Goal: Contribute content: Contribute content

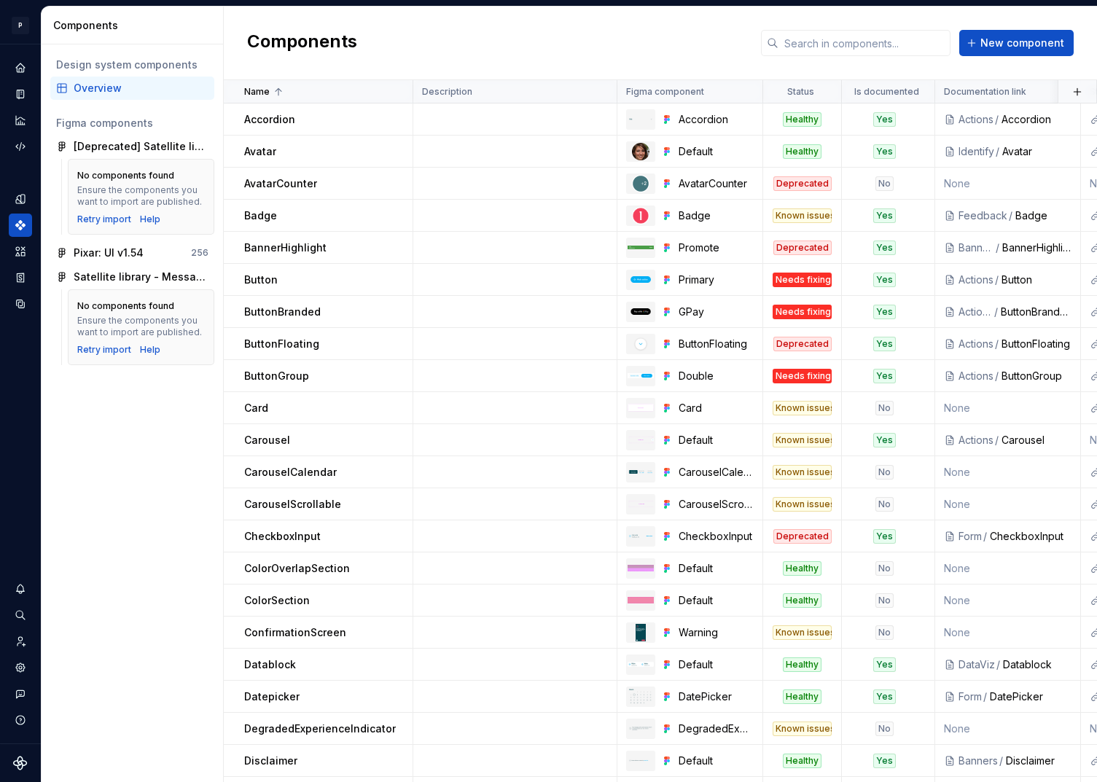
scroll to position [59, 0]
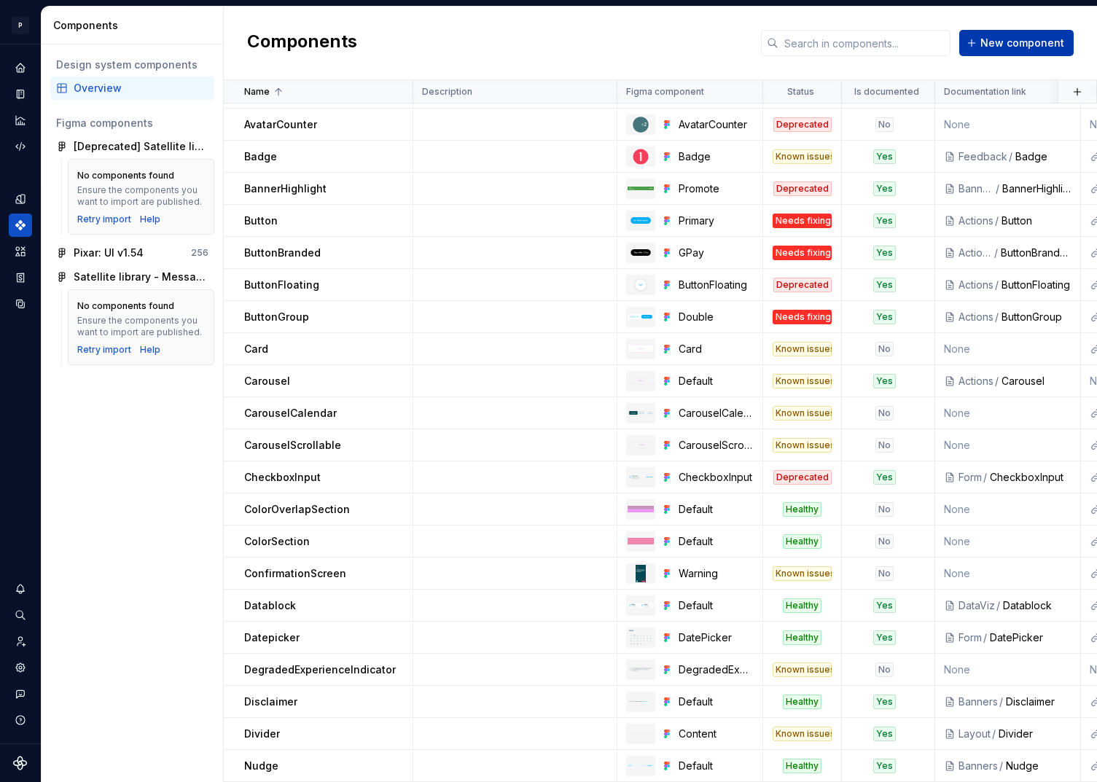
click at [998, 44] on span "New component" at bounding box center [1022, 43] width 84 height 15
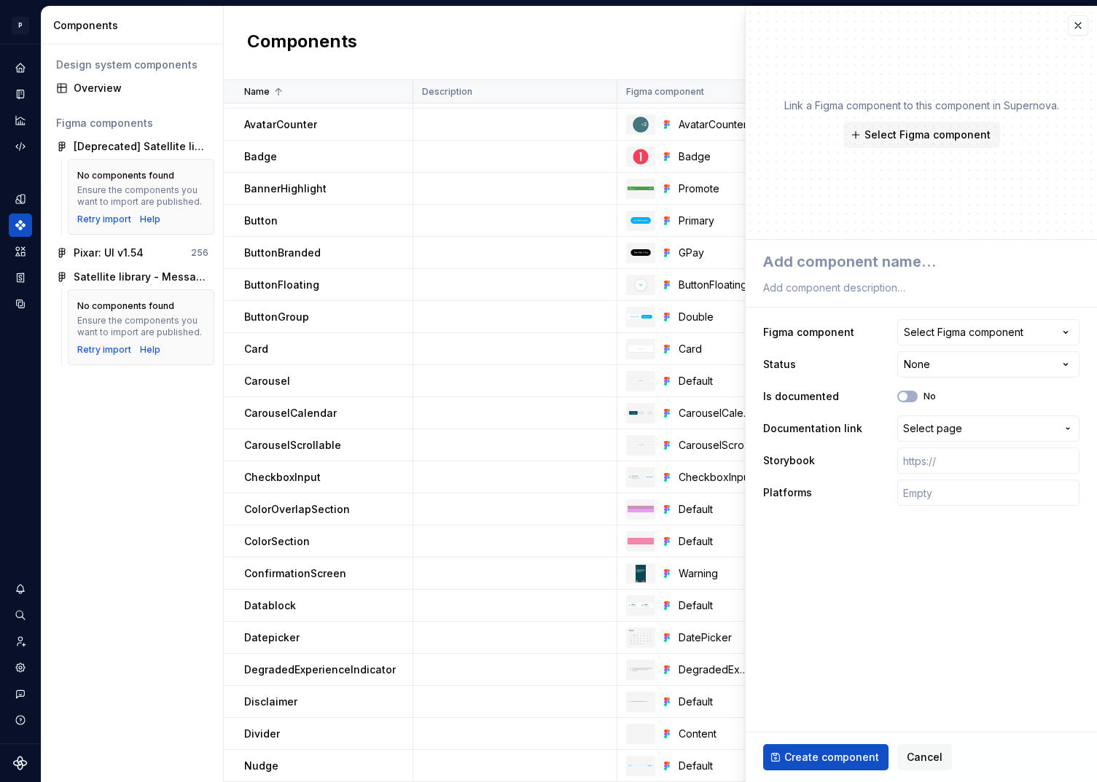
type textarea "*"
type textarea "E"
type textarea "*"
type textarea "Er"
type textarea "*"
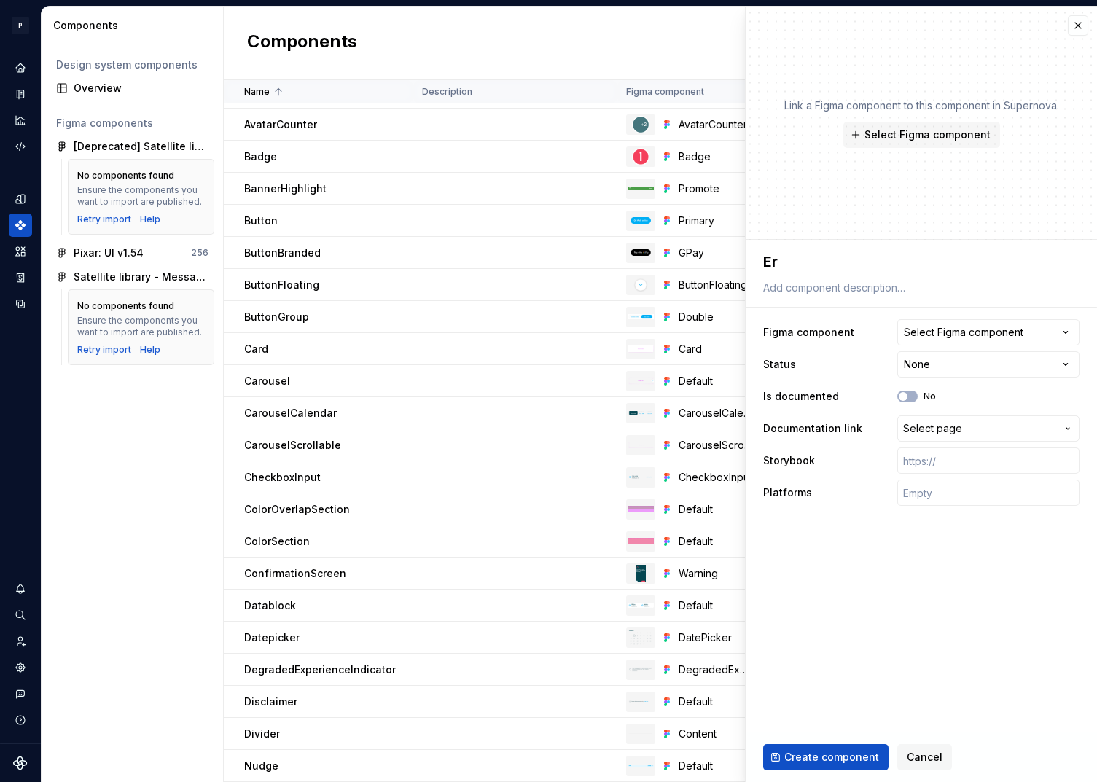
type textarea "Err"
type textarea "*"
type textarea "Erro"
type textarea "*"
type textarea "Error"
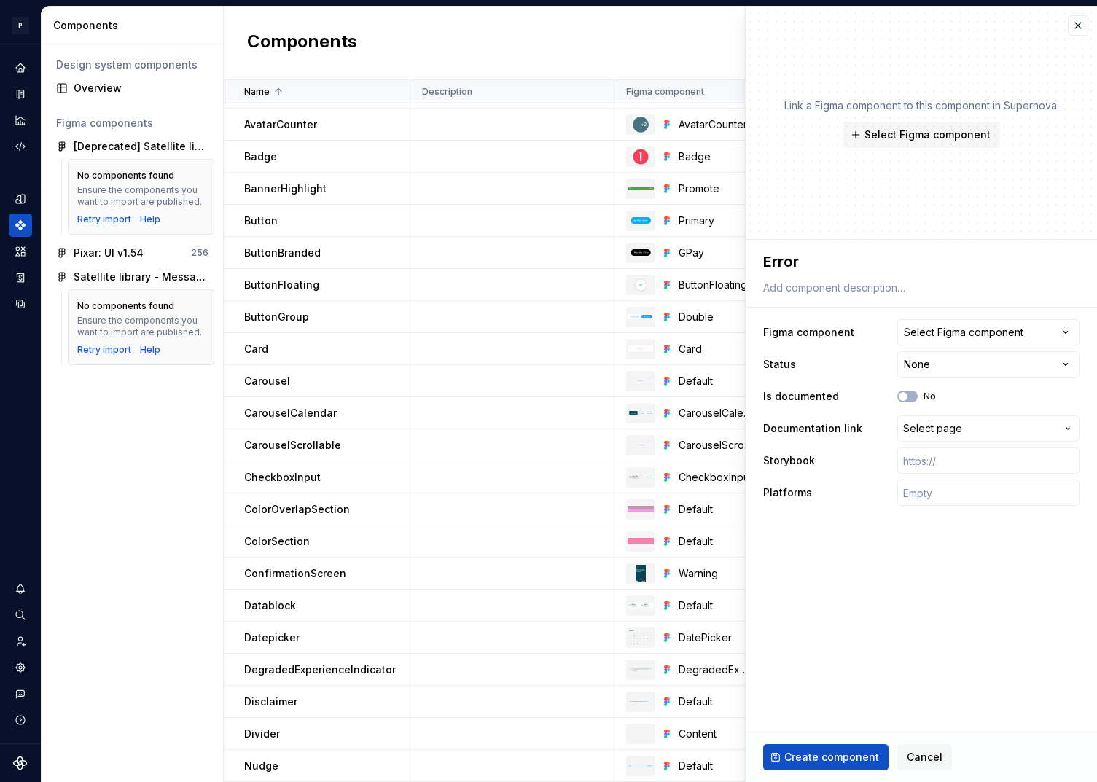
type textarea "*"
type textarea "Errorg"
type textarea "*"
type textarea "Errorgl"
type textarea "*"
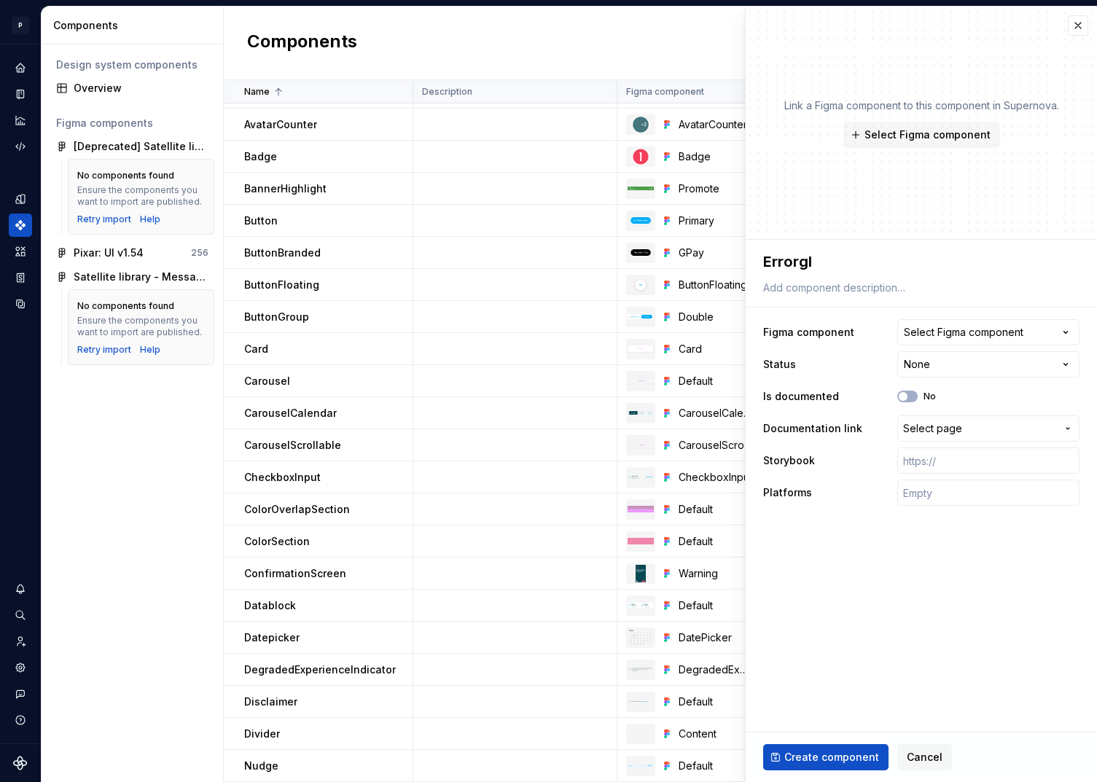
type textarea "Errorglo"
type textarea "*"
type textarea "Errorglob"
type textarea "*"
type textarea "Errorgloba"
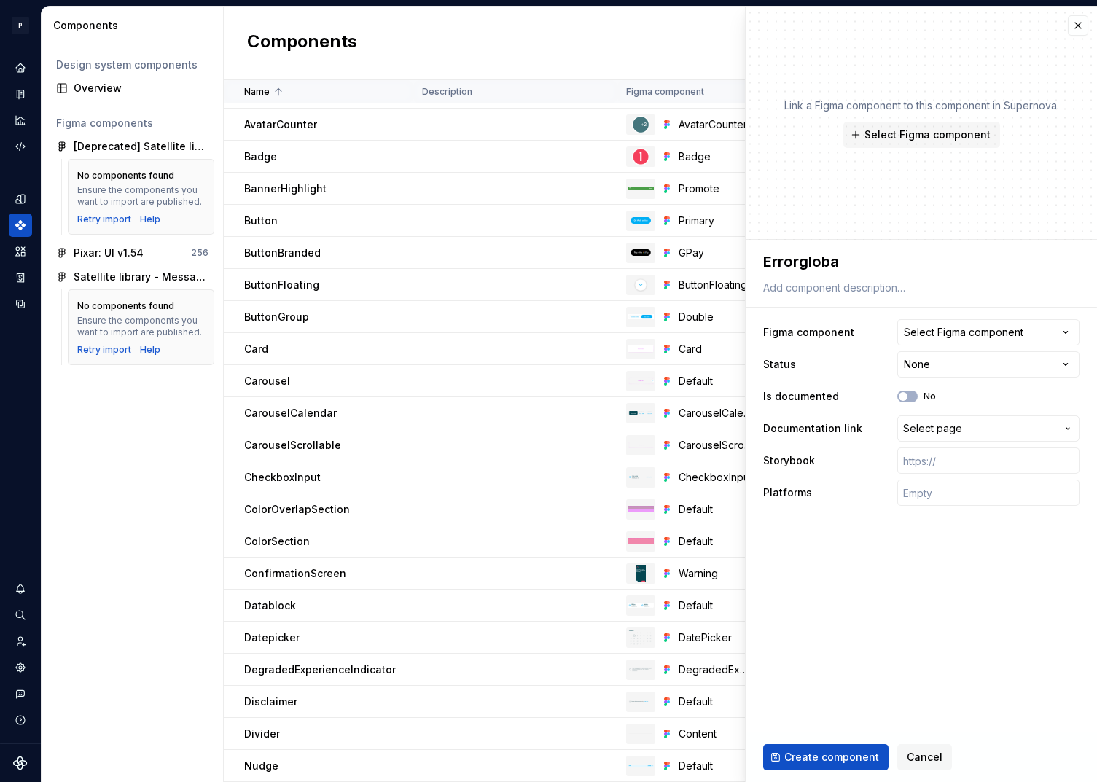
type textarea "*"
type textarea "Errorglobal"
click at [977, 329] on div "Select Figma component" at bounding box center [964, 332] width 120 height 15
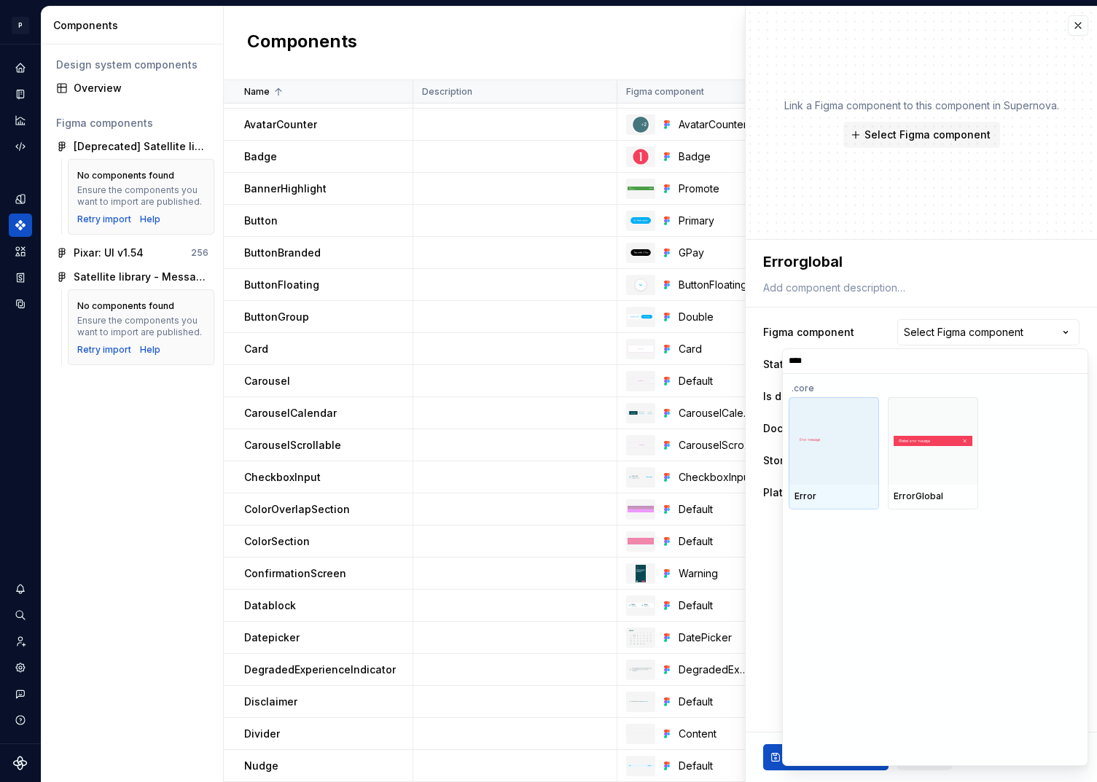
type input "*****"
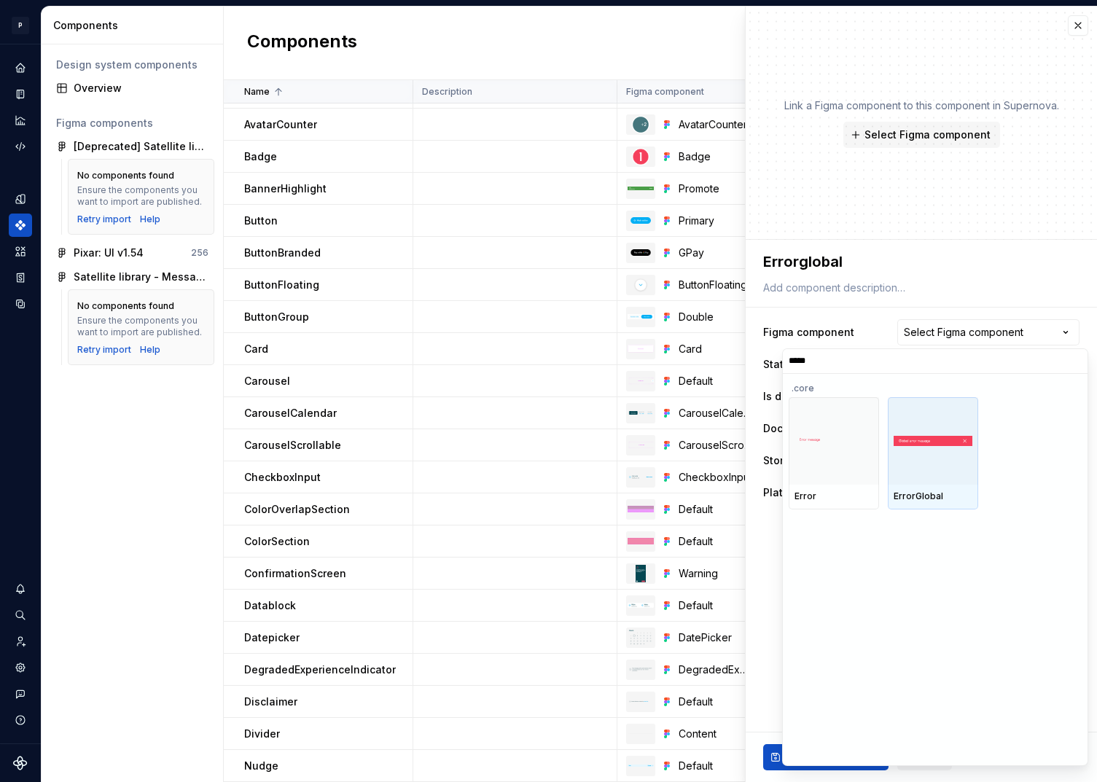
click at [954, 433] on div at bounding box center [933, 440] width 90 height 87
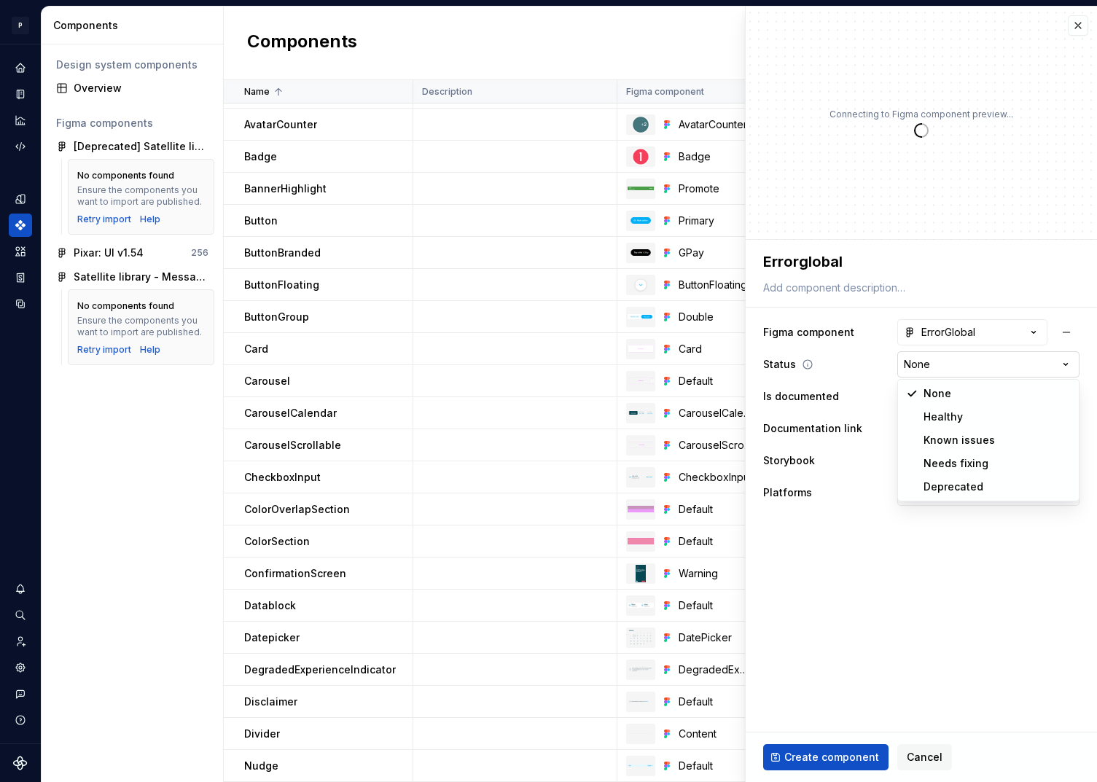
type textarea "*"
click at [962, 369] on html "P pixar SO Design system data Components Design system components Overview Figm…" at bounding box center [548, 391] width 1097 height 782
select select "**********"
type textarea "*"
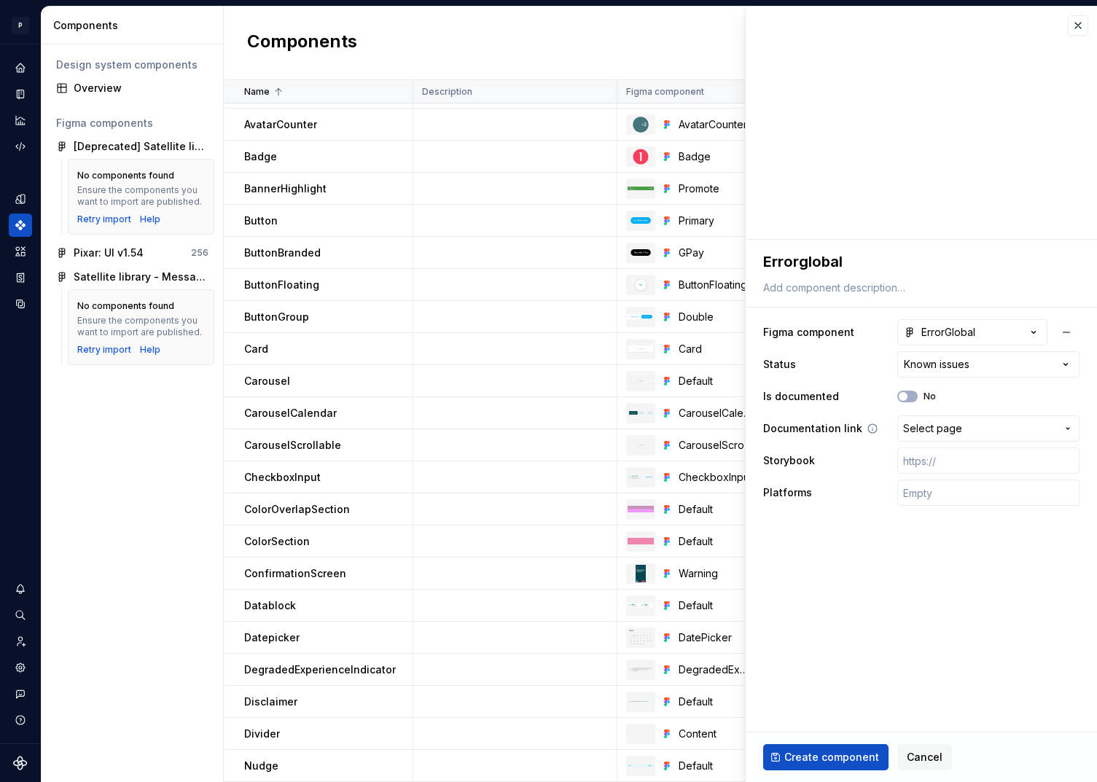
click at [944, 427] on span "Select page" at bounding box center [932, 428] width 59 height 15
type input "Error"
click at [950, 454] on input "text" at bounding box center [988, 460] width 182 height 26
paste input "[URL][DOMAIN_NAME]"
type textarea "*"
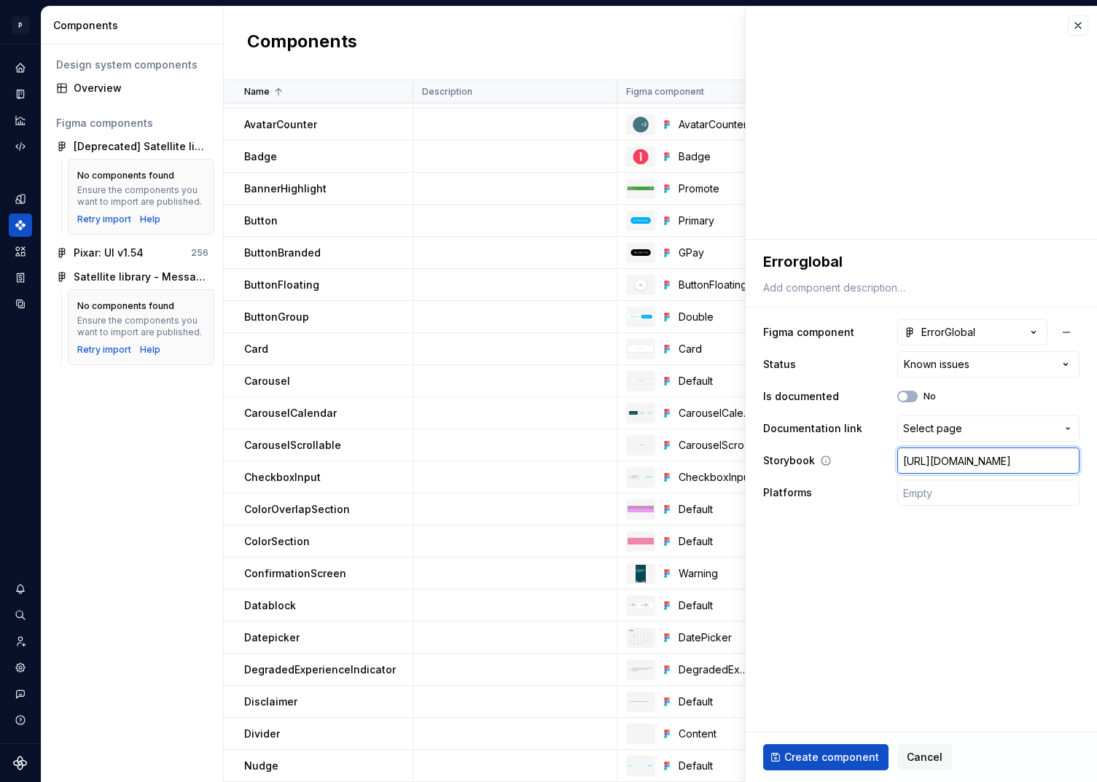
scroll to position [0, 375]
type input "[URL][DOMAIN_NAME]"
type textarea "*"
click at [944, 488] on input "text" at bounding box center [988, 492] width 182 height 26
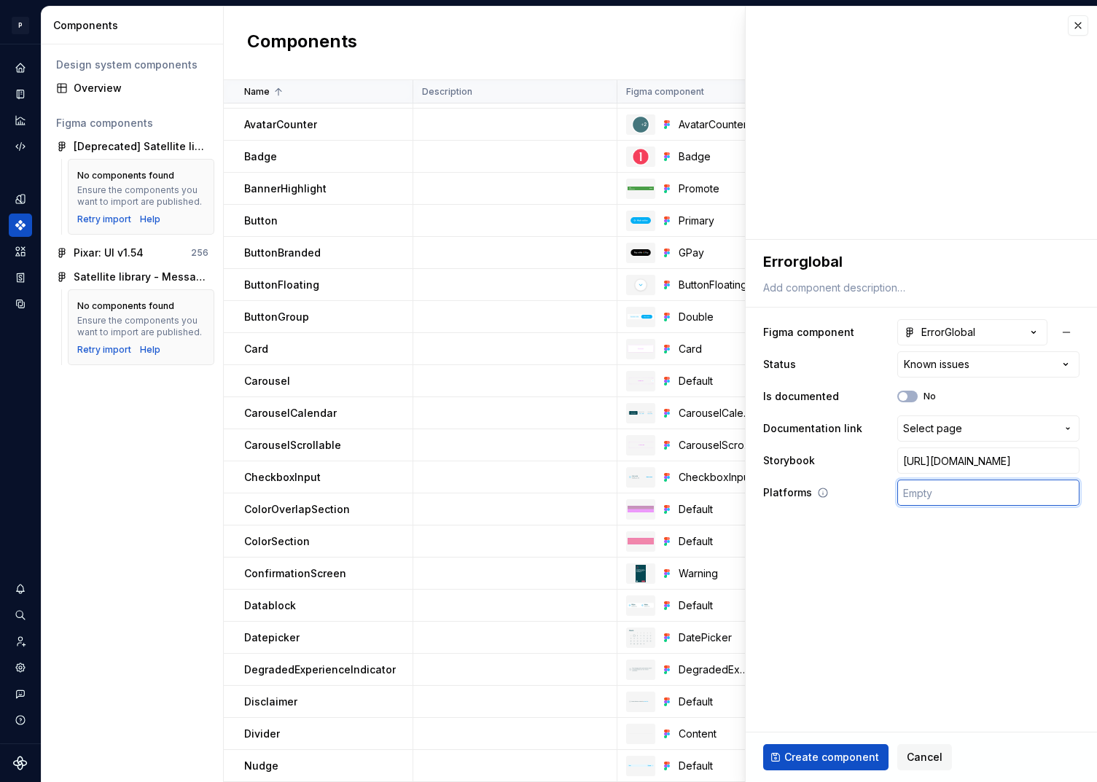
type input "🤖 Android | 🍎 iOS | ⚛️ SPA"
click at [818, 758] on span "Create component" at bounding box center [831, 757] width 95 height 15
type textarea "*"
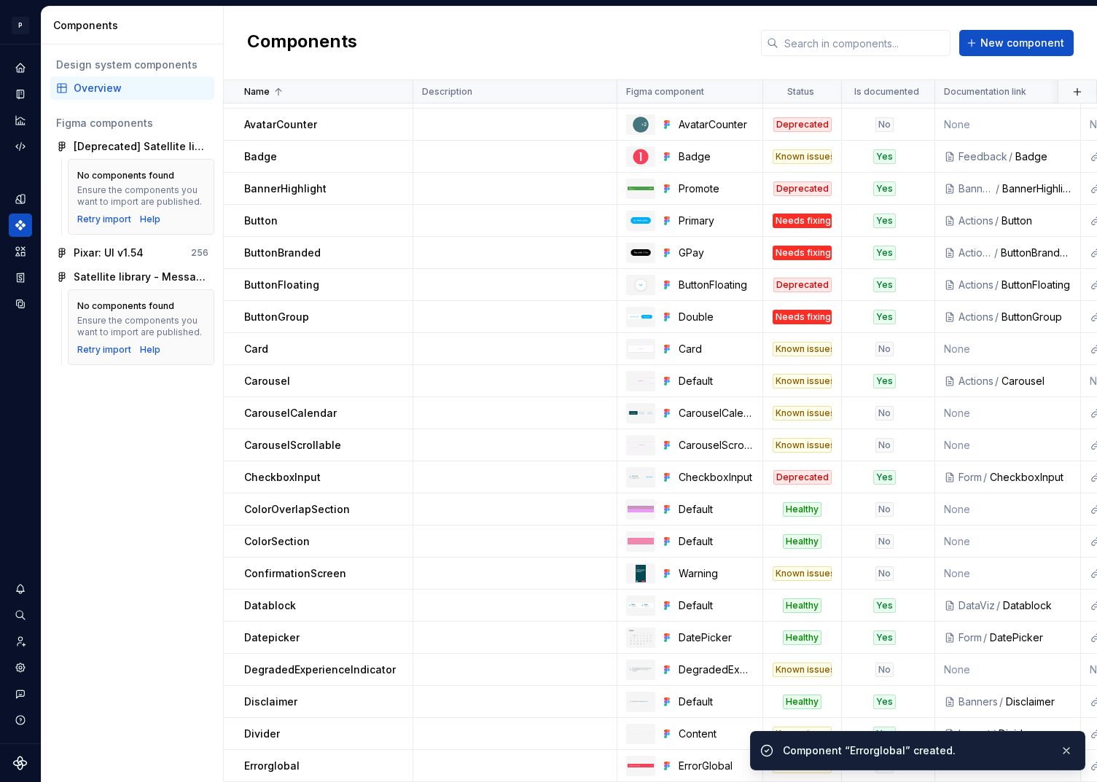
scroll to position [91, 0]
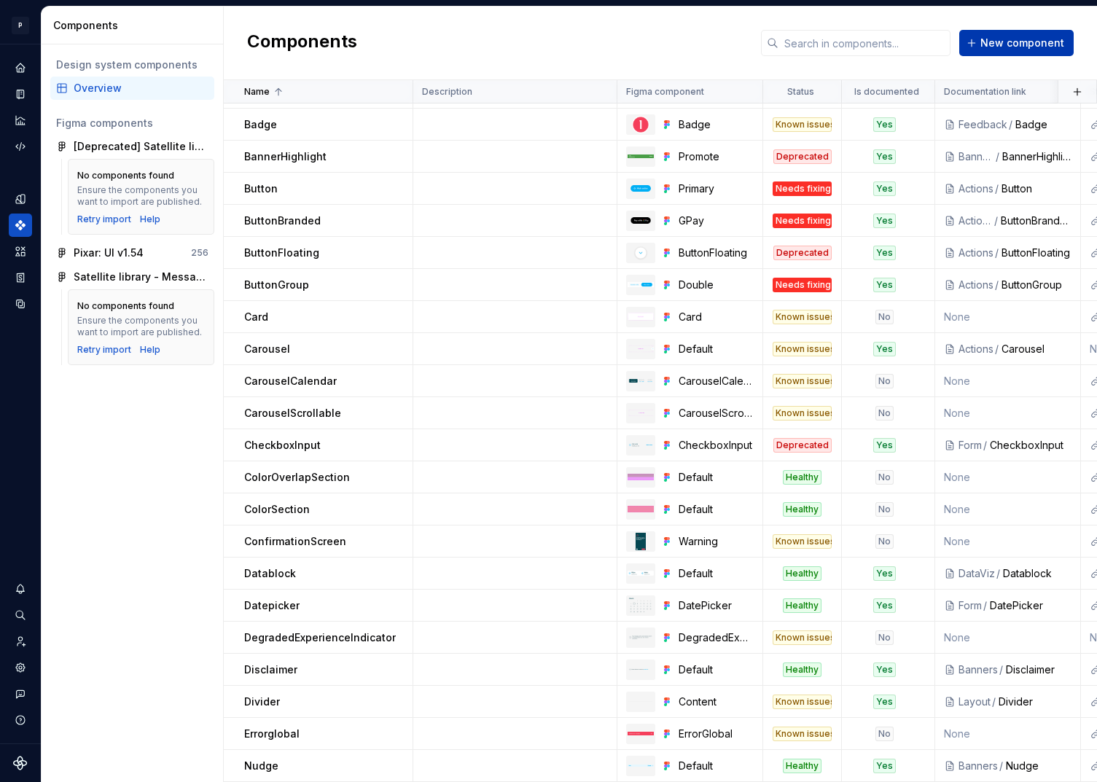
click at [1029, 41] on span "New component" at bounding box center [1022, 43] width 84 height 15
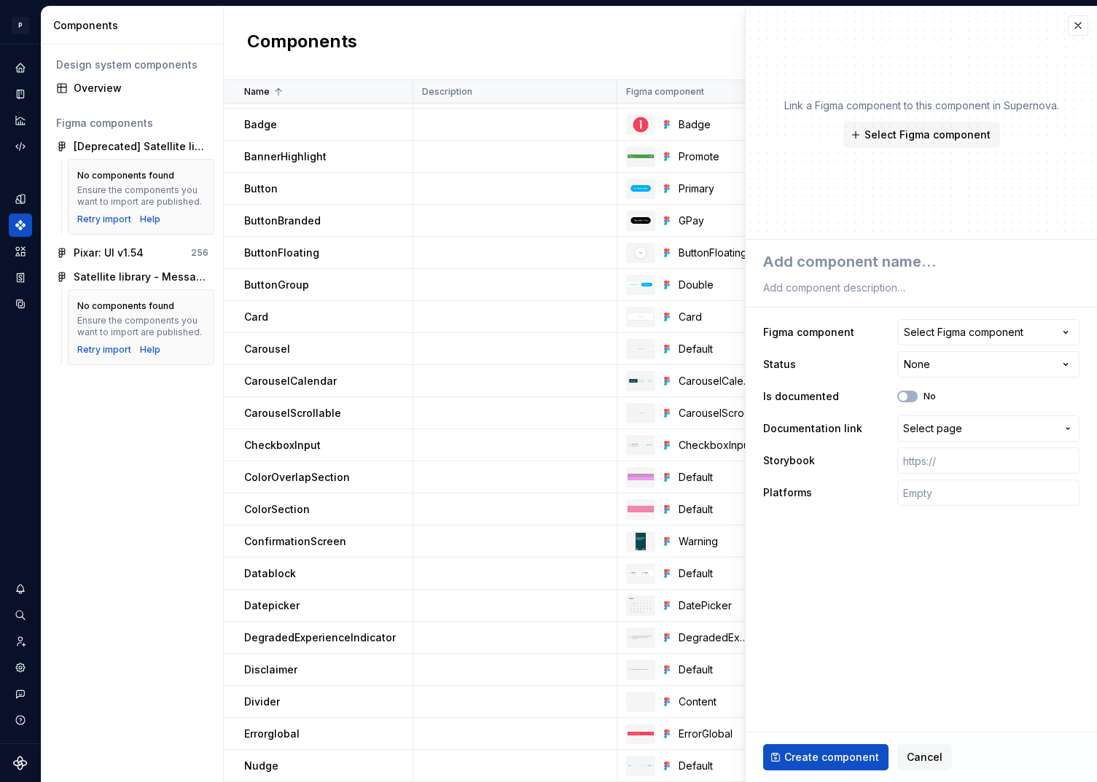
type textarea "*"
type textarea "E"
type textarea "*"
type textarea "ES"
type textarea "*"
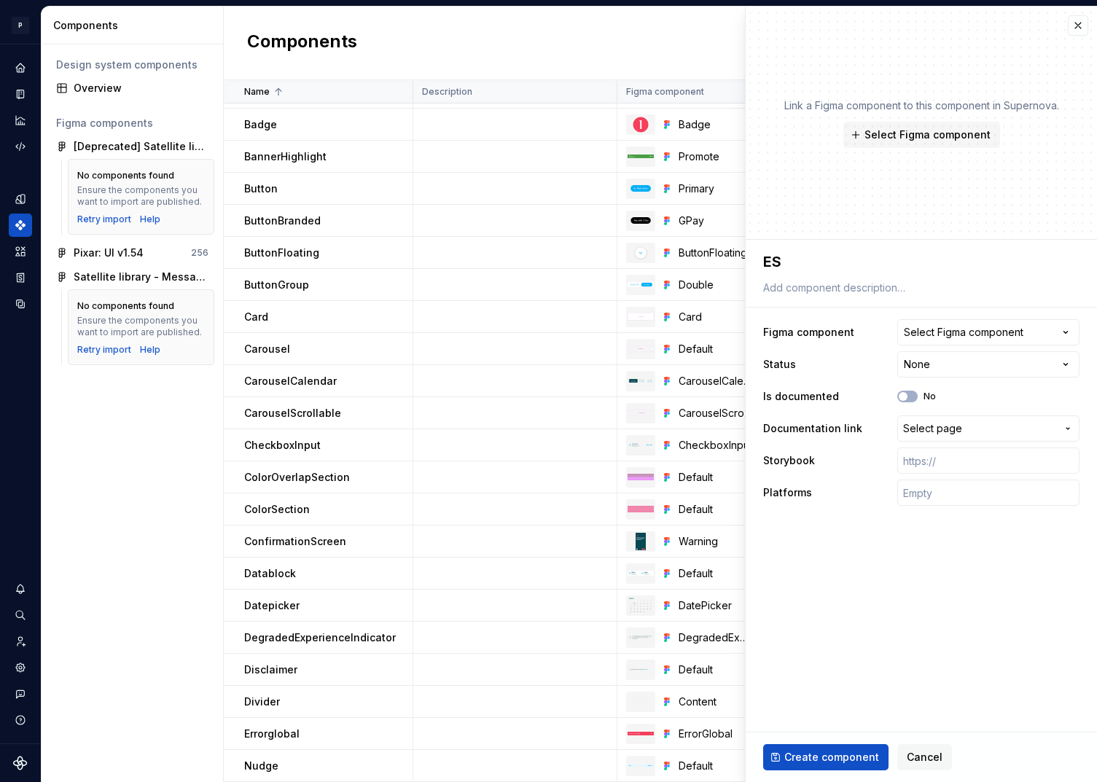
type textarea "ESC"
type textarea "*"
type textarea "ESCC"
type textarea "*"
type textarea "ESCCo"
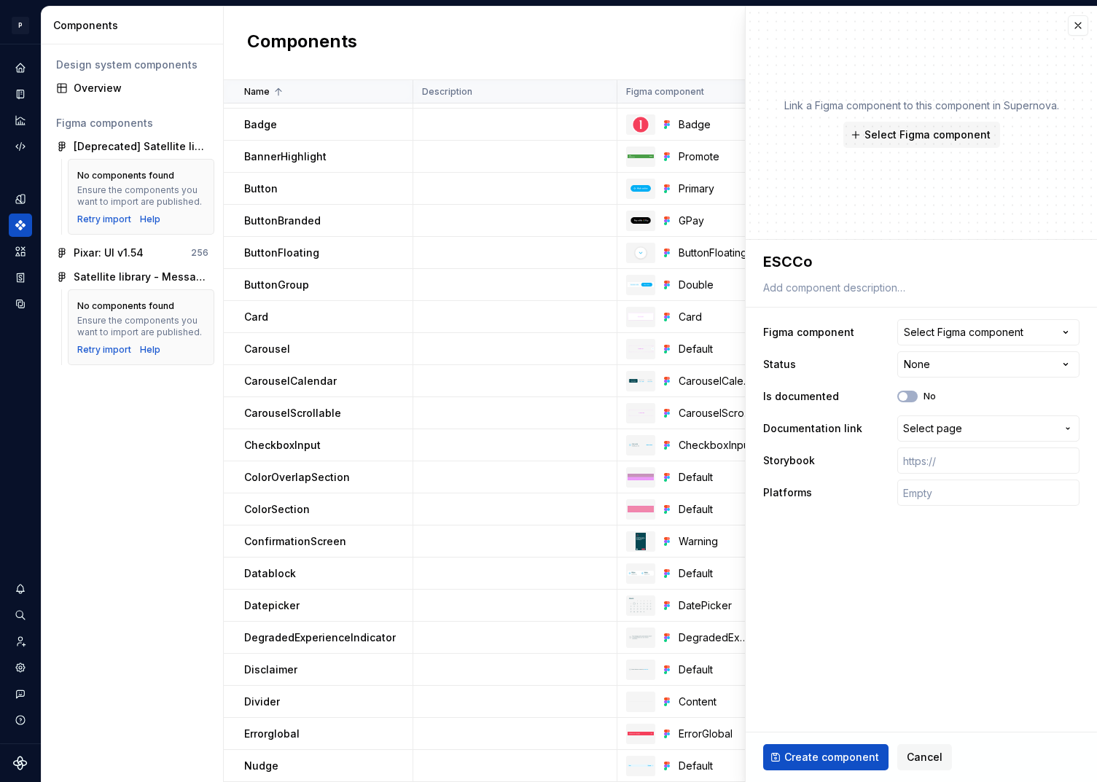
type textarea "*"
type textarea "ESCCom"
type textarea "*"
type textarea "ESCComp"
type textarea "*"
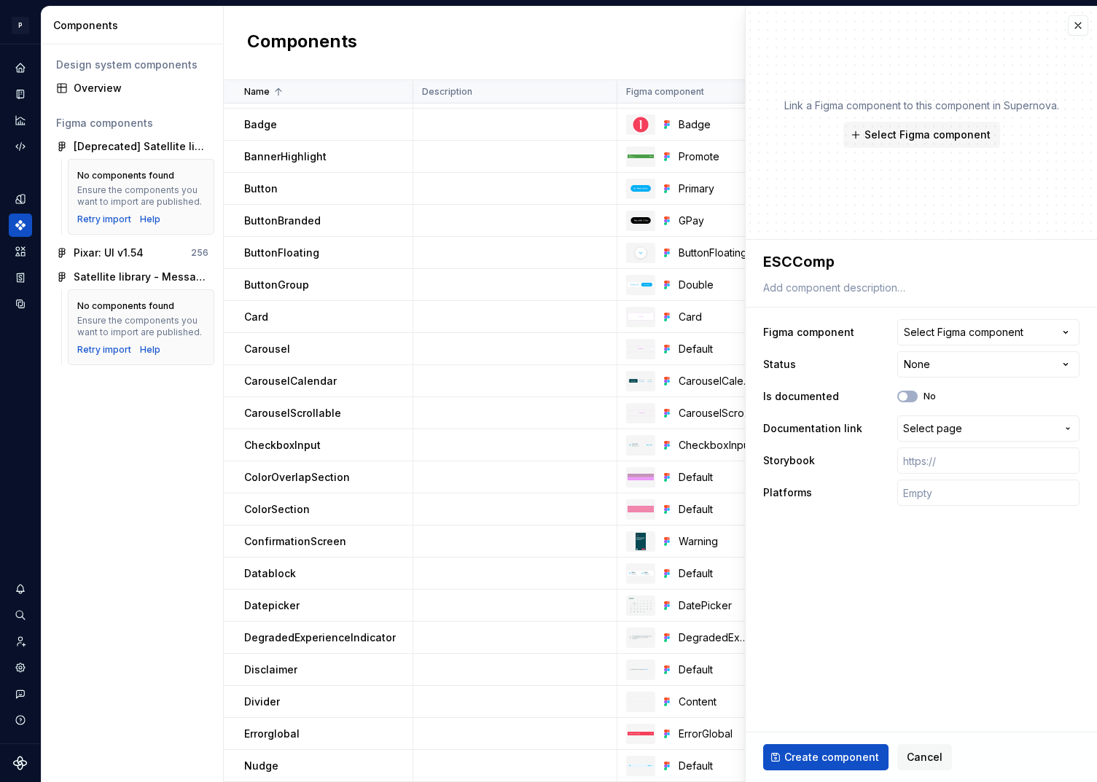
type textarea "ESCCompl"
type textarea "*"
type textarea "ESCComple"
type textarea "*"
type textarea "ESCComplet"
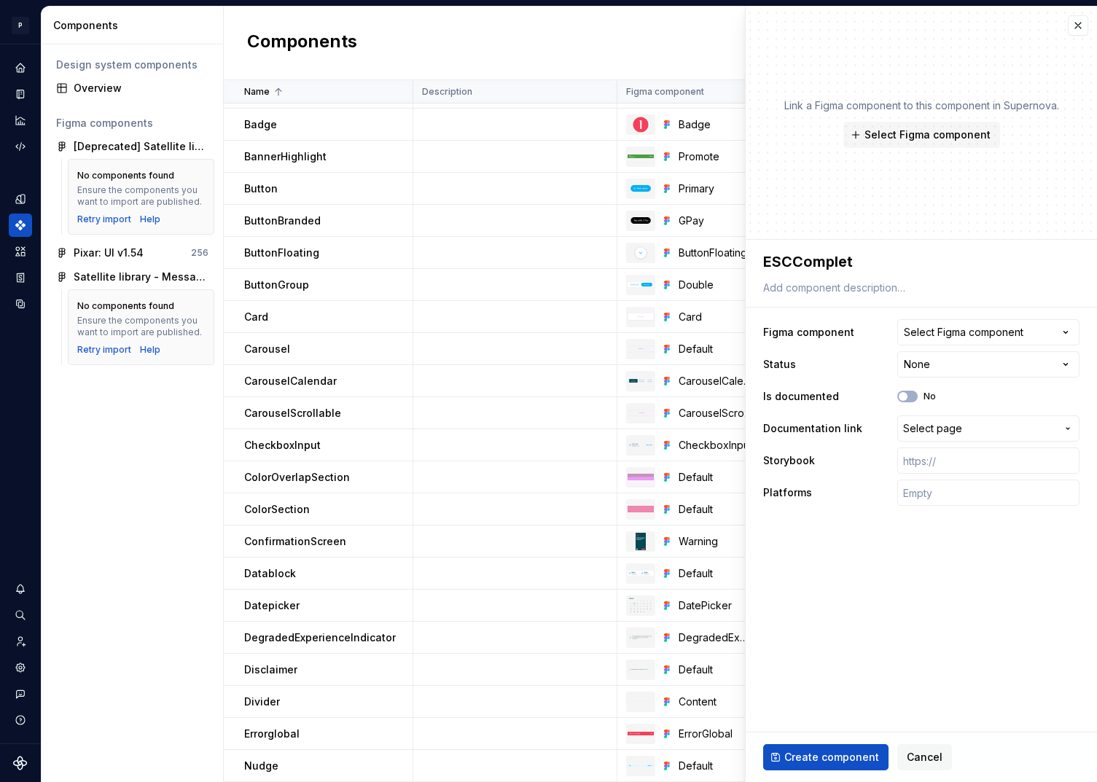
type textarea "*"
type textarea "ESCCompleti"
type textarea "*"
type textarea "ESCCompletio"
type textarea "*"
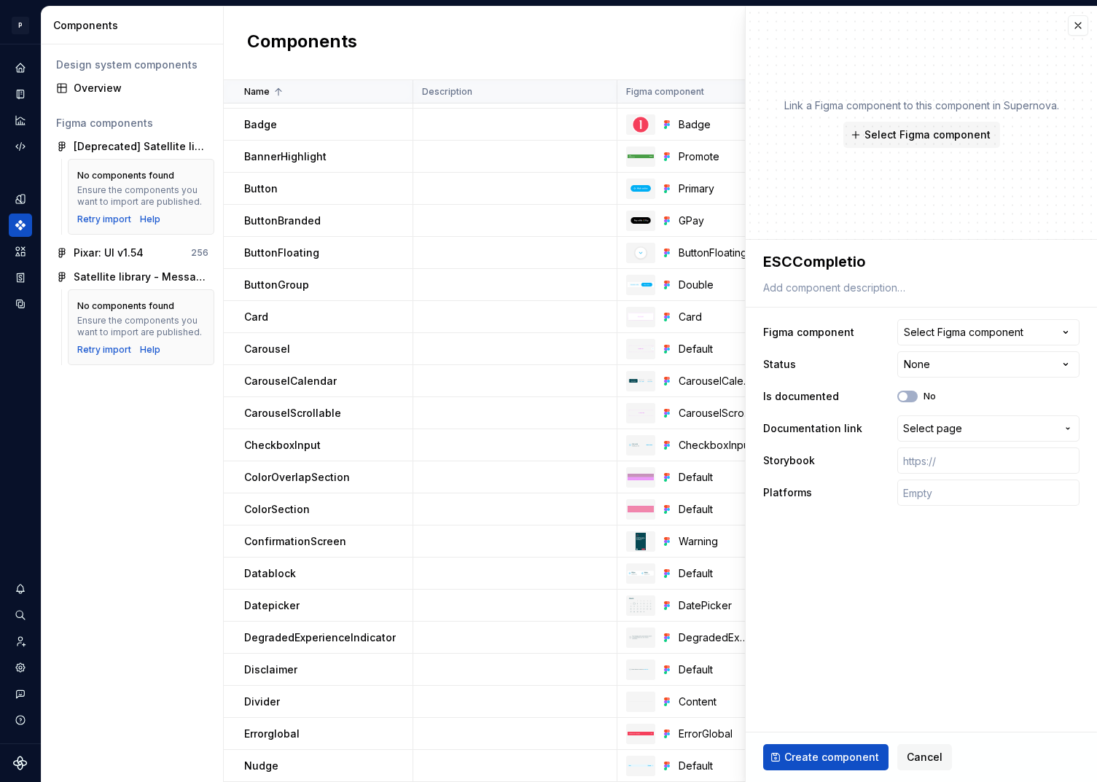
type textarea "ESCCompletion"
type textarea "*"
type textarea "ESCCompletionR"
type textarea "*"
type textarea "ESCCompletionRe"
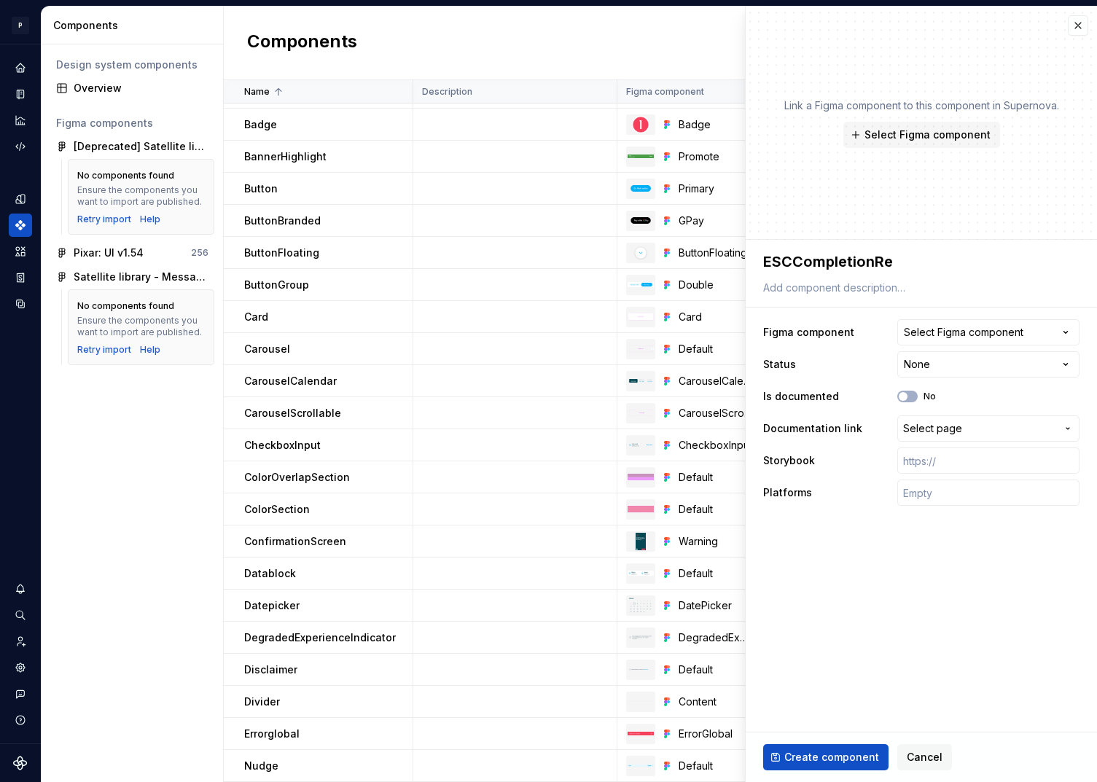
type textarea "*"
type textarea "ESCCompletionRec"
type textarea "*"
type textarea "ESCCompletionRecq"
type textarea "*"
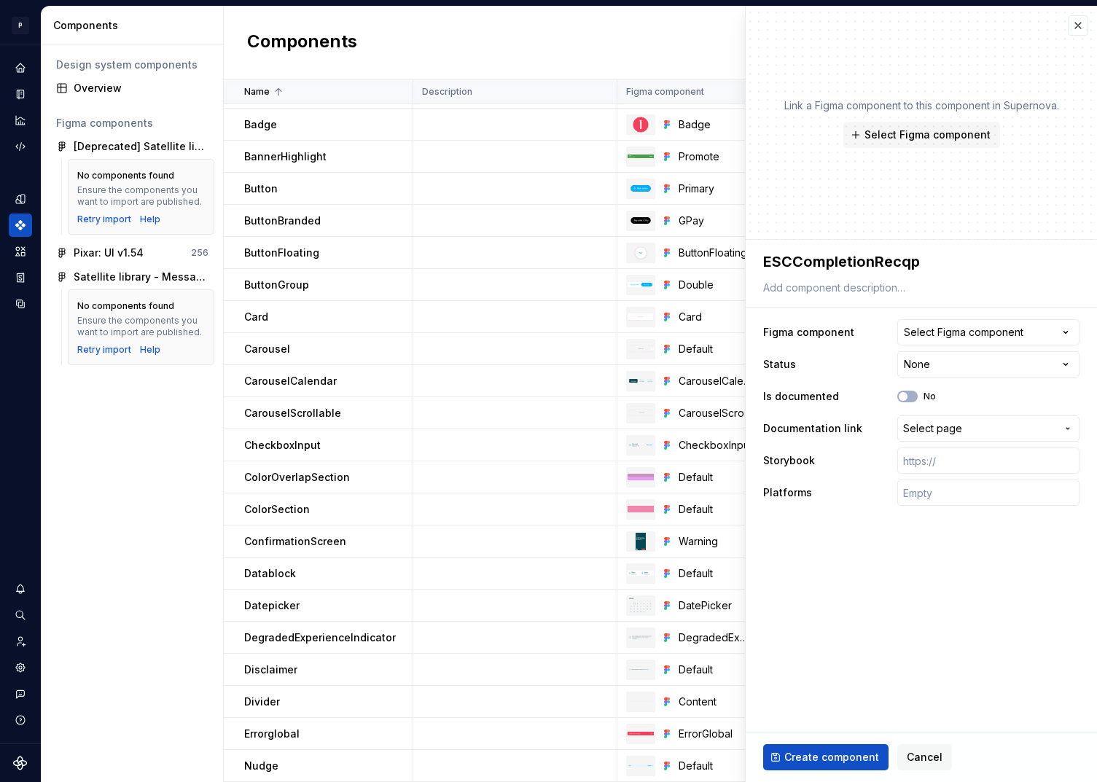
type textarea "ESCCompletionRecqp"
click at [933, 264] on textarea "ESCCompletionRecqp" at bounding box center [918, 261] width 316 height 26
type textarea "*"
type textarea "ESCCompletionRecq"
type textarea "*"
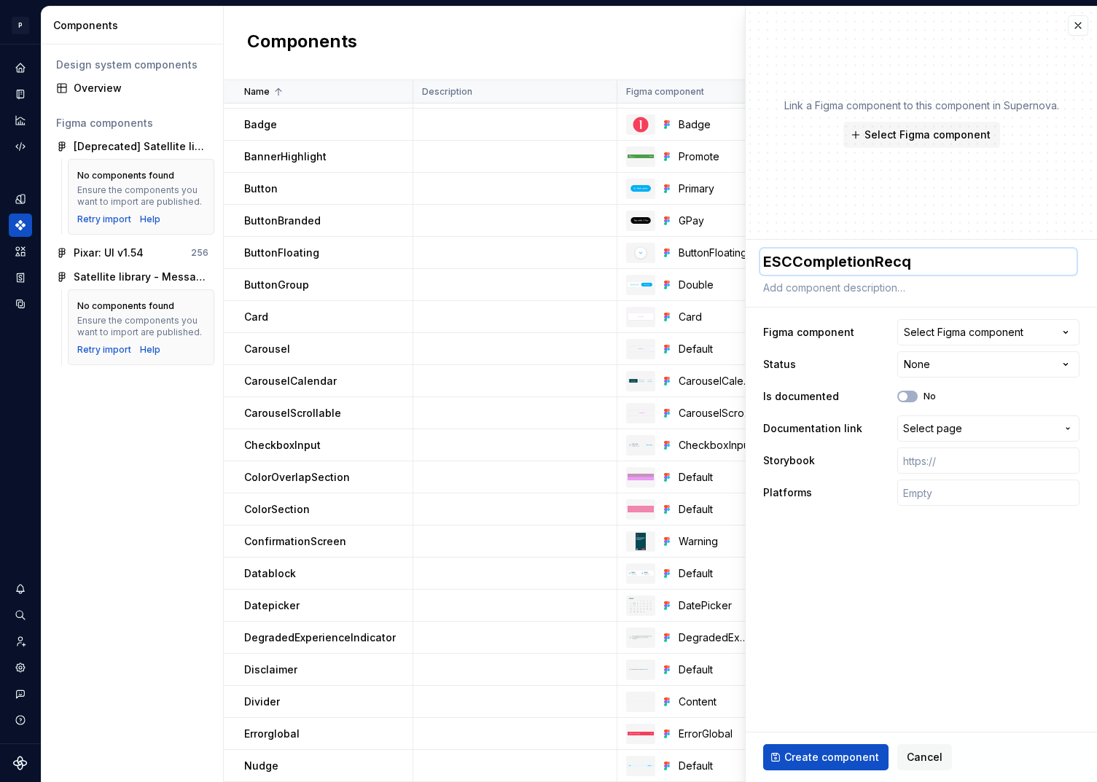
type textarea "ESCCompletionRec"
type textarea "*"
type textarea "ESCCompletionReca"
type textarea "*"
type textarea "ESCCompletionRecap"
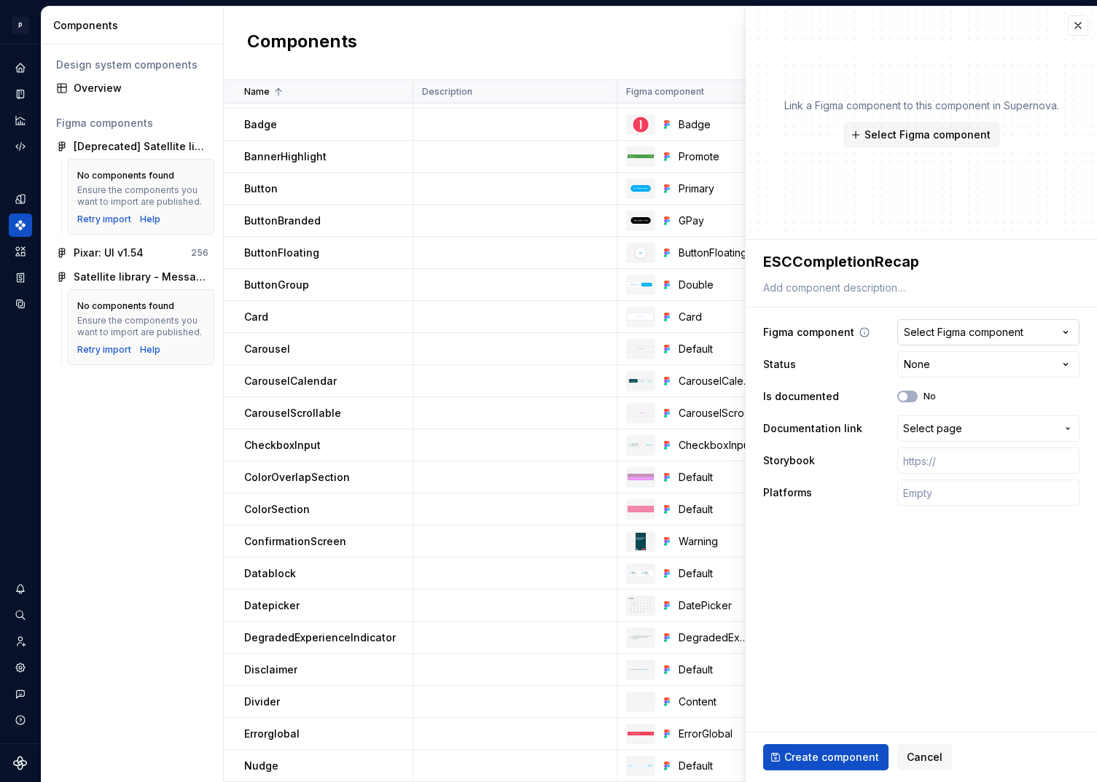
click at [971, 324] on button "Select Figma component" at bounding box center [988, 332] width 182 height 26
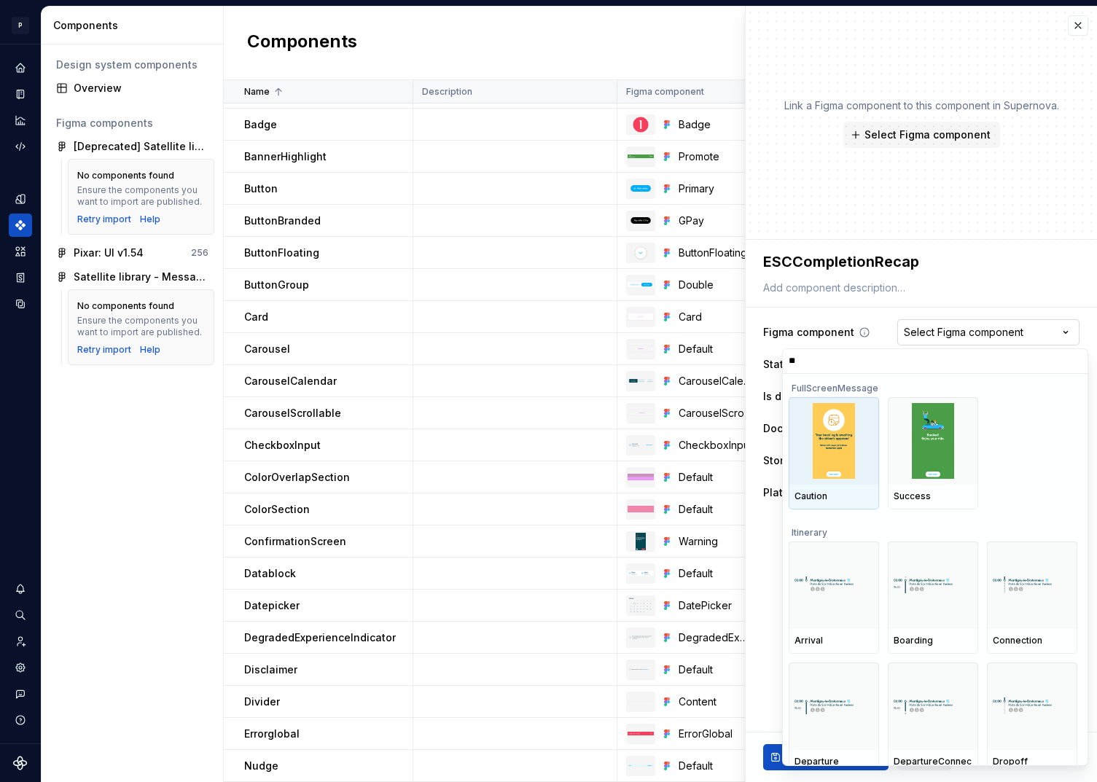
type input "***"
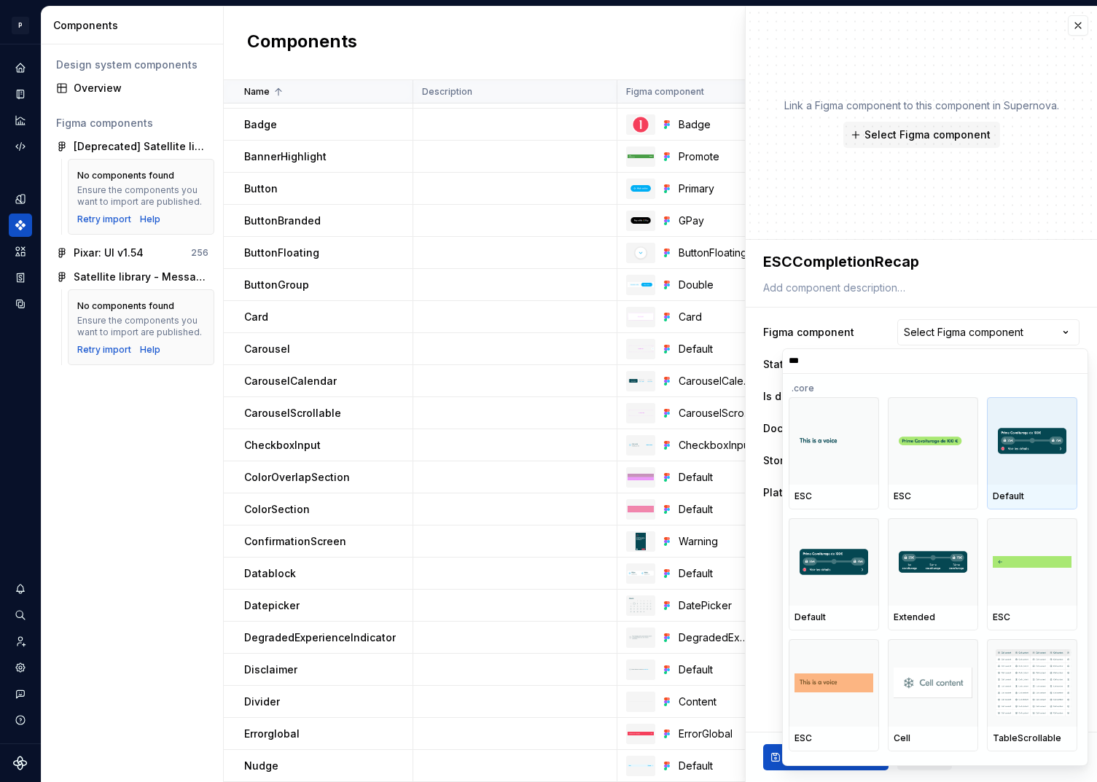
click at [1041, 461] on div at bounding box center [1032, 440] width 90 height 87
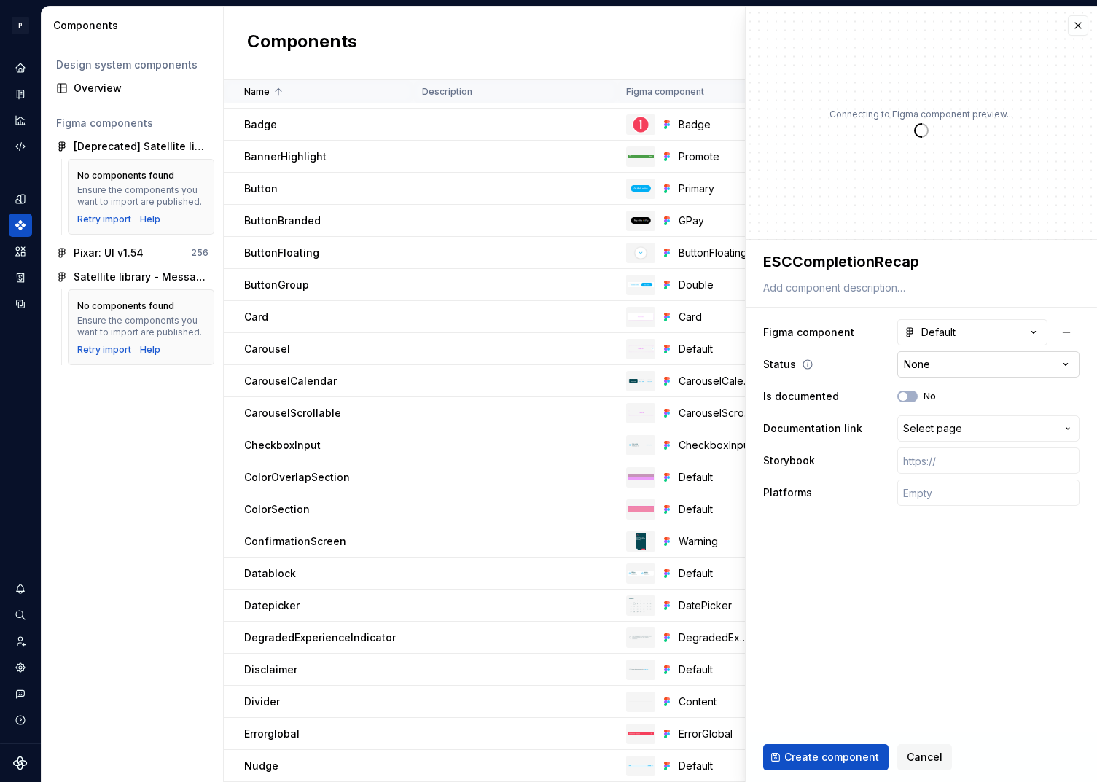
click at [928, 371] on html "P pixar SO Design system data Components Design system components Overview Figm…" at bounding box center [548, 391] width 1097 height 782
type textarea "*"
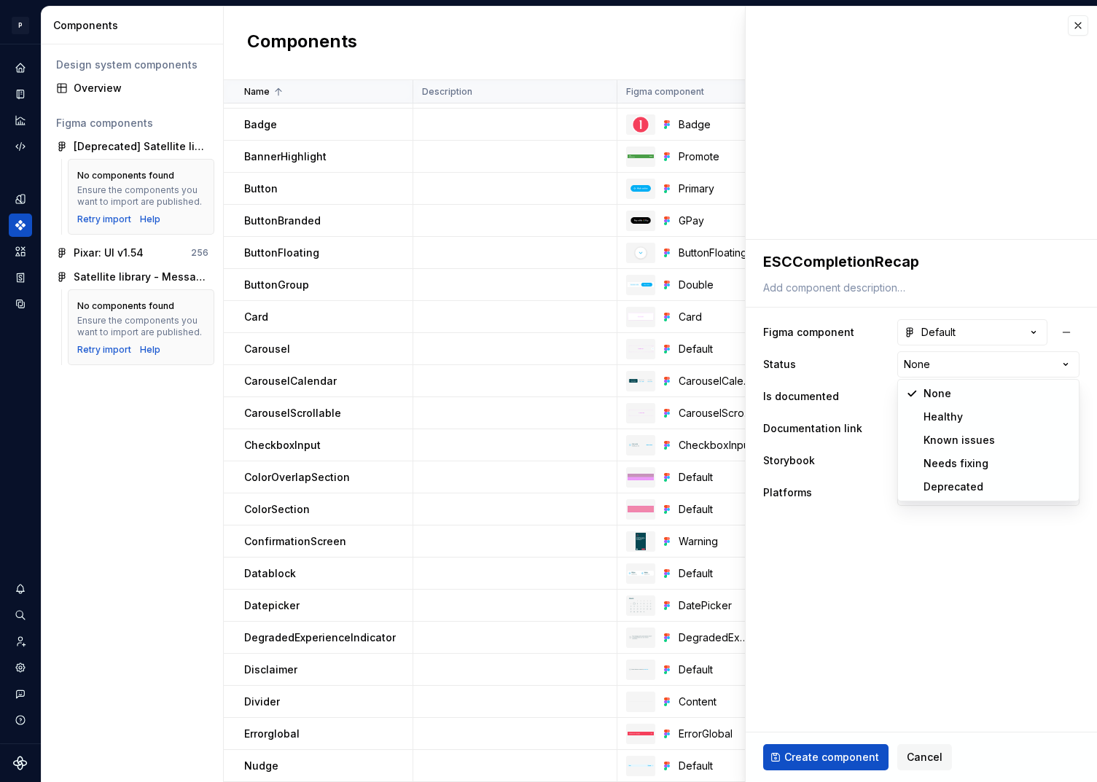
select select "**********"
type textarea "*"
click at [924, 493] on input "text" at bounding box center [988, 492] width 182 height 26
type input "🤖 Android | 🍎 iOS | ⚛️ SPA"
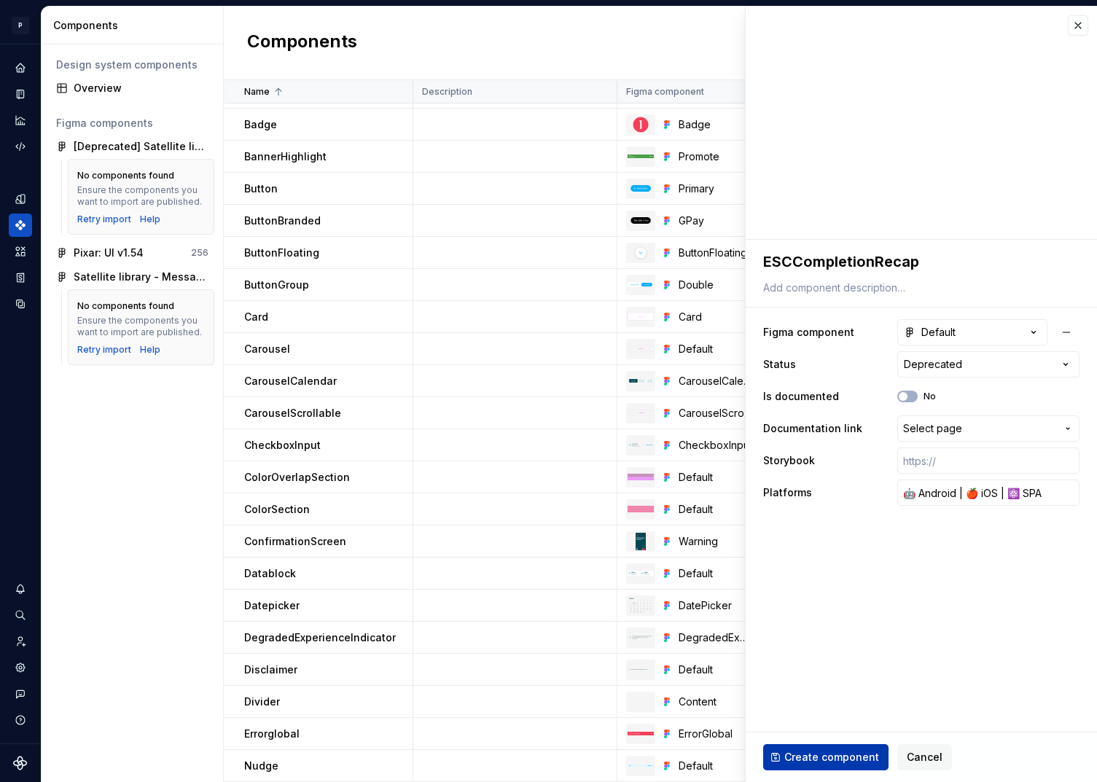
click at [810, 746] on button "Create component" at bounding box center [825, 757] width 125 height 26
type textarea "*"
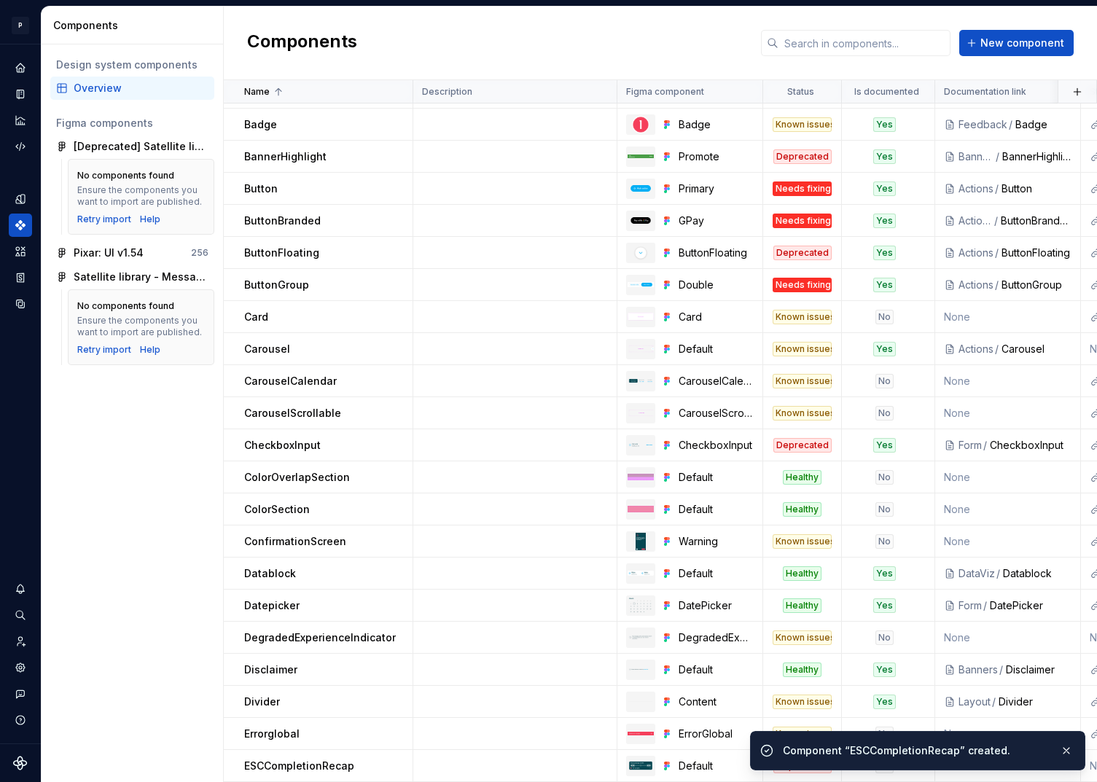
scroll to position [123, 0]
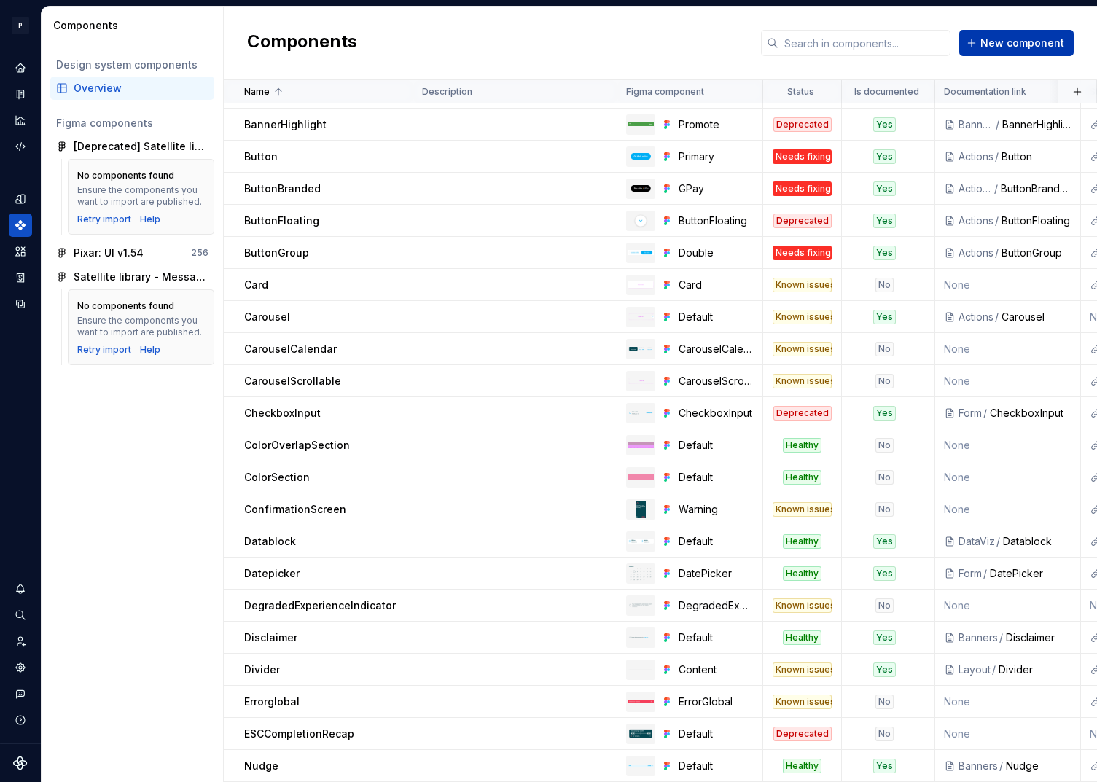
click at [1022, 40] on span "New component" at bounding box center [1022, 43] width 84 height 15
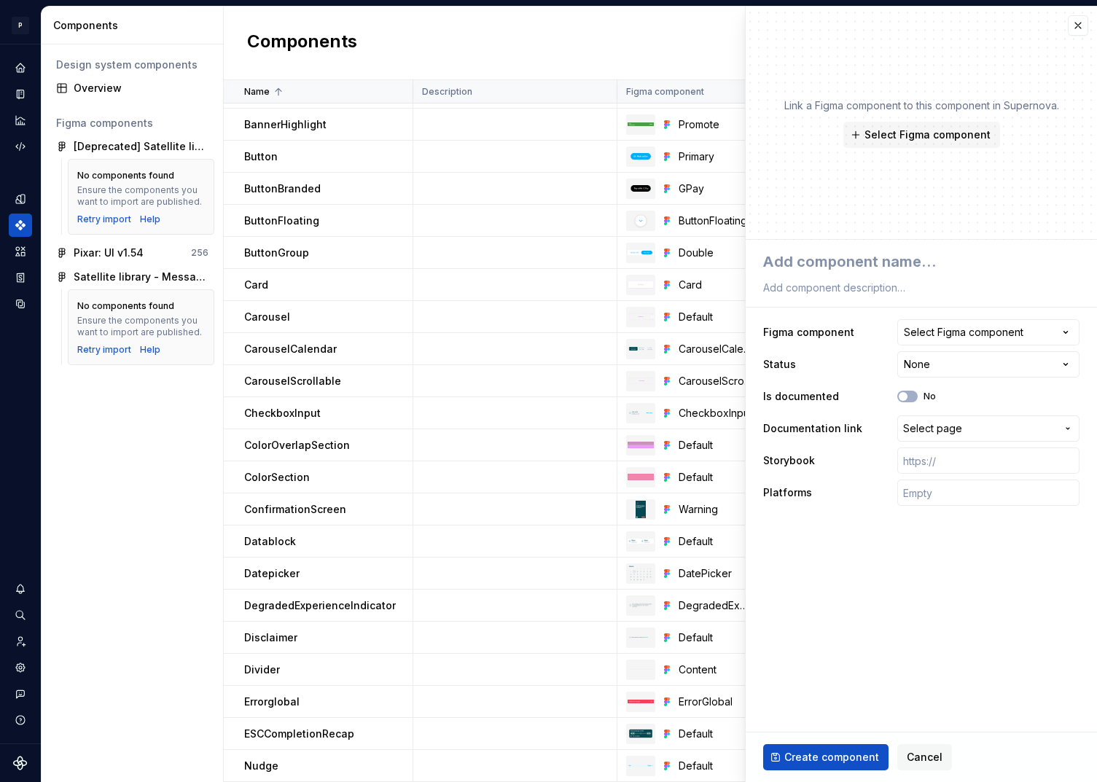
type textarea "*"
type textarea "F"
type textarea "*"
type textarea "Fu"
type textarea "*"
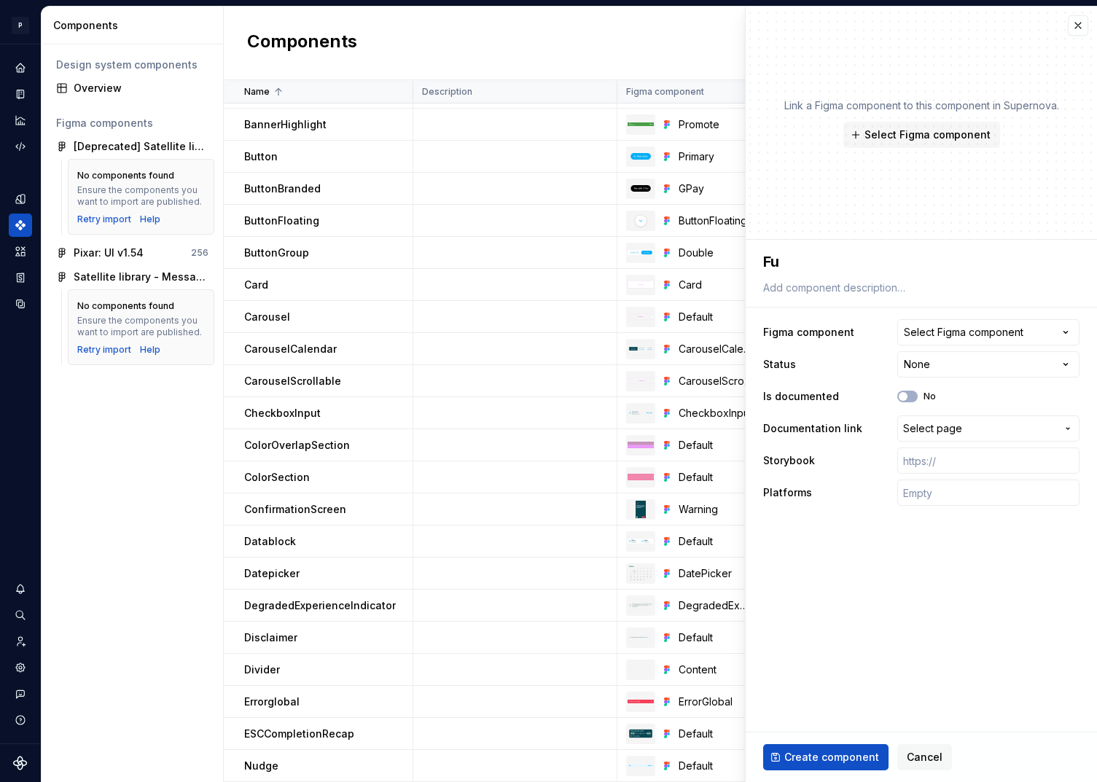
type textarea "Ful"
type textarea "*"
type textarea "Full"
type textarea "*"
type textarea "FullS"
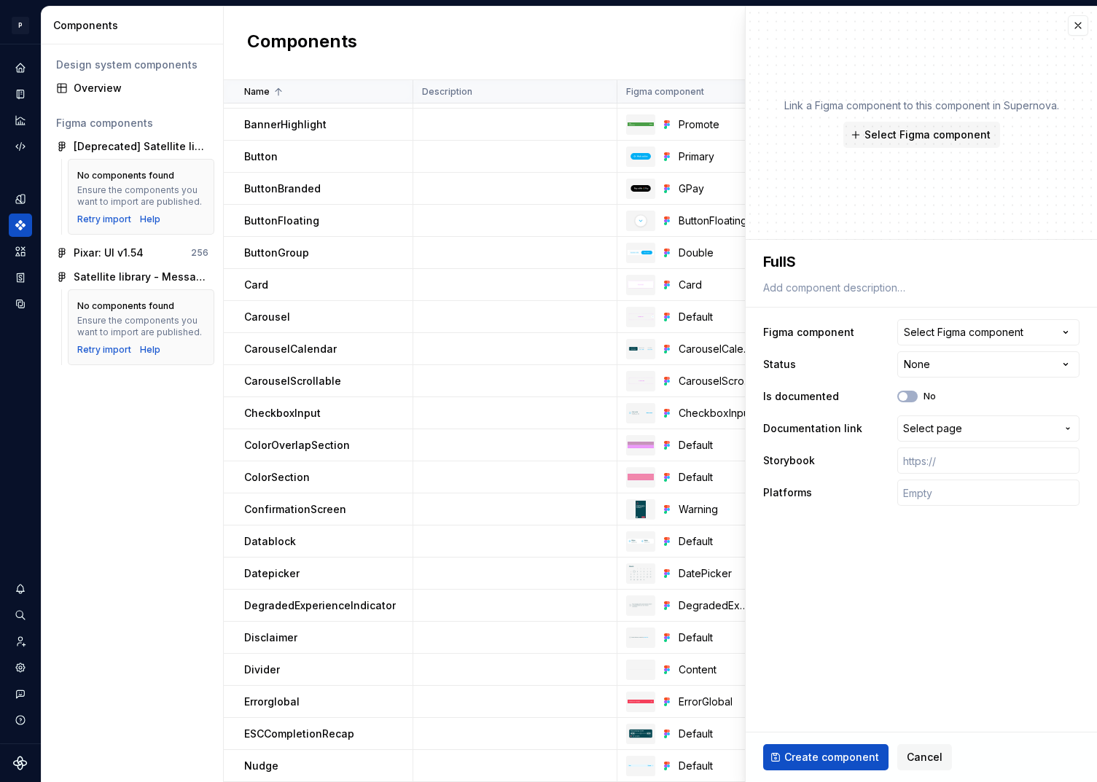
type textarea "*"
type textarea "FullSc"
type textarea "*"
type textarea "FullScr"
type textarea "*"
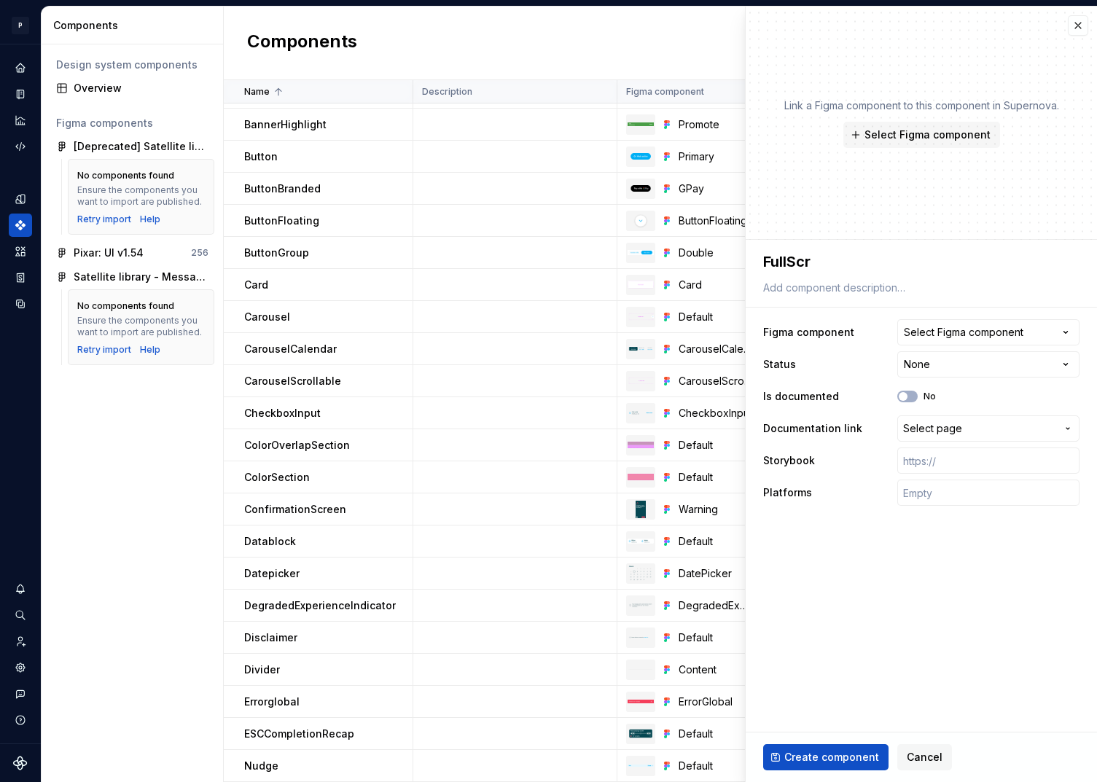
type textarea "FullScre"
type textarea "*"
type textarea "FullScree"
type textarea "*"
type textarea "FullScreen"
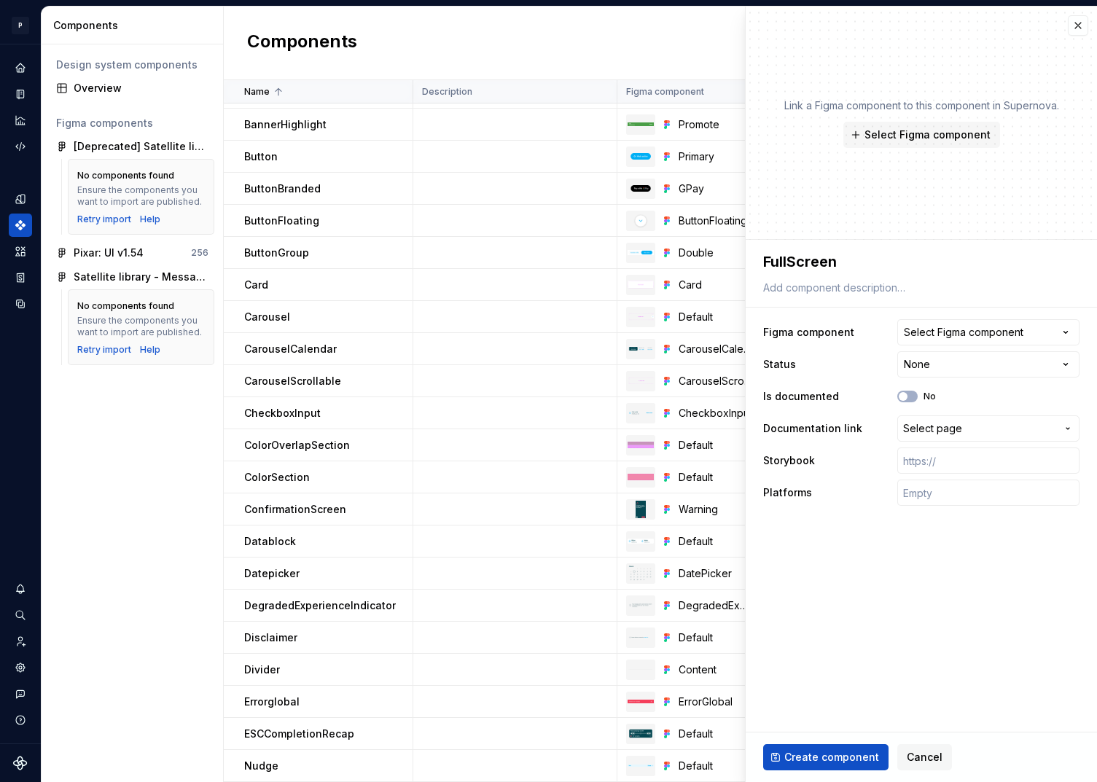
type textarea "*"
type textarea "FullScreenM"
type textarea "*"
type textarea "FullScreenMe"
type textarea "*"
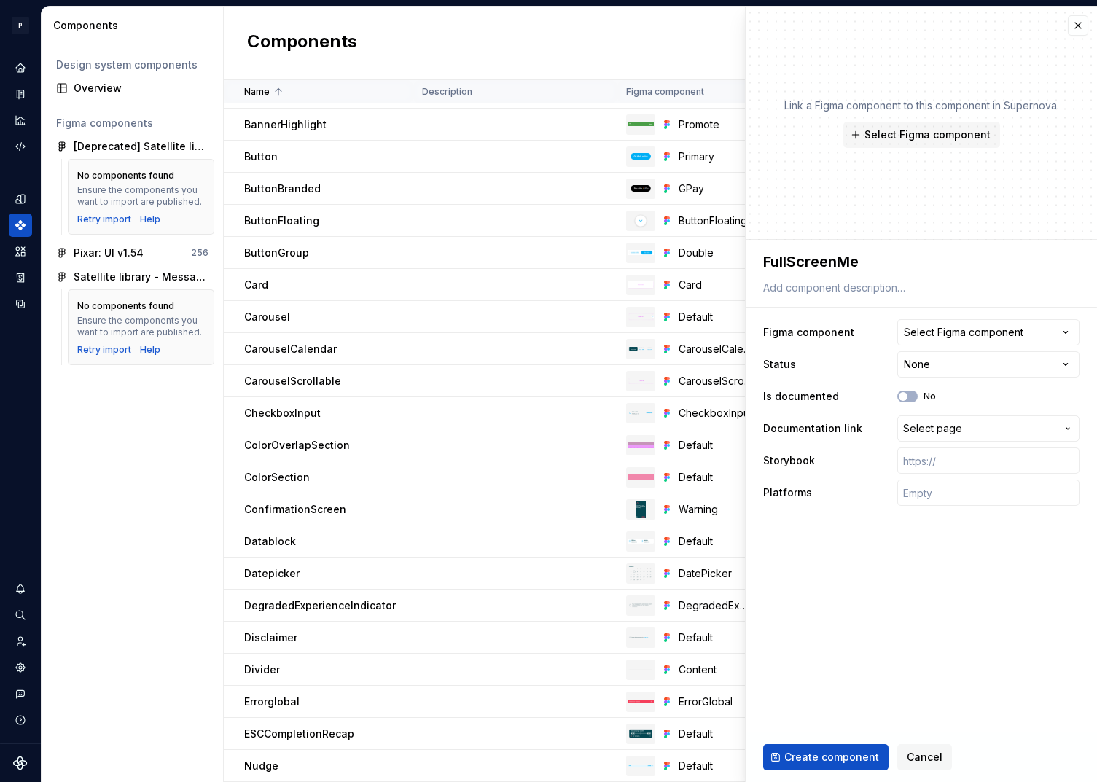
type textarea "FullScreenMes"
type textarea "*"
type textarea "FullScreenMess"
type textarea "*"
type textarea "FullScreenMessa"
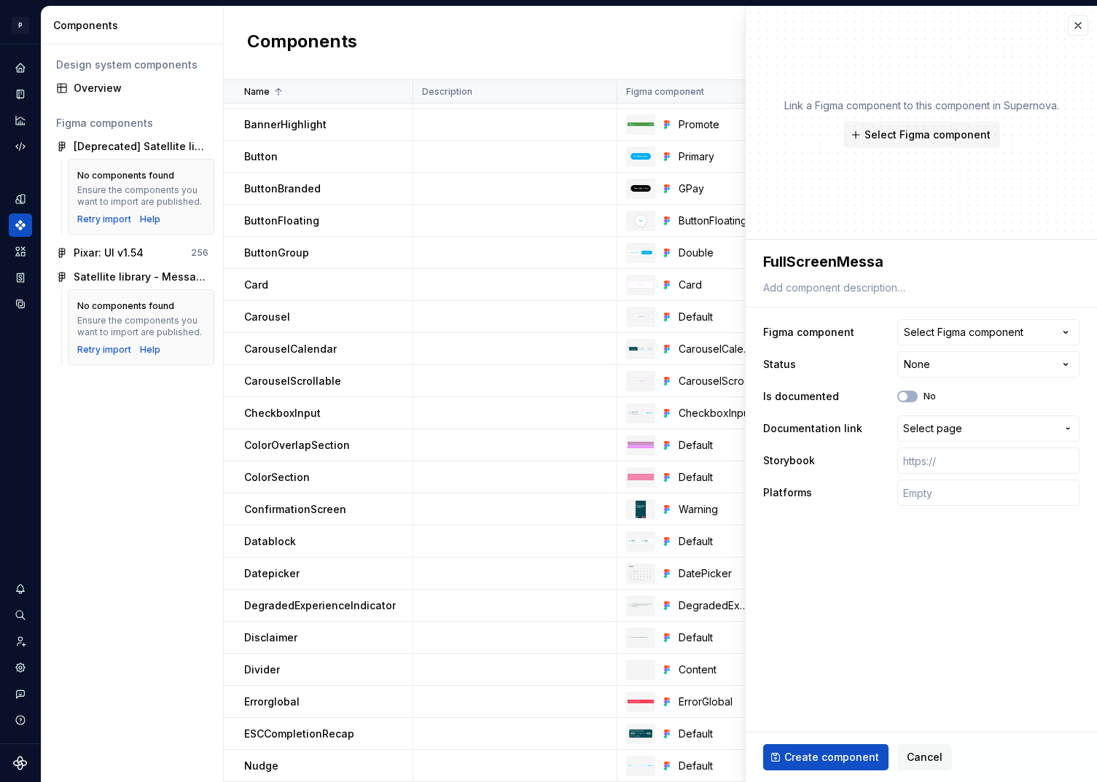
type textarea "*"
type textarea "FullScreenMessag"
type textarea "*"
type textarea "FullScreenMessage"
click at [990, 322] on button "Select Figma component" at bounding box center [988, 332] width 182 height 26
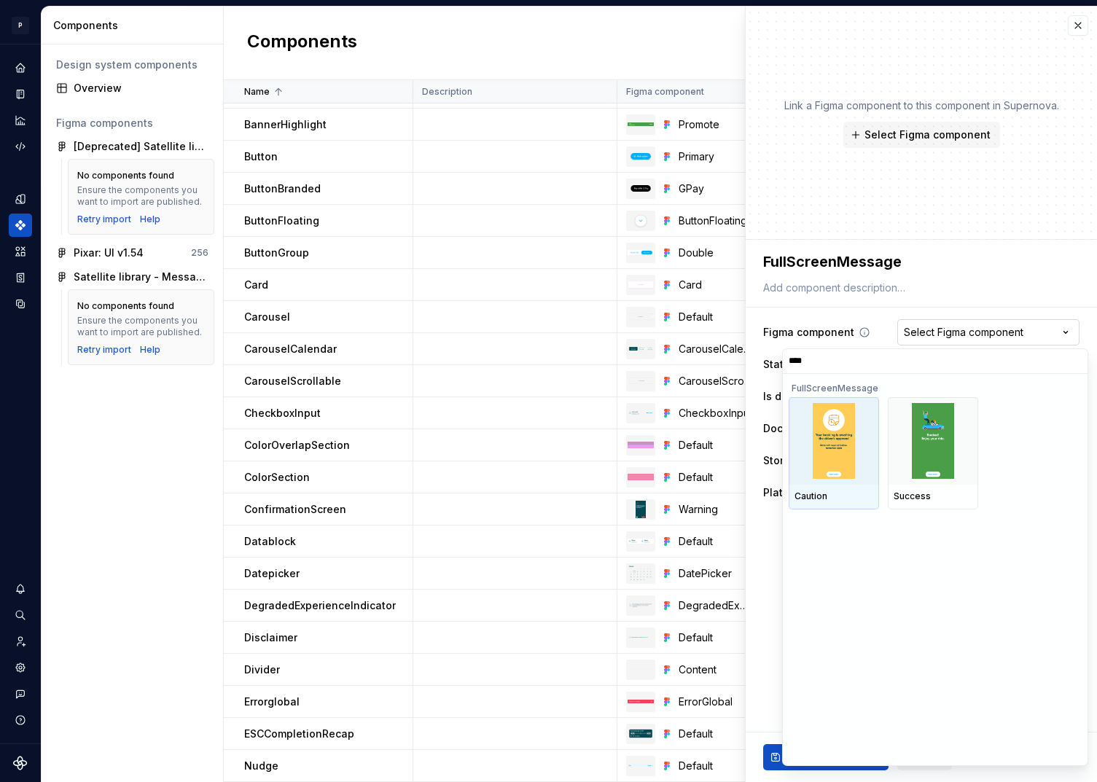
type input "*****"
click at [938, 471] on img at bounding box center [933, 441] width 43 height 76
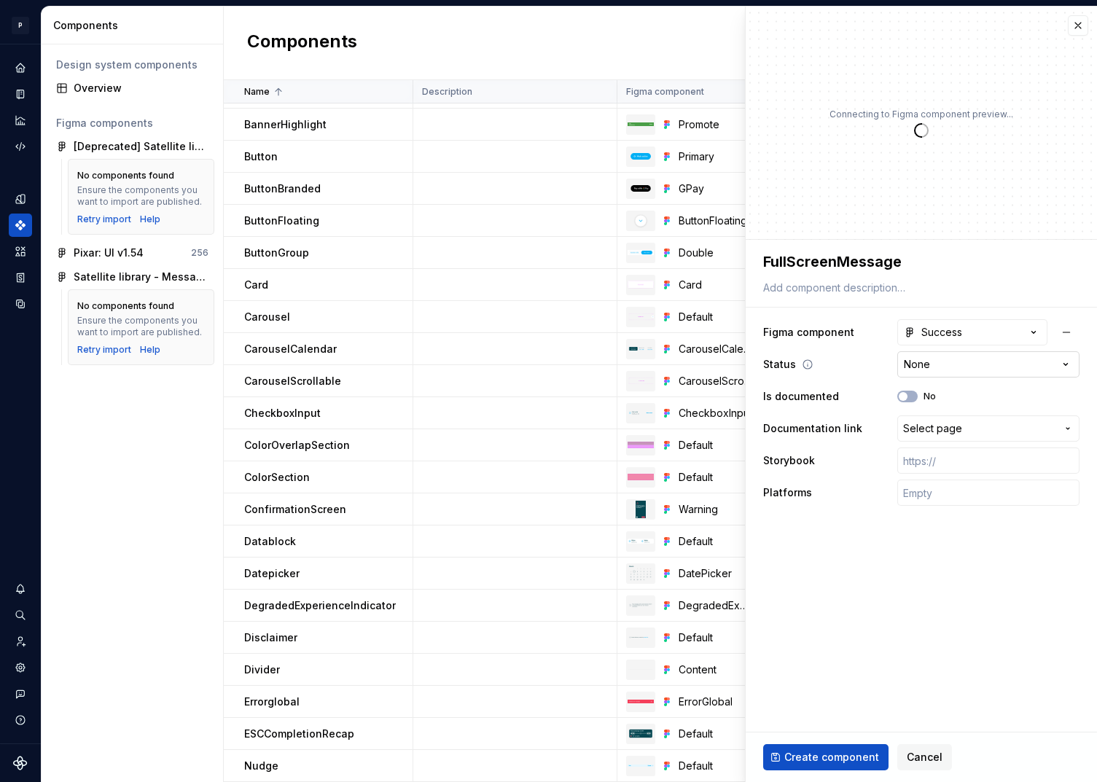
type textarea "*"
click at [919, 369] on html "P pixar SO Design system data Components Design system components Overview Figm…" at bounding box center [548, 391] width 1097 height 782
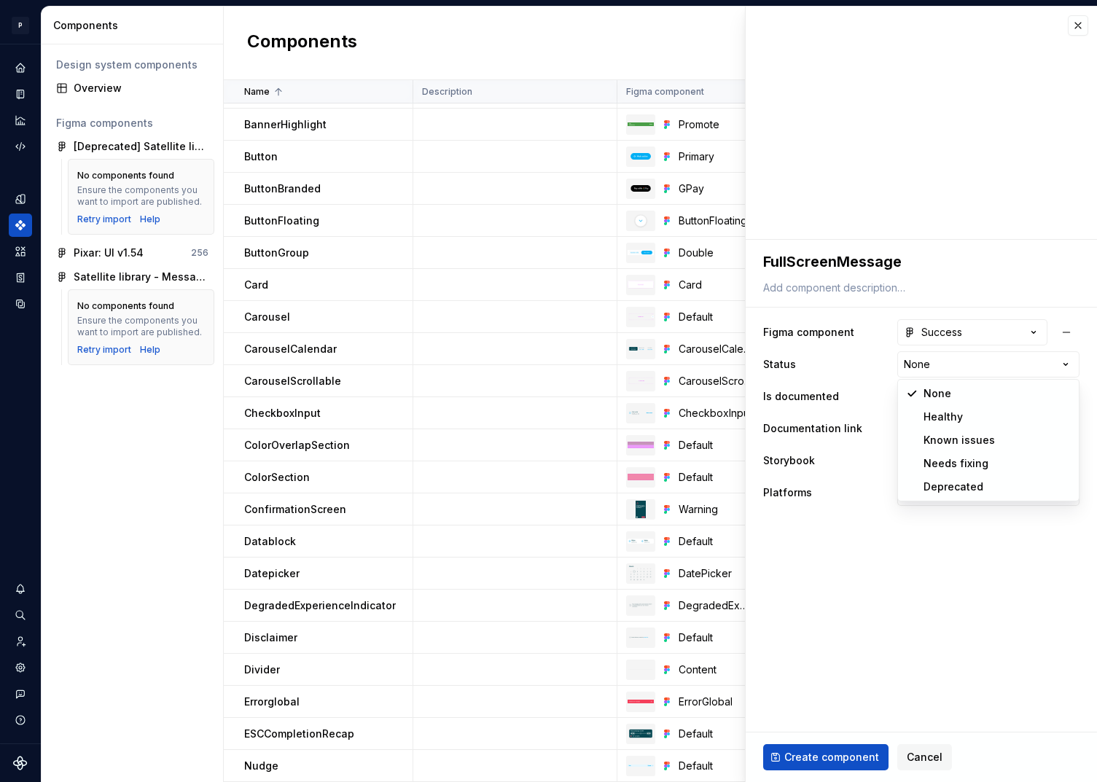
select select "**********"
click at [912, 398] on button "No" at bounding box center [907, 397] width 20 height 12
type textarea "*"
click at [938, 424] on span "Select page" at bounding box center [932, 428] width 59 height 15
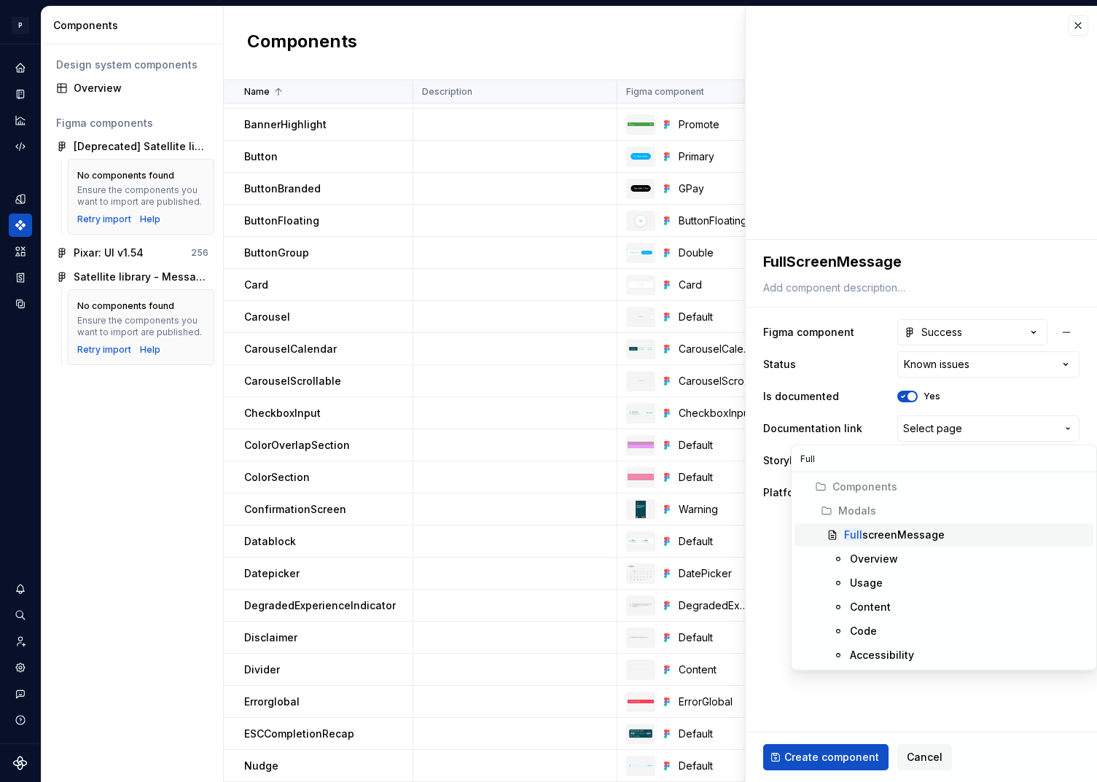
type input "Full"
click at [888, 534] on div "Full screenMessage" at bounding box center [894, 535] width 101 height 15
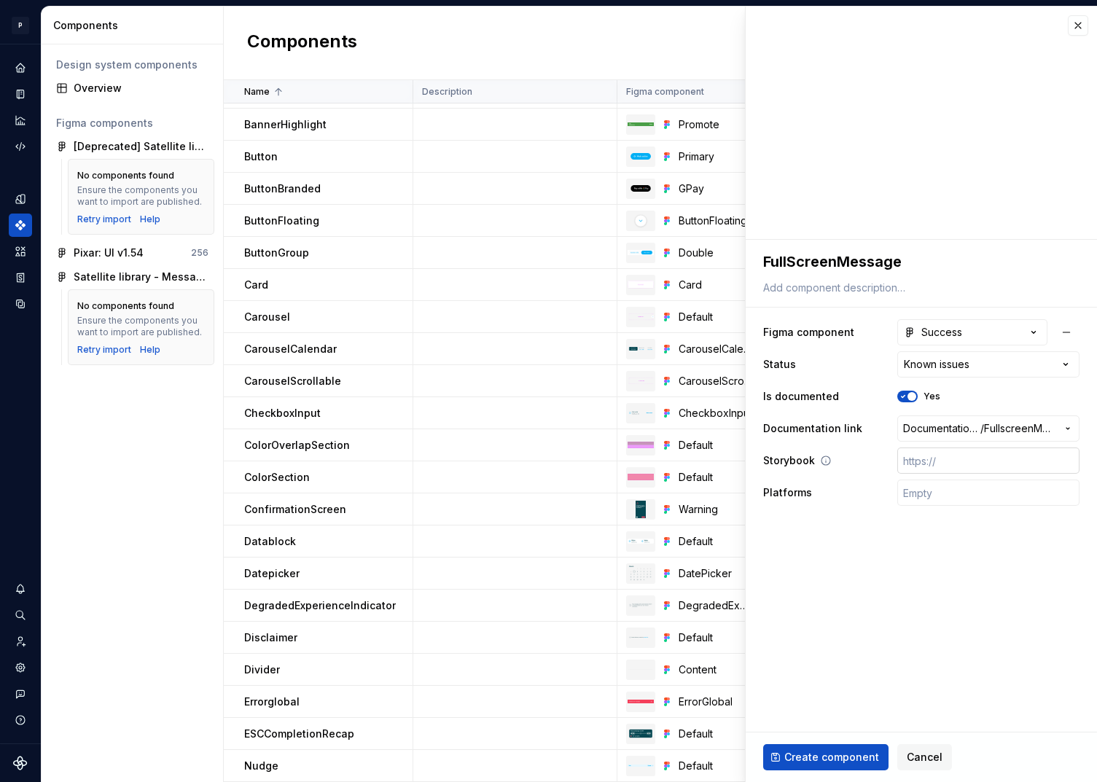
click at [955, 462] on input "text" at bounding box center [988, 460] width 182 height 26
paste input "[URL][DOMAIN_NAME]"
type textarea "*"
type input "[URL][DOMAIN_NAME]"
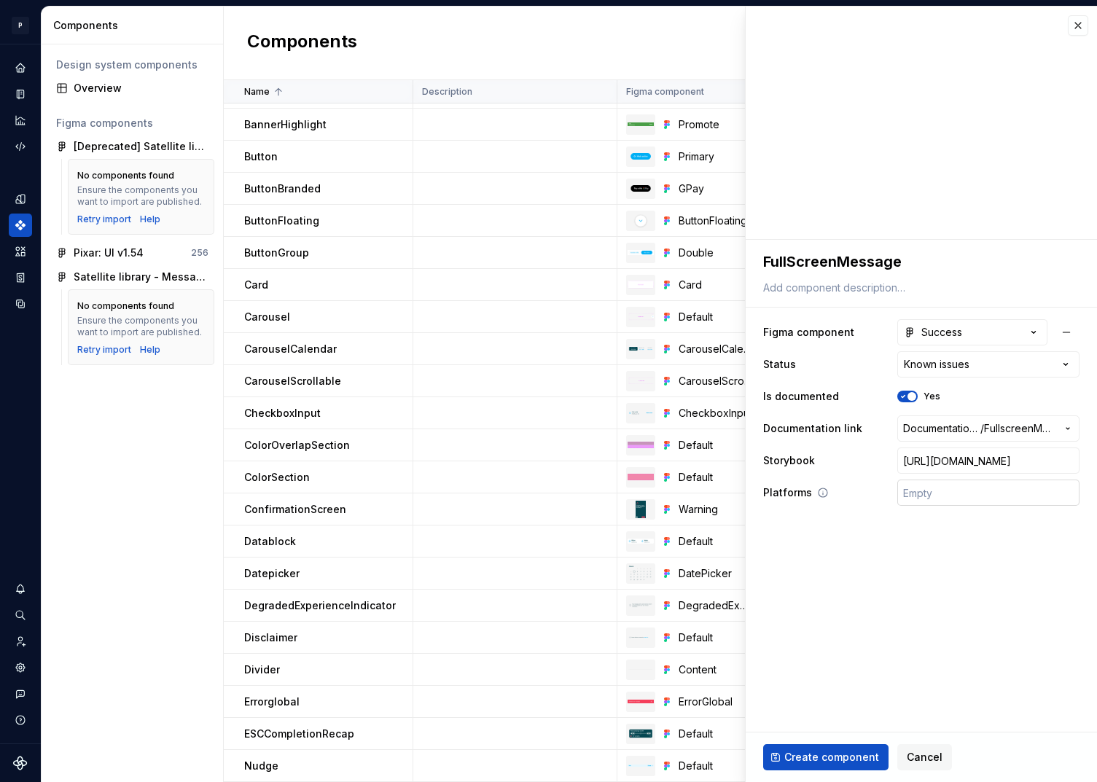
type textarea "*"
click at [923, 502] on input "text" at bounding box center [988, 492] width 182 height 26
type input "🤖 Android | 🍎 iOS | ⚛️ SPA"
click at [845, 757] on span "Create component" at bounding box center [831, 757] width 95 height 15
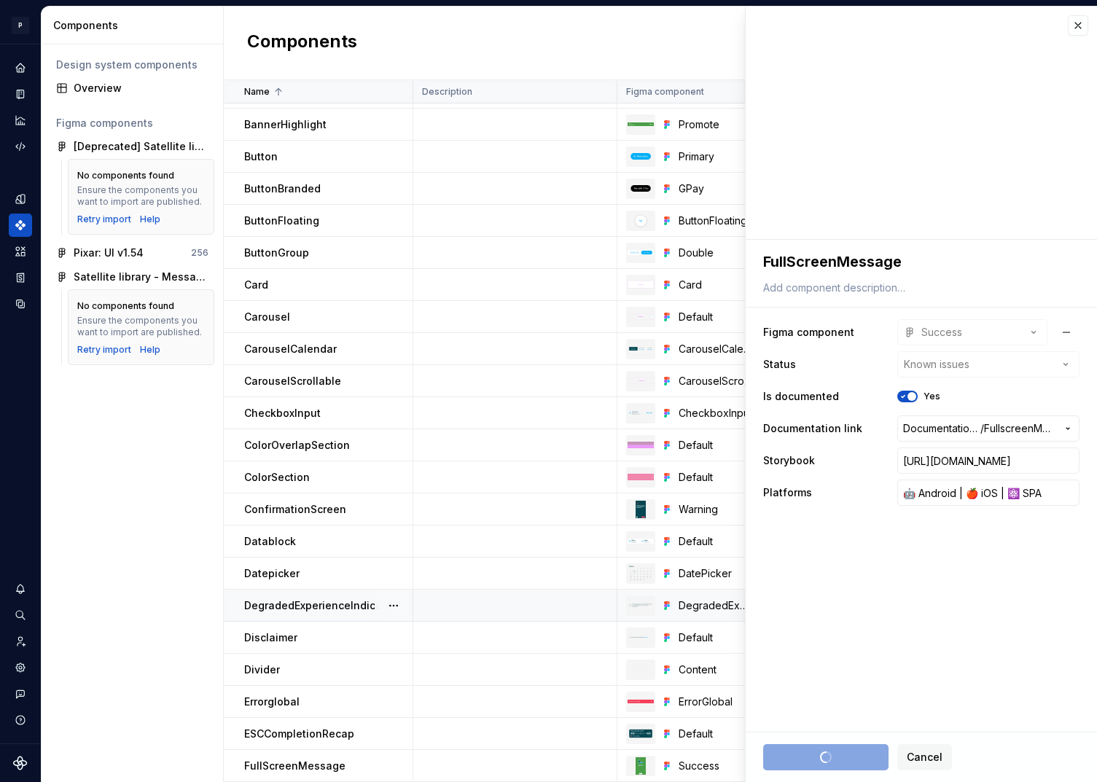
type textarea "*"
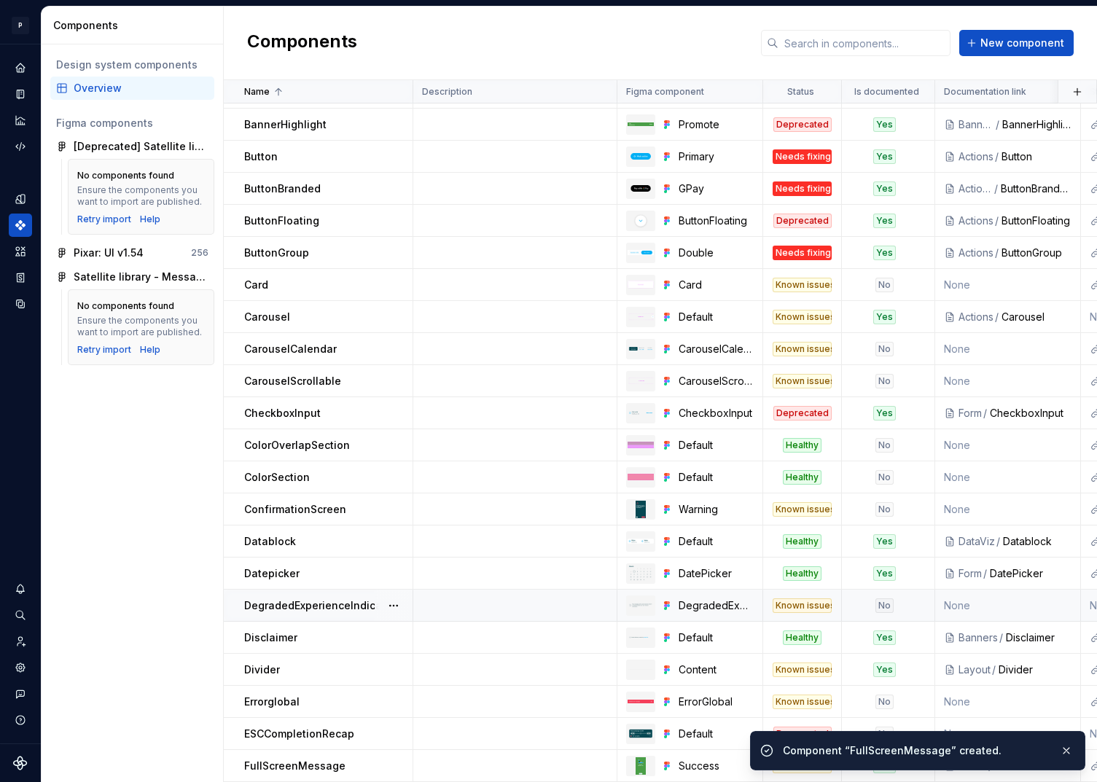
scroll to position [155, 0]
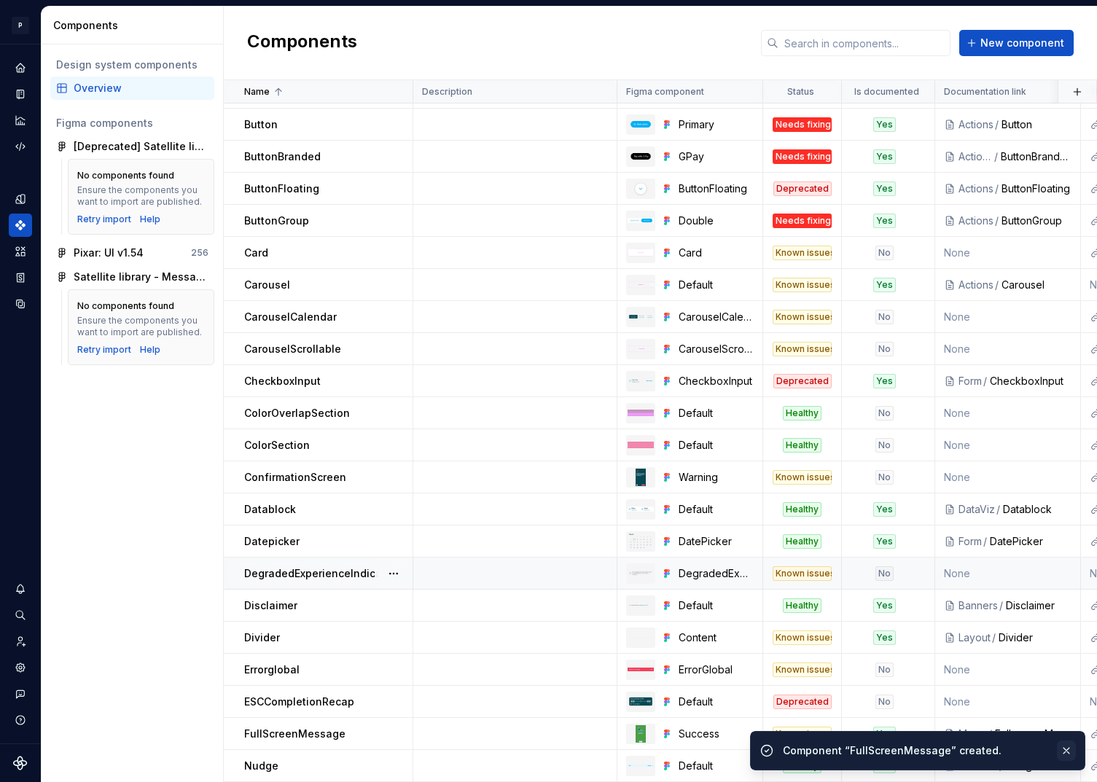
click at [1069, 748] on button "button" at bounding box center [1066, 750] width 19 height 20
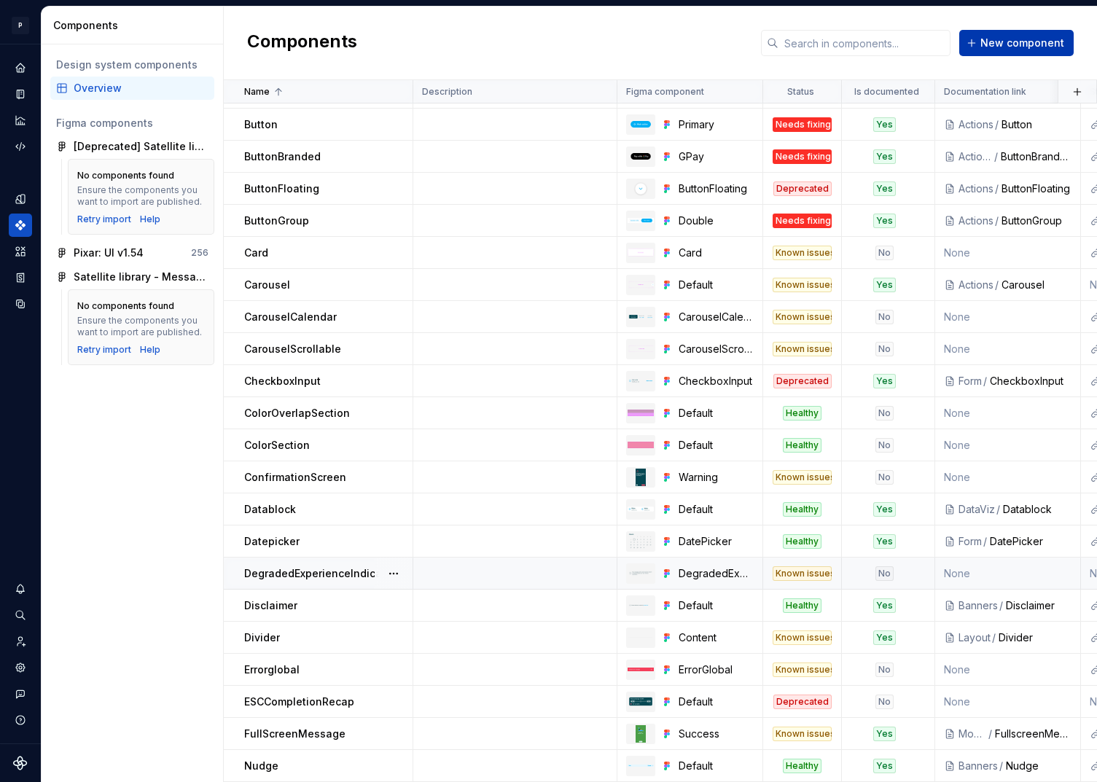
click at [1007, 39] on span "New component" at bounding box center [1022, 43] width 84 height 15
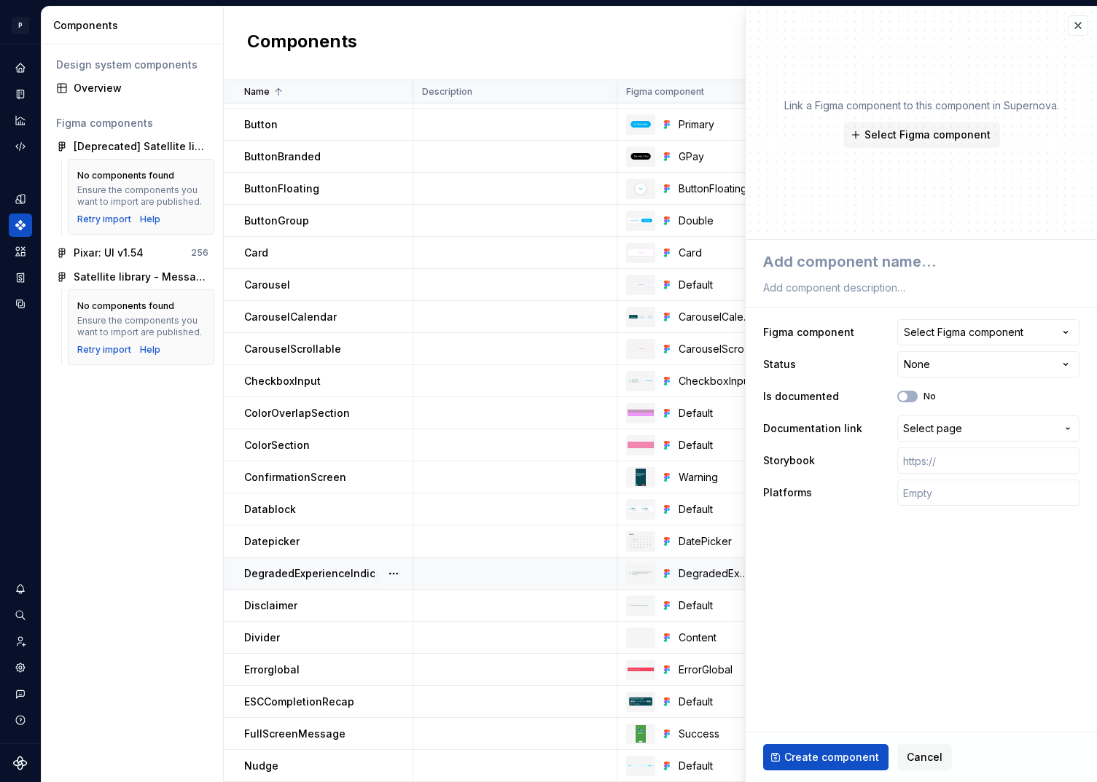
type textarea "*"
type textarea "G"
type textarea "*"
type textarea "Gr"
type textarea "*"
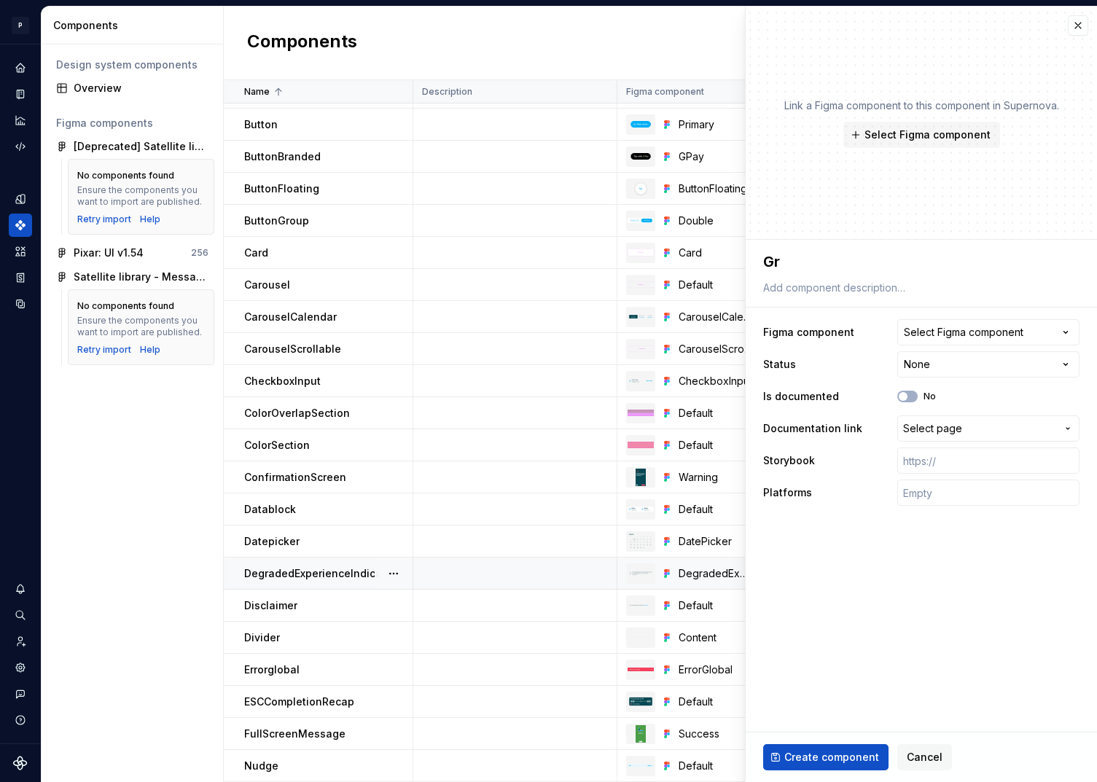
type textarea "Gri"
type textarea "*"
type textarea "Grip"
click at [970, 340] on button "Select Figma component" at bounding box center [988, 332] width 182 height 26
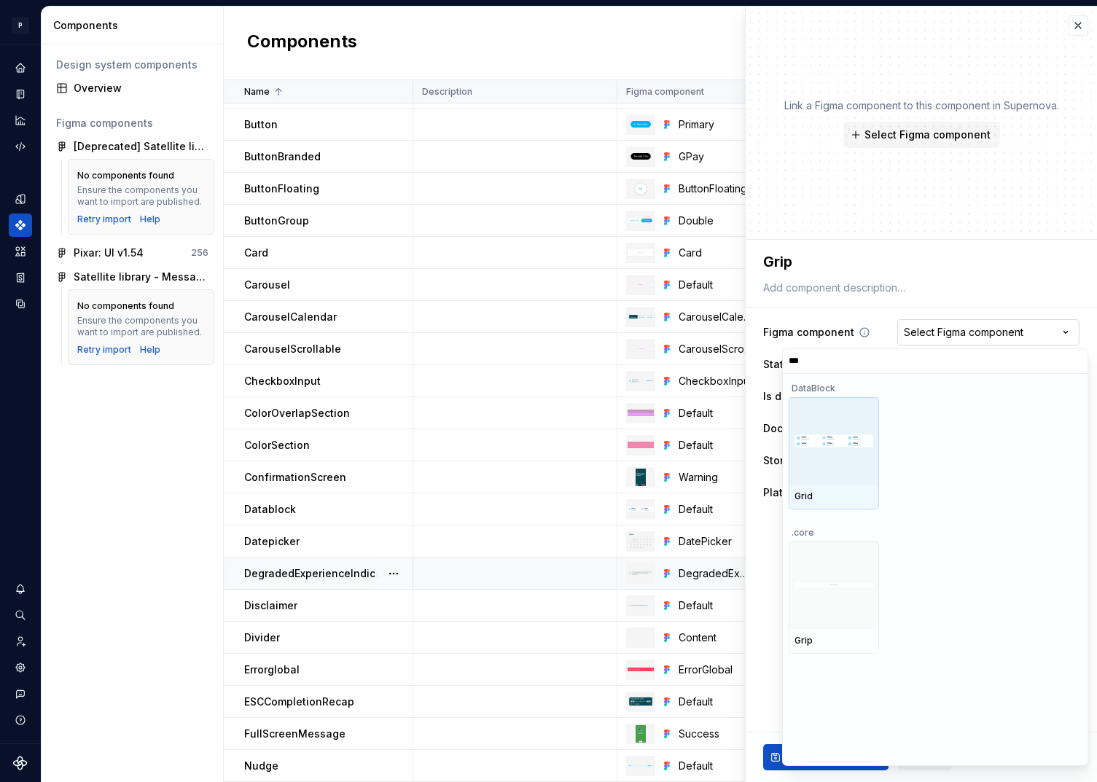
type input "****"
click at [858, 458] on div at bounding box center [833, 440] width 90 height 87
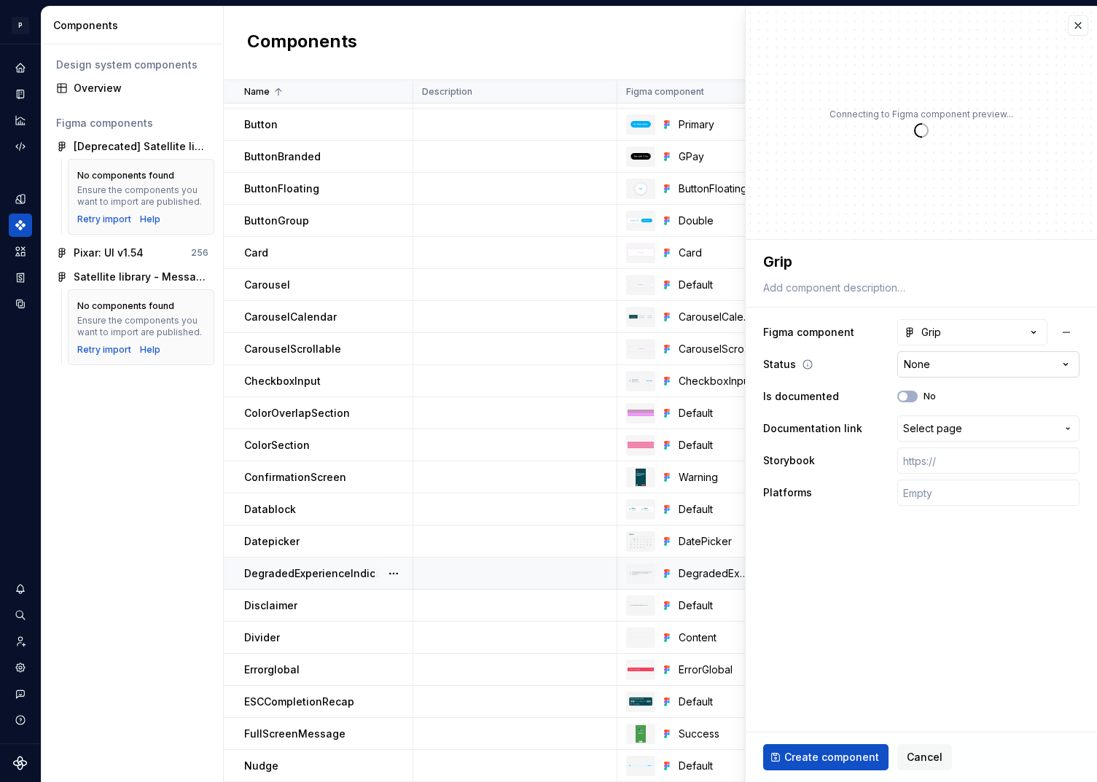
type textarea "*"
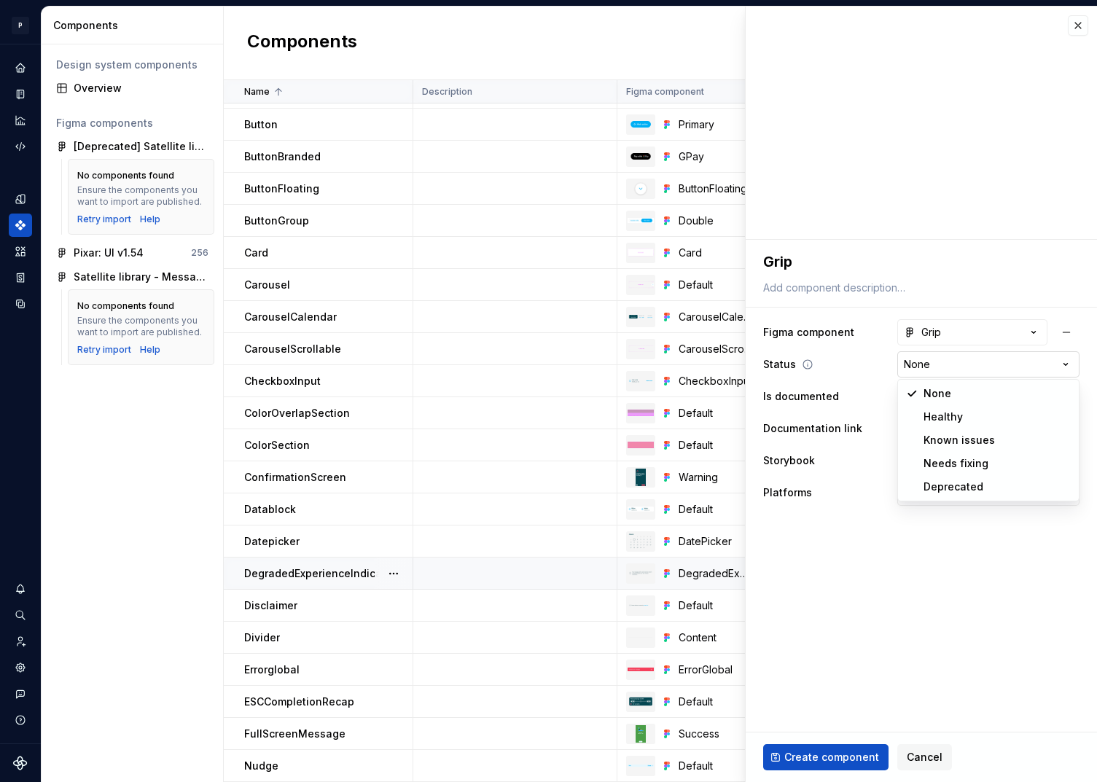
click at [922, 373] on html "P pixar SO Design system data Components Design system components Overview Figm…" at bounding box center [548, 391] width 1097 height 782
select select "**********"
type textarea "*"
click at [927, 426] on span "Select page" at bounding box center [932, 428] width 59 height 15
type input "grip"
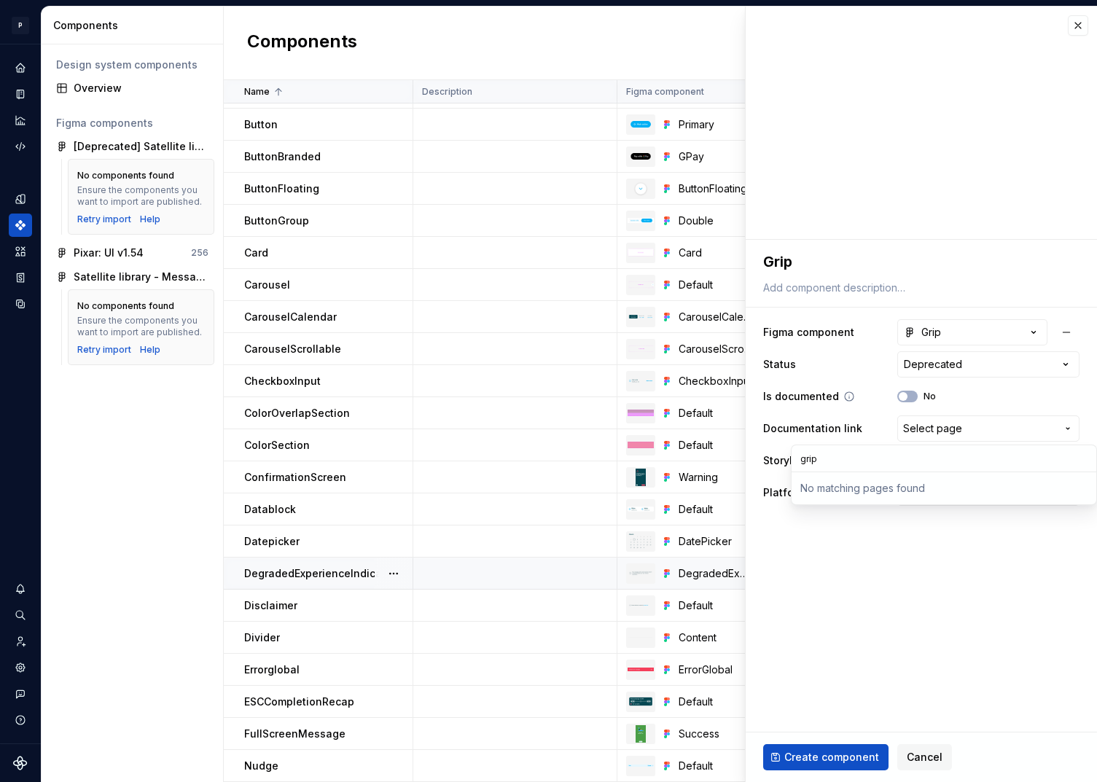
click at [976, 396] on html "P pixar SO Design system data Components Design system components Overview Figm…" at bounding box center [548, 391] width 1097 height 782
click at [921, 488] on input "text" at bounding box center [988, 492] width 182 height 26
type input "🤖 Android | 🍎 iOS | ⚛️ SPA"
click at [835, 755] on span "Create component" at bounding box center [831, 757] width 95 height 15
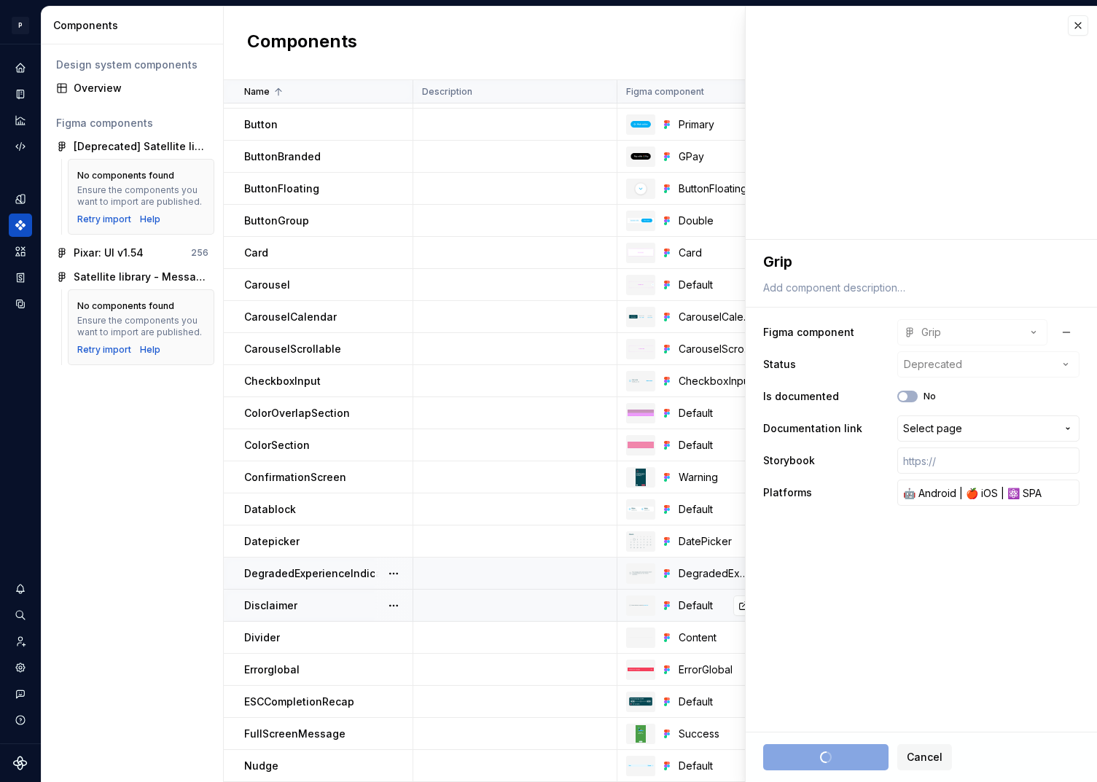
type textarea "*"
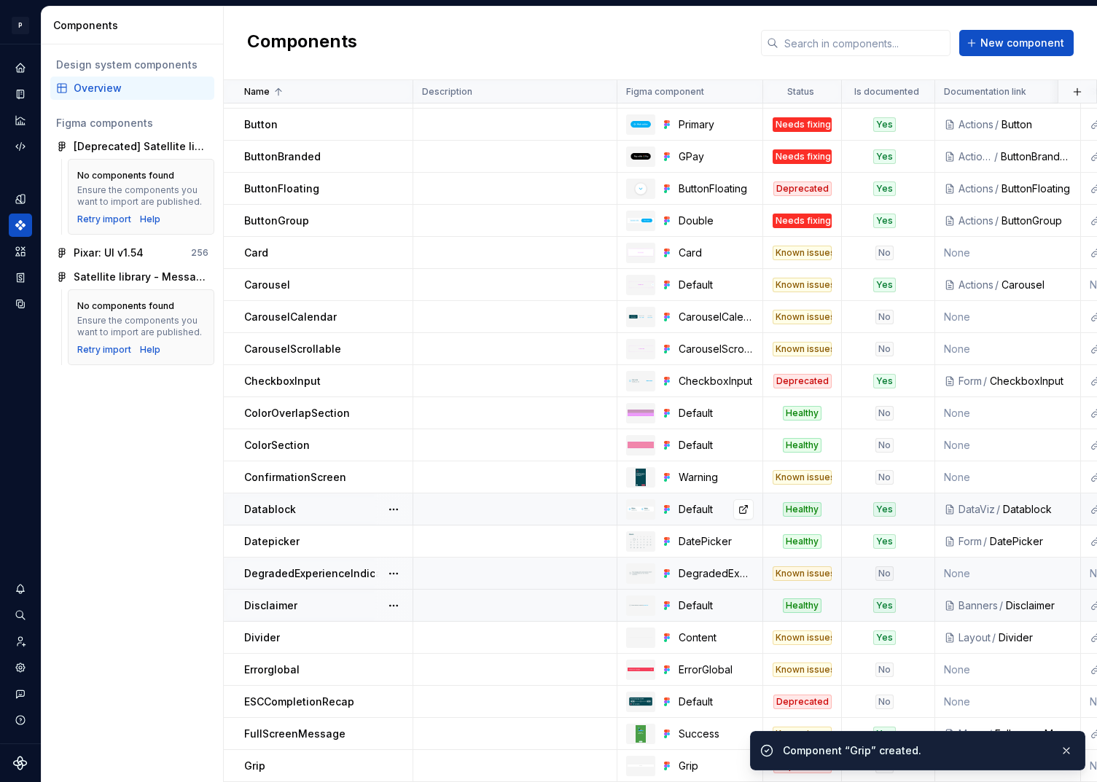
scroll to position [187, 0]
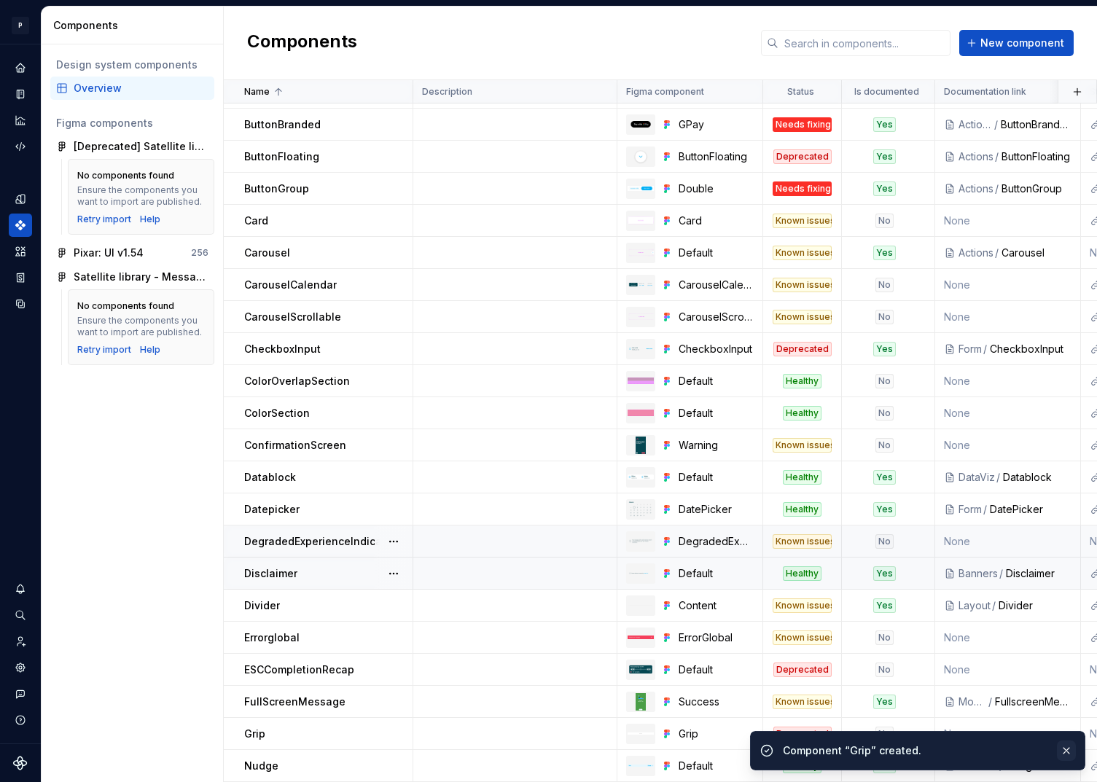
click at [1073, 750] on button "button" at bounding box center [1066, 750] width 19 height 20
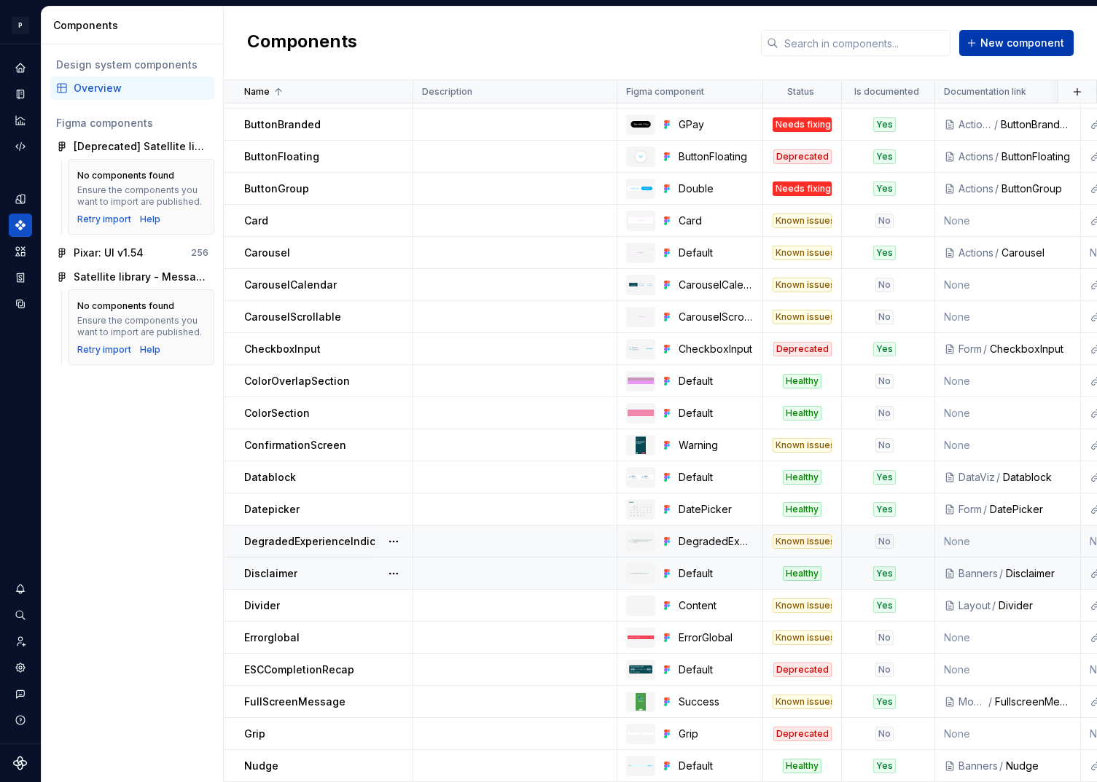
click at [993, 37] on span "New component" at bounding box center [1022, 43] width 84 height 15
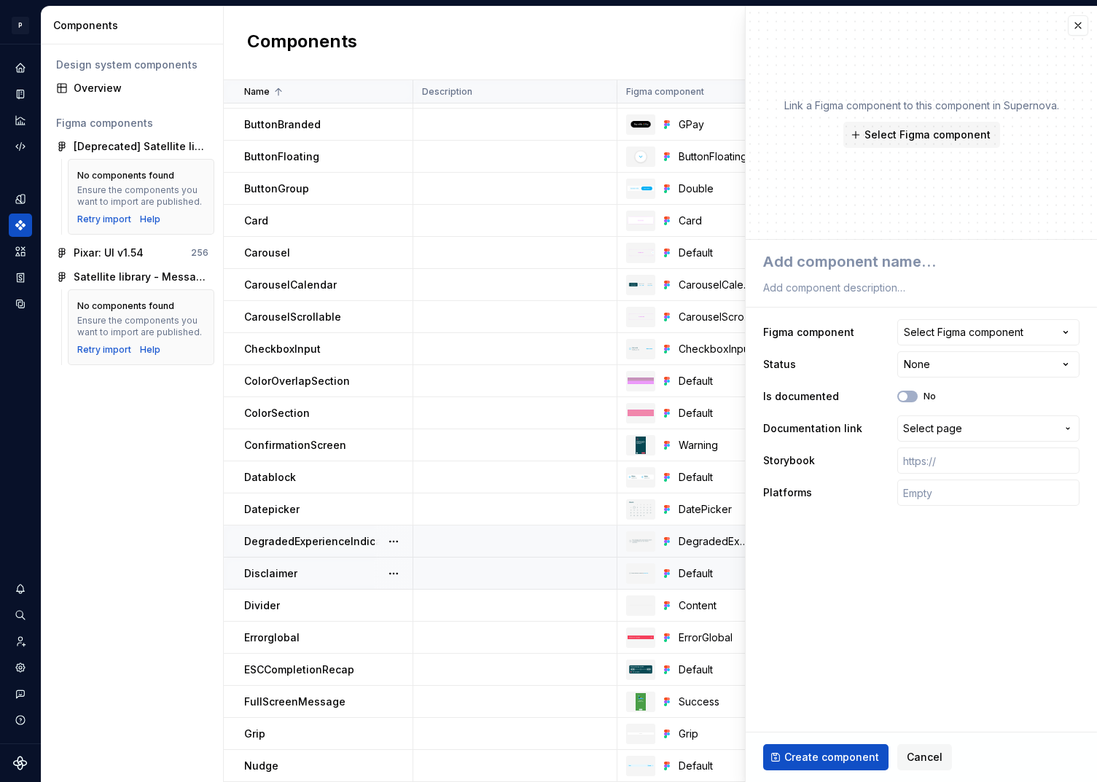
type textarea "*"
type textarea "HE"
type textarea "*"
type textarea "HEq"
type textarea "*"
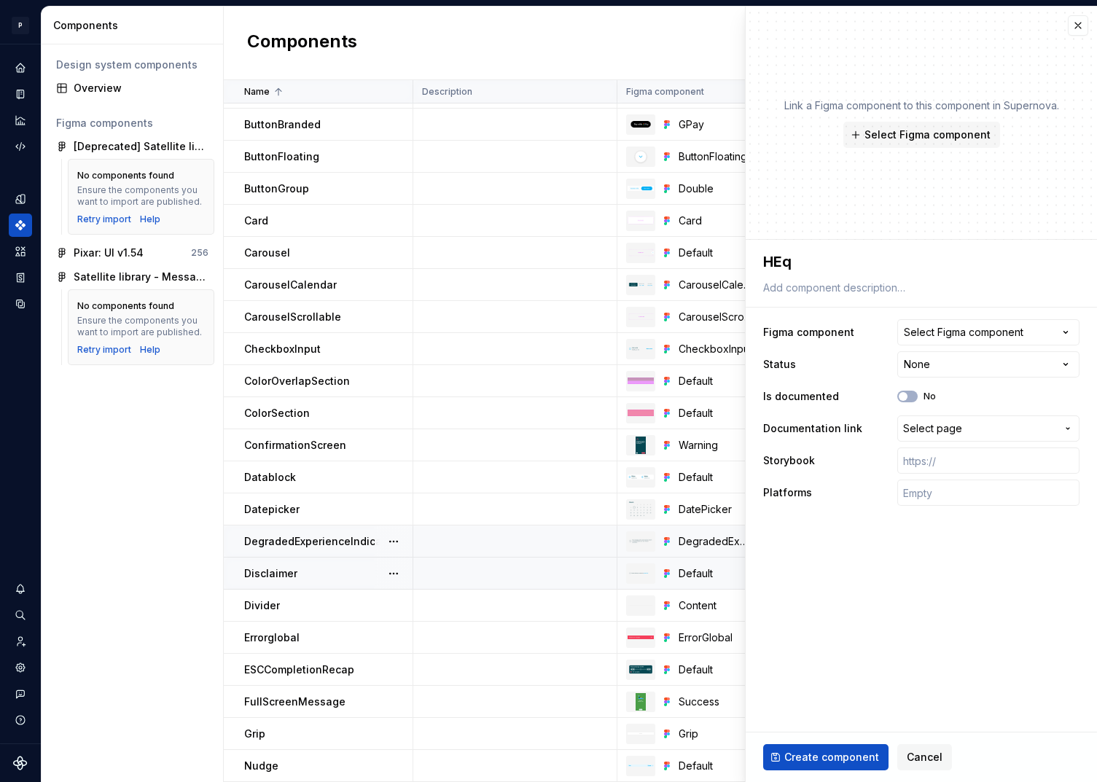
type textarea "HEqd"
type textarea "*"
type textarea "HEqde"
type textarea "*"
type textarea "HEqder"
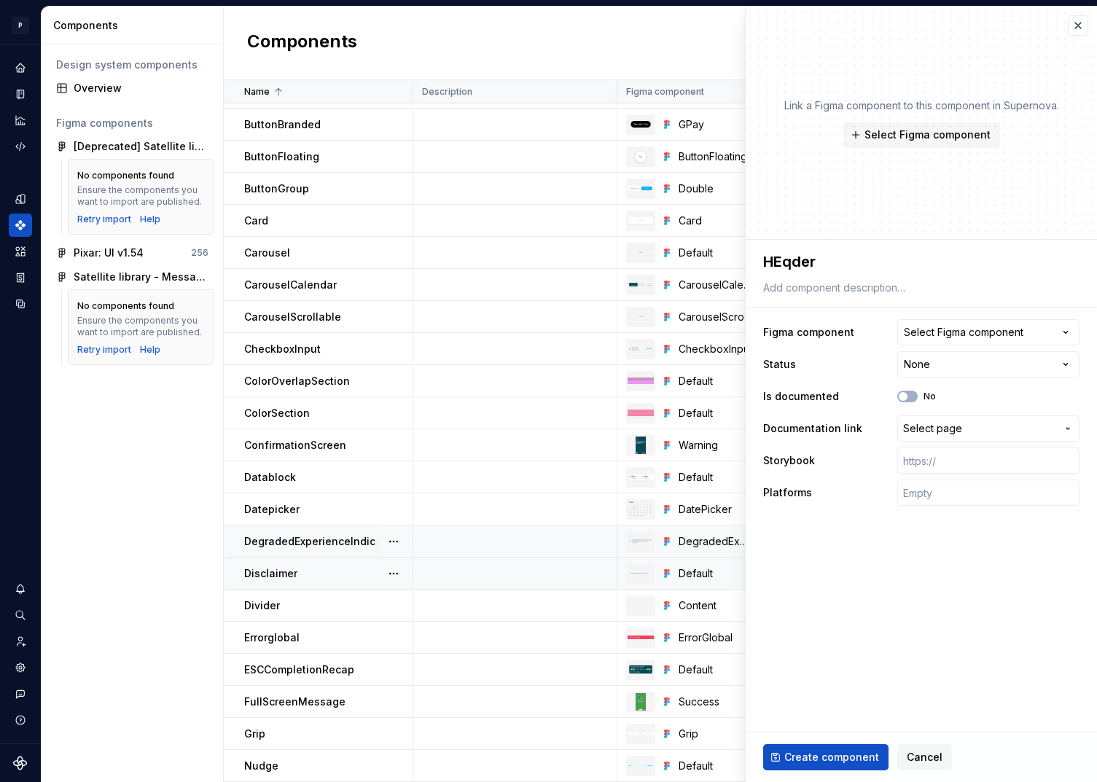
type textarea "*"
type textarea "H"
type textarea "*"
type textarea "He"
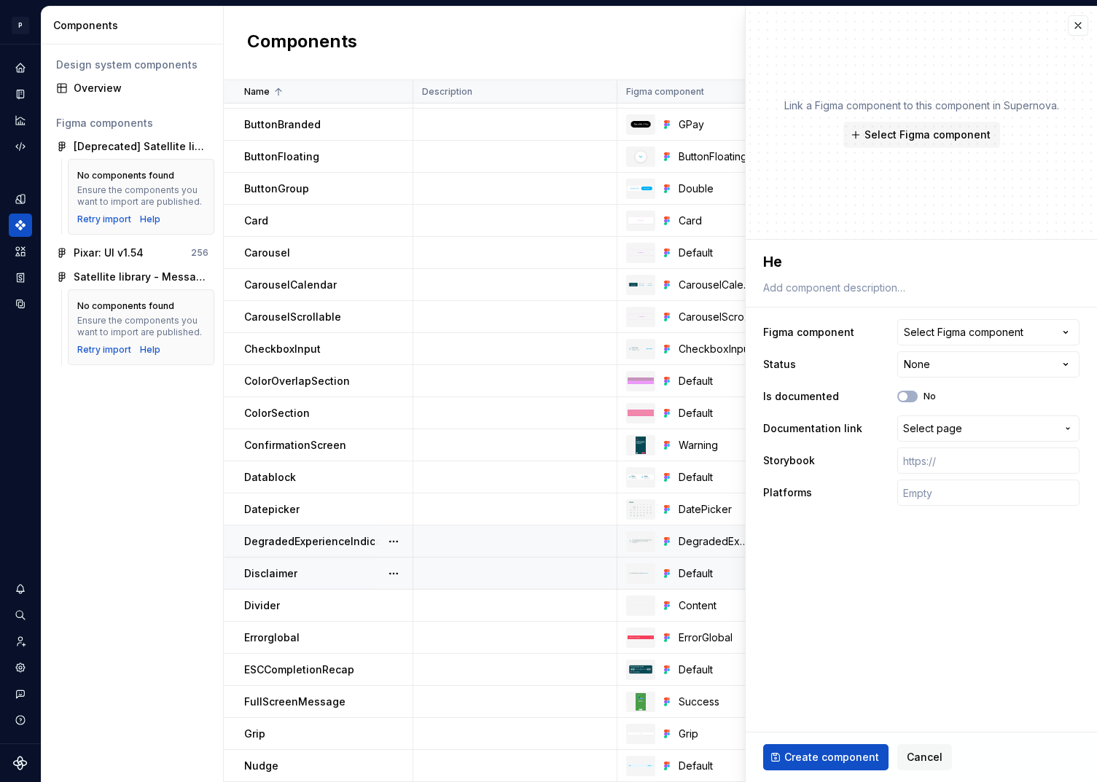
type textarea "*"
type textarea "Hea"
type textarea "*"
type textarea "Head"
type textarea "*"
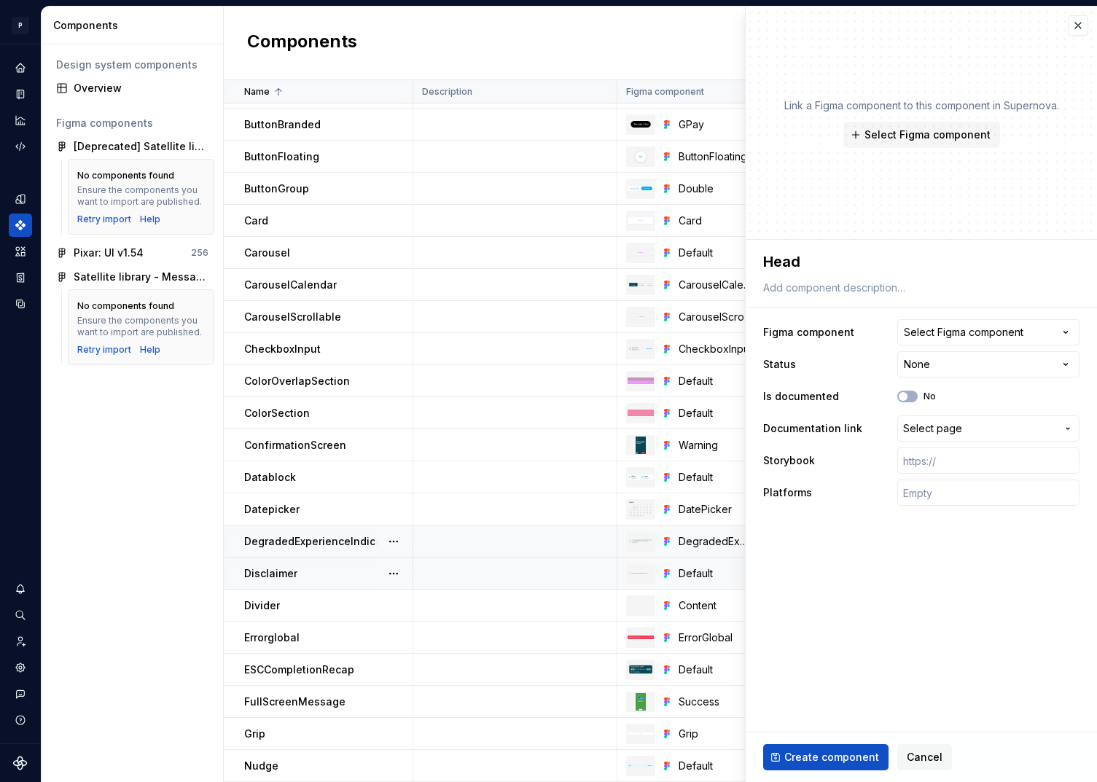
type textarea "Heade"
type textarea "*"
type textarea "Header"
type textarea "*"
type textarea "HeaderB"
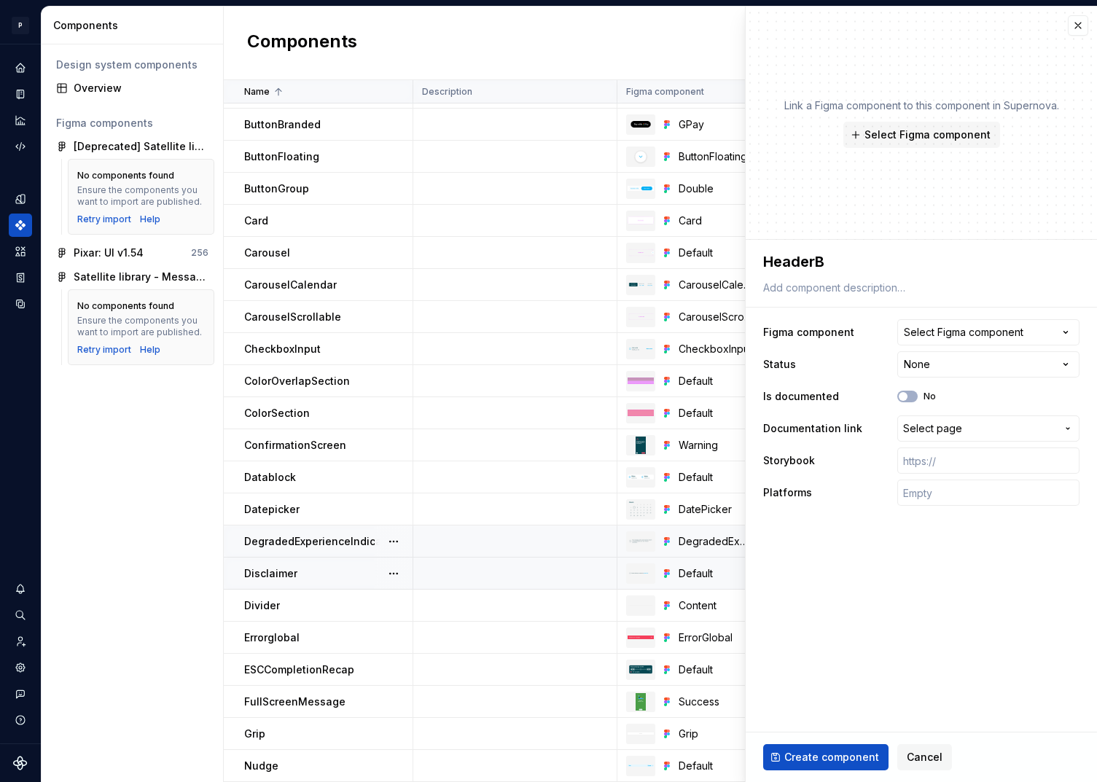
type textarea "*"
type textarea "HeaderBr"
type textarea "*"
type textarea "HeaderBra"
type textarea "*"
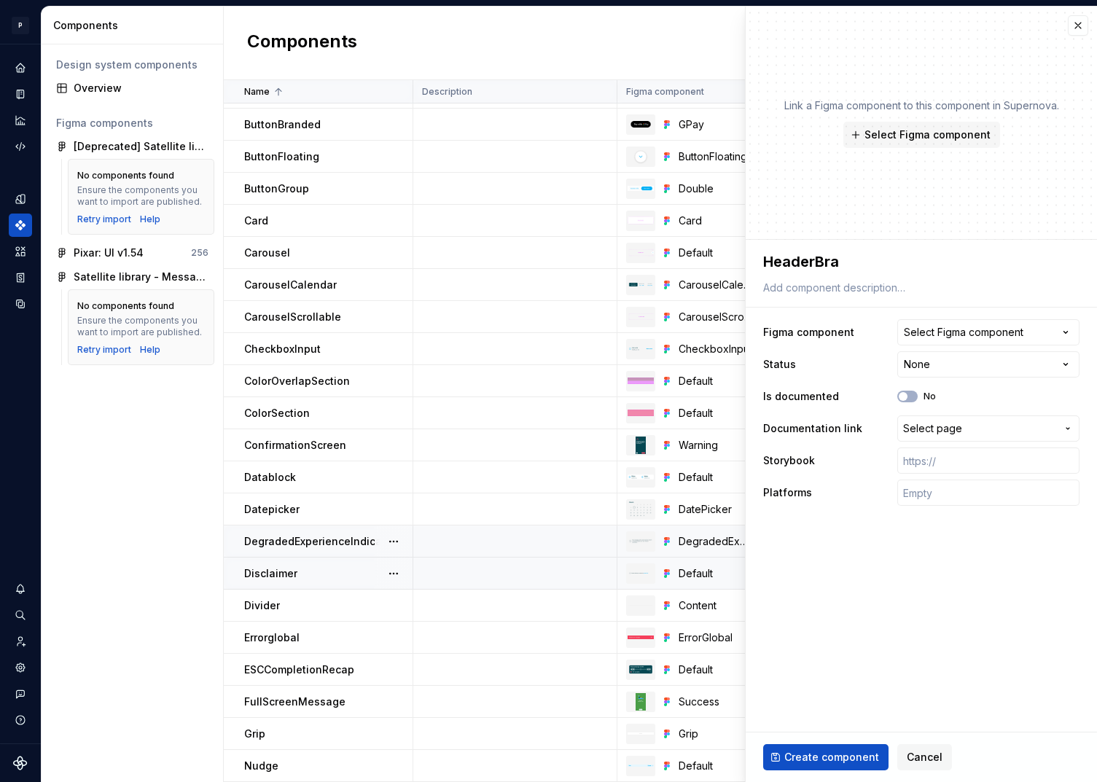
type textarea "HeaderBran"
type textarea "*"
type textarea "HeaderBrand"
type textarea "*"
type textarea "HeaderBrande"
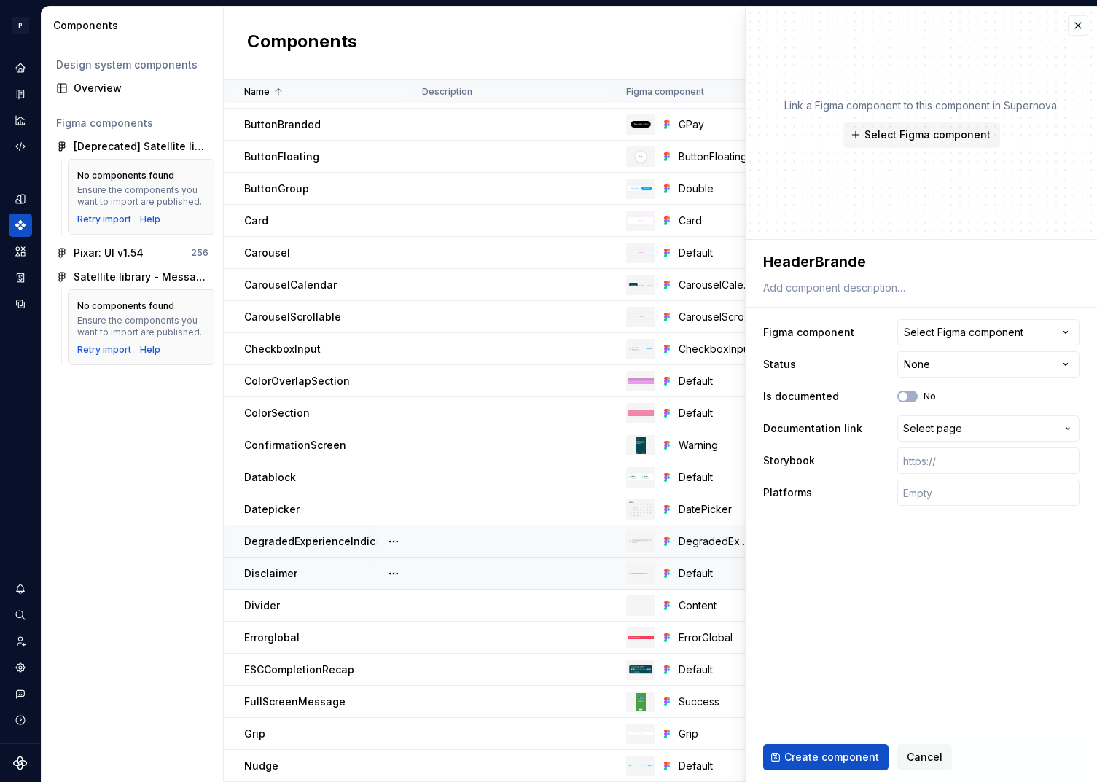
type textarea "*"
type textarea "HeaderBranded"
click at [982, 333] on div "Select Figma component" at bounding box center [964, 332] width 120 height 15
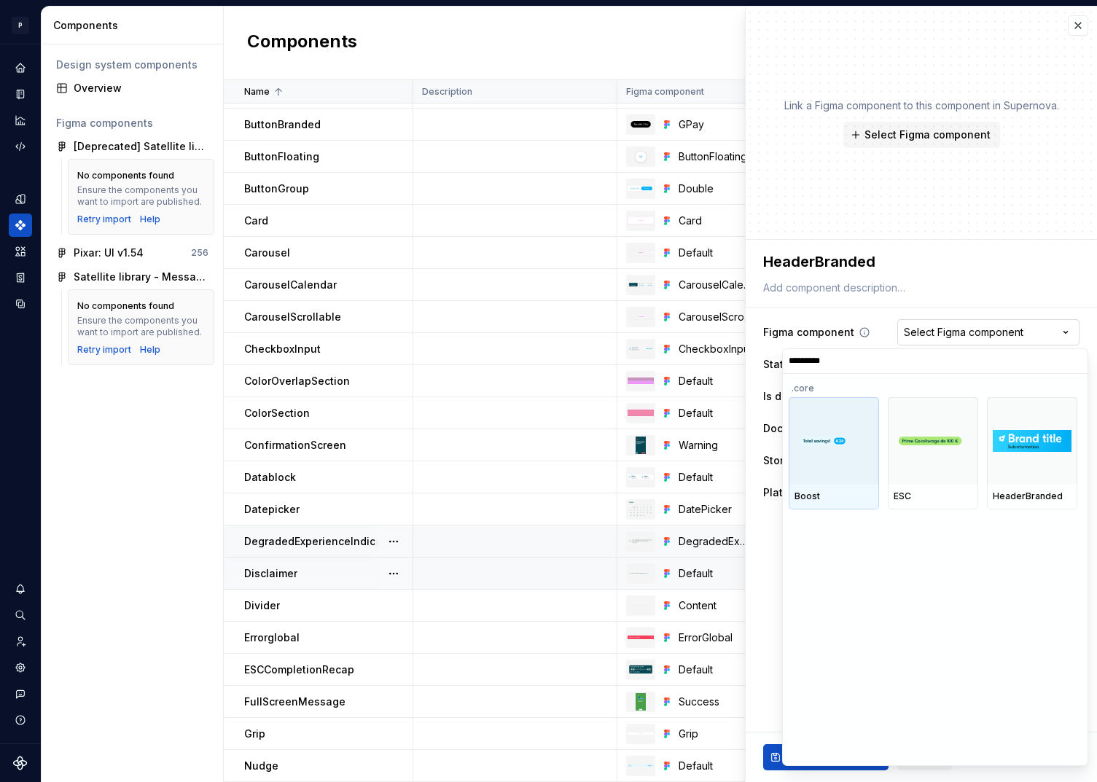
type input "**********"
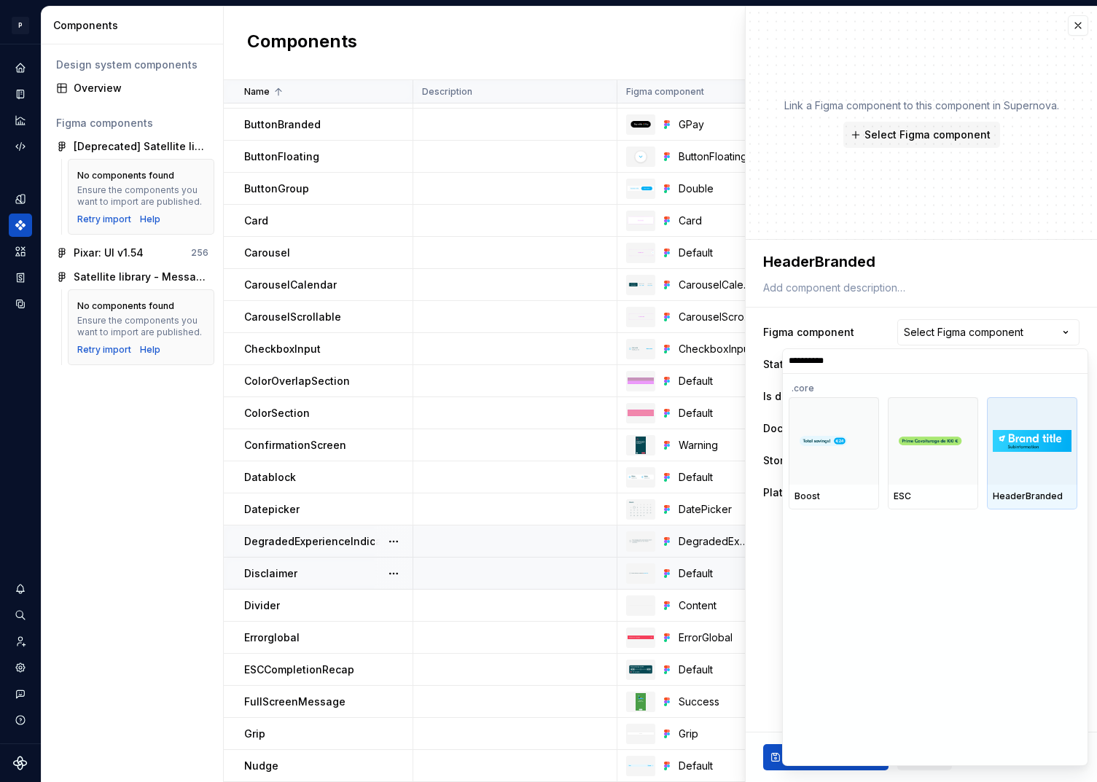
click at [1065, 466] on div at bounding box center [1032, 440] width 90 height 87
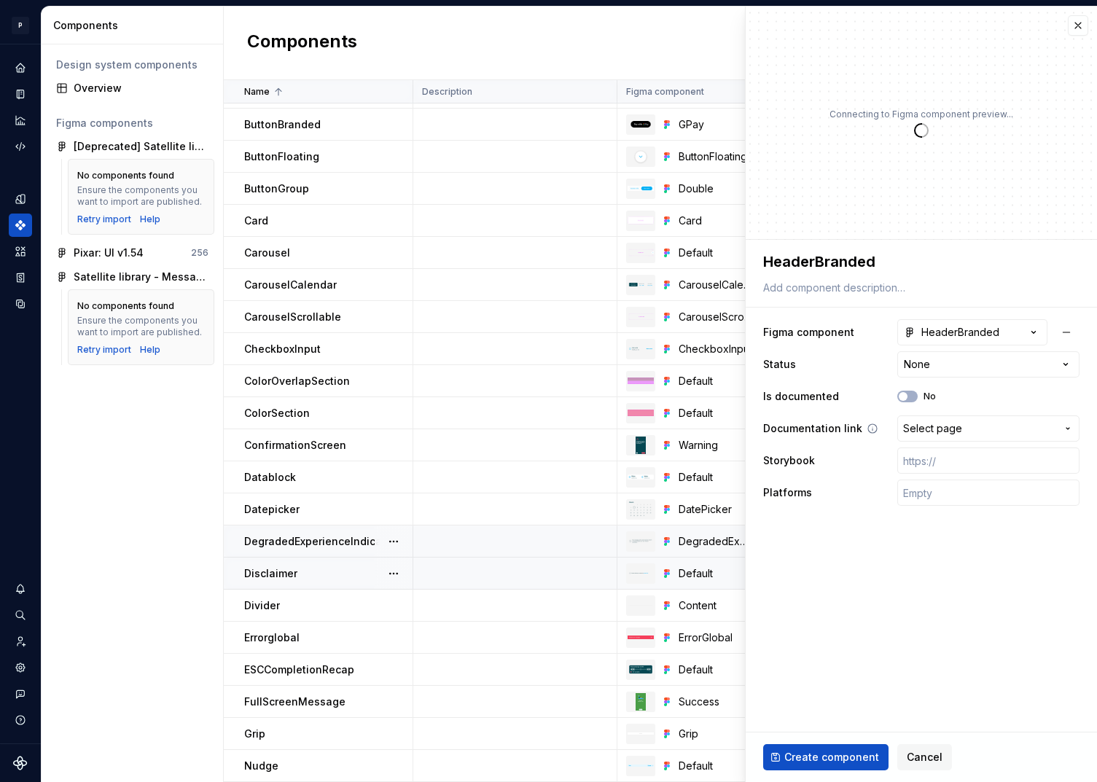
type textarea "*"
click at [942, 426] on span "Select page" at bounding box center [932, 428] width 59 height 15
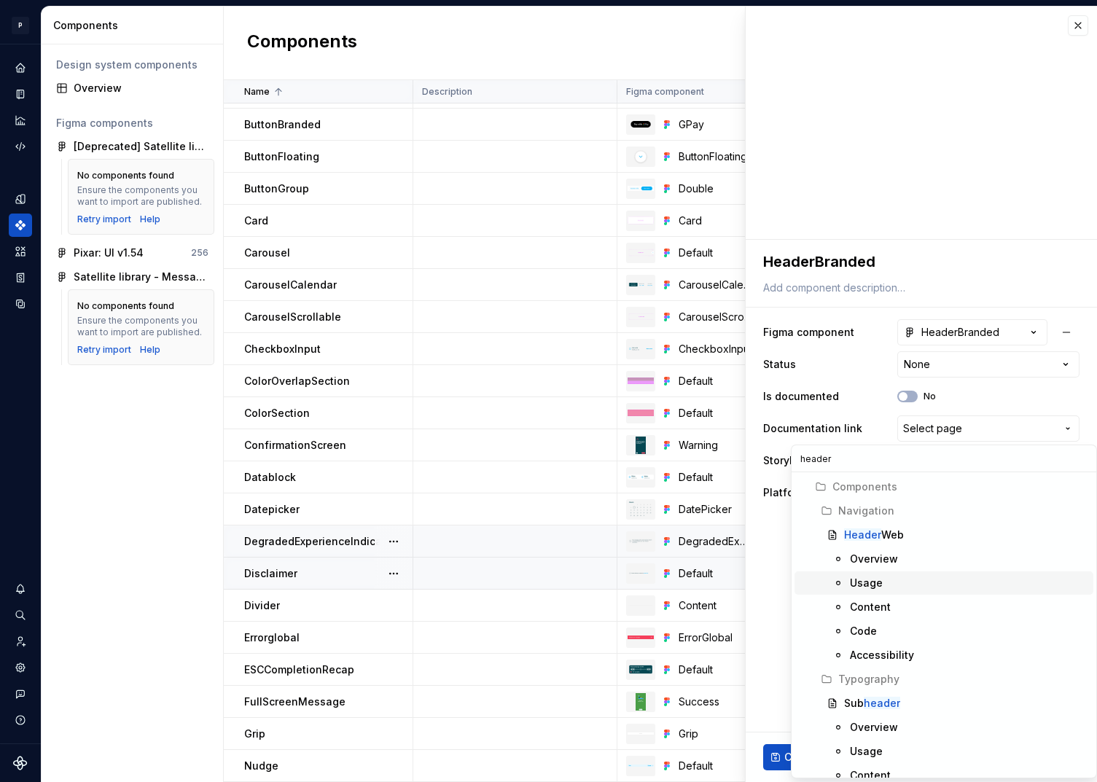
type input "headerB"
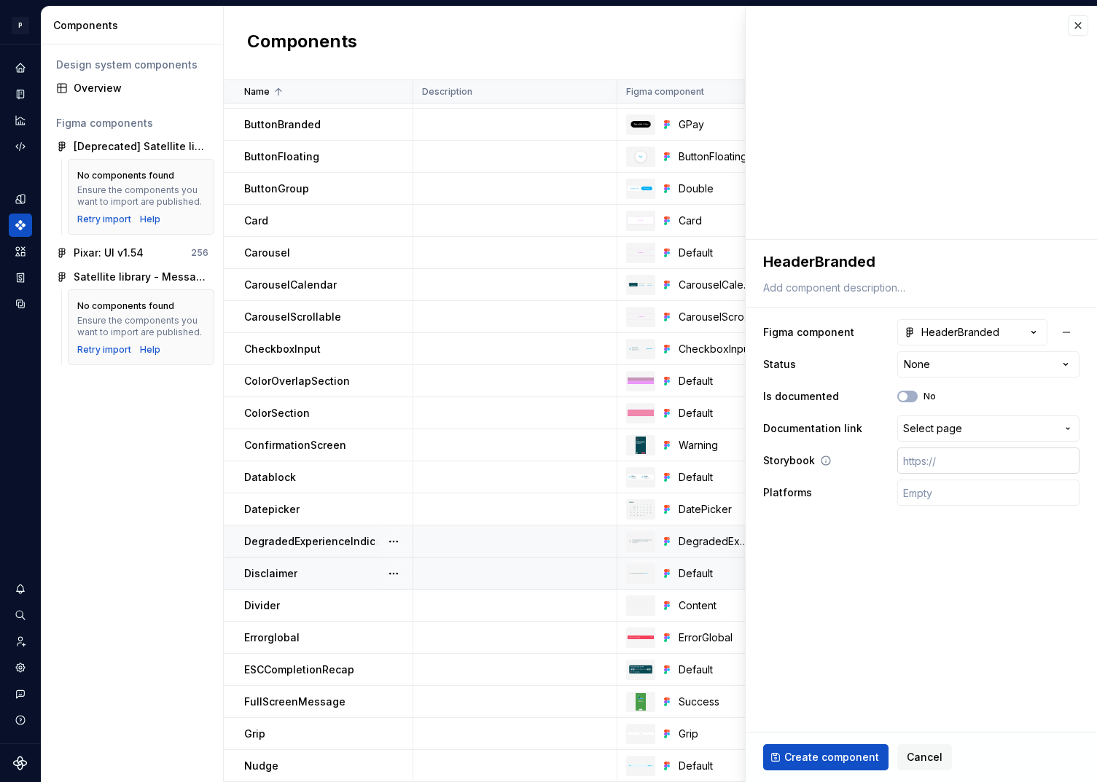
click at [950, 463] on input "text" at bounding box center [988, 460] width 182 height 26
paste input "[URL][DOMAIN_NAME]"
type textarea "*"
type input "[URL][DOMAIN_NAME]"
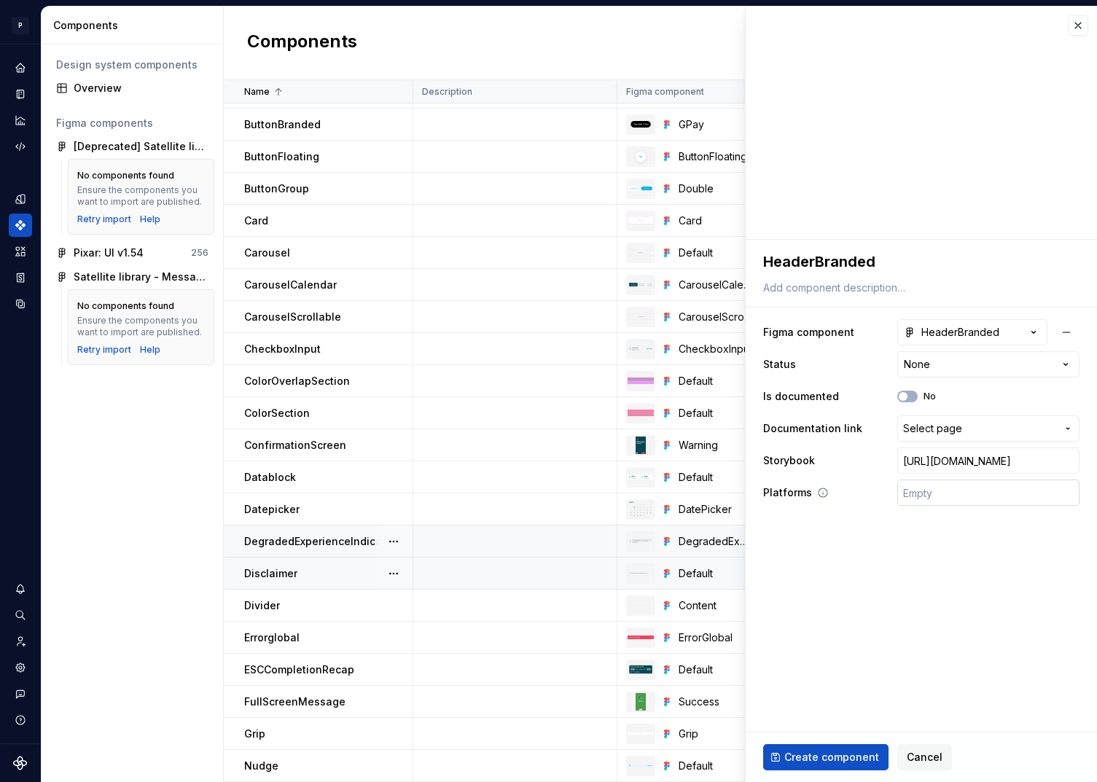
type textarea "*"
click at [923, 500] on input "text" at bounding box center [988, 492] width 182 height 26
type input "🤖 Android | 🍎 iOS | ⚛️ SPA"
click at [842, 753] on span "Create component" at bounding box center [831, 757] width 95 height 15
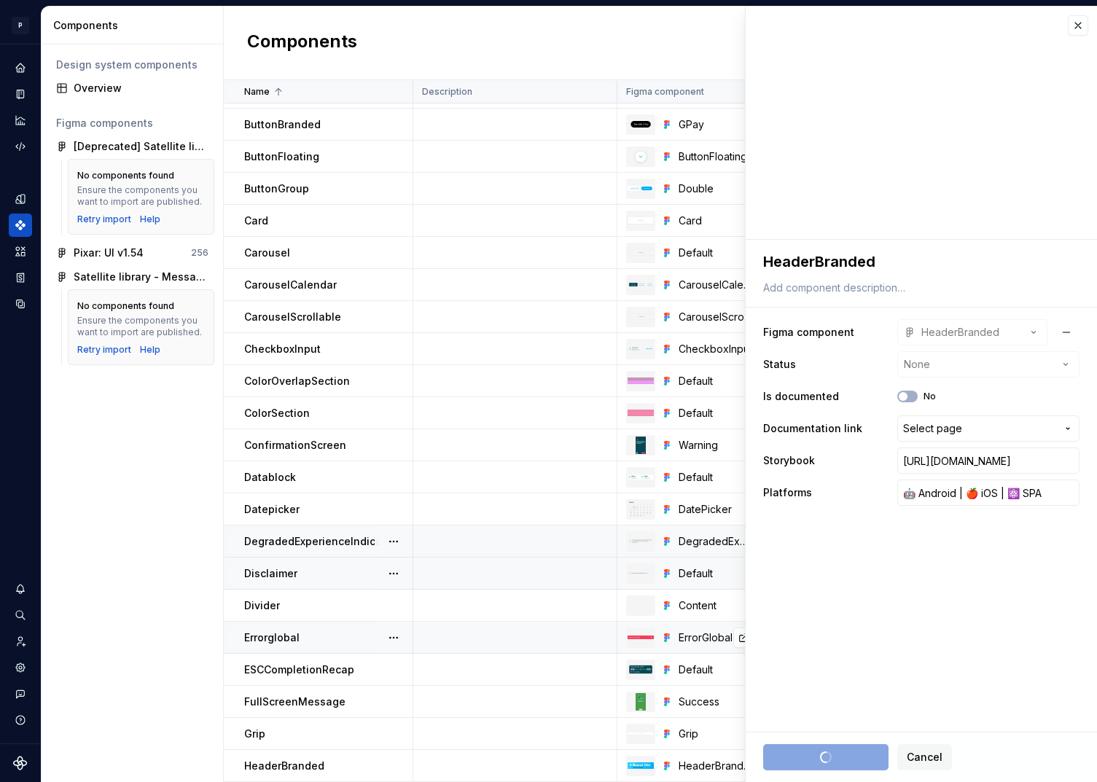
type textarea "*"
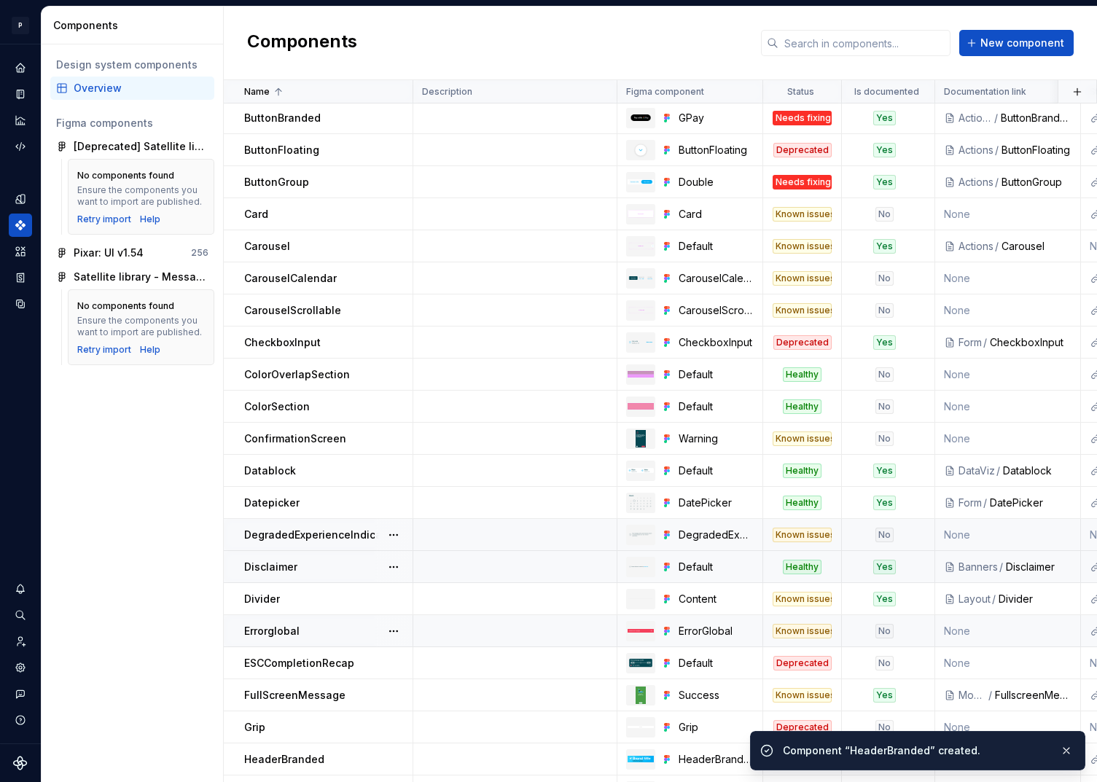
scroll to position [219, 0]
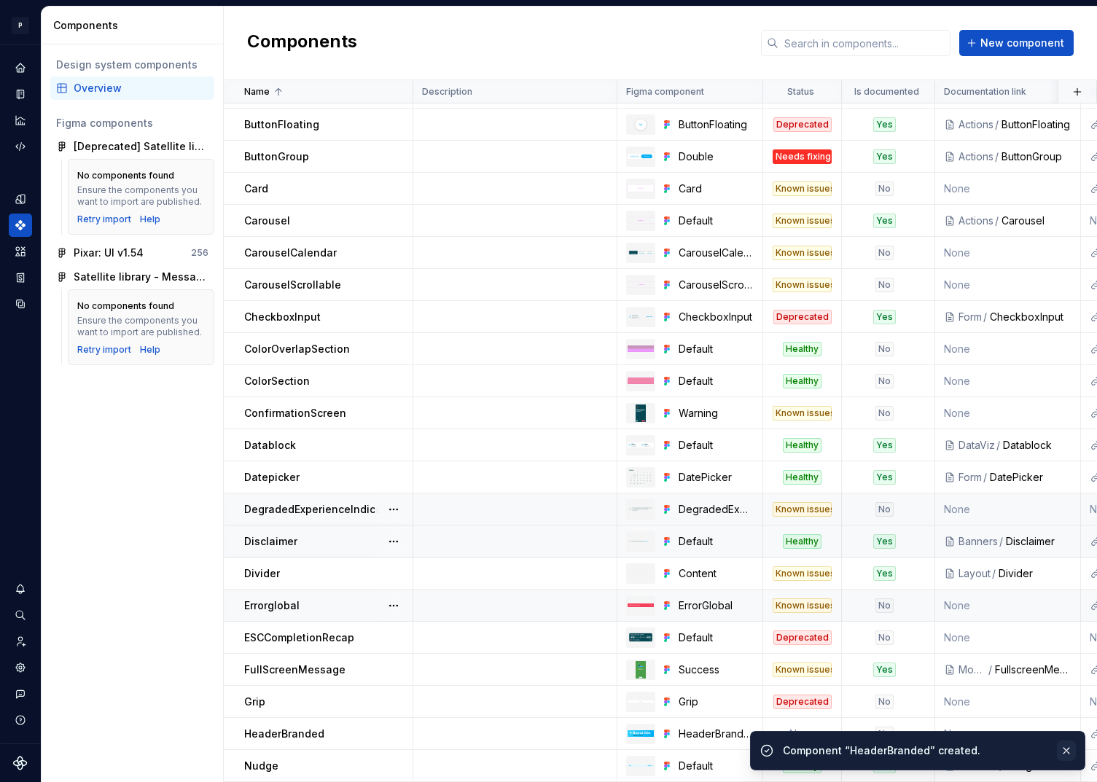
click at [1073, 754] on button "button" at bounding box center [1066, 750] width 19 height 20
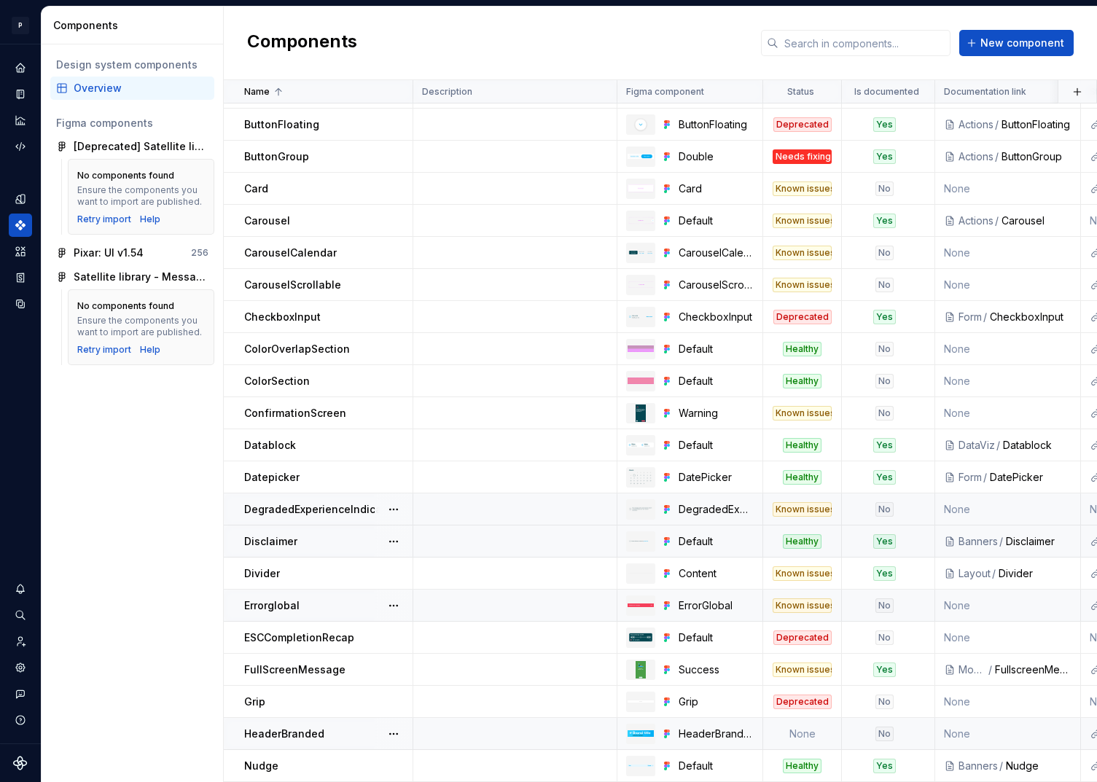
click at [810, 729] on td "None" at bounding box center [802, 734] width 79 height 32
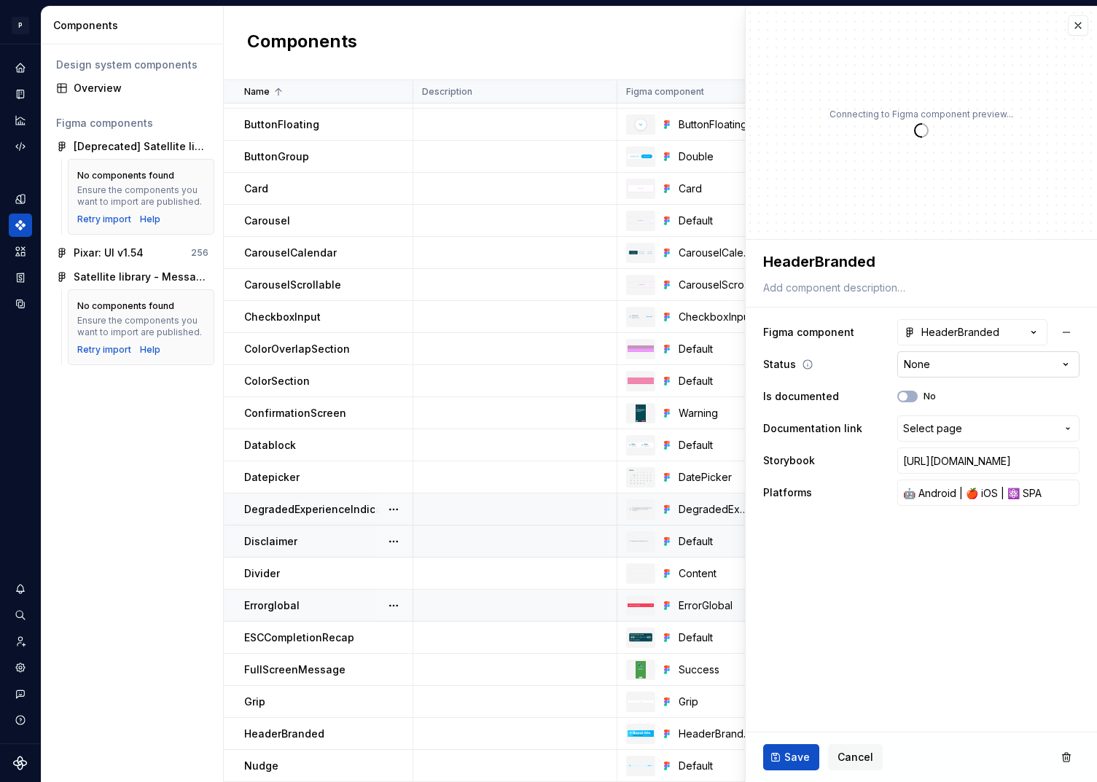
click at [935, 365] on html "P pixar SO Design system data Components Design system components Overview Figm…" at bounding box center [548, 391] width 1097 height 782
type textarea "*"
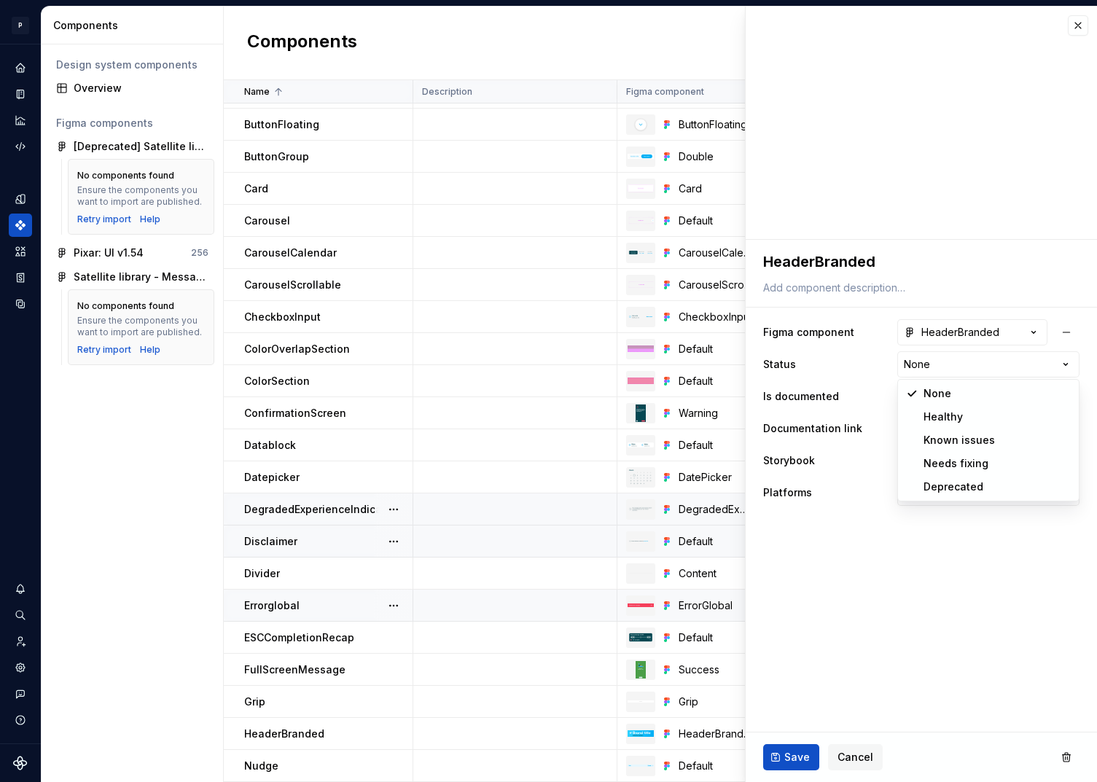
select select "**********"
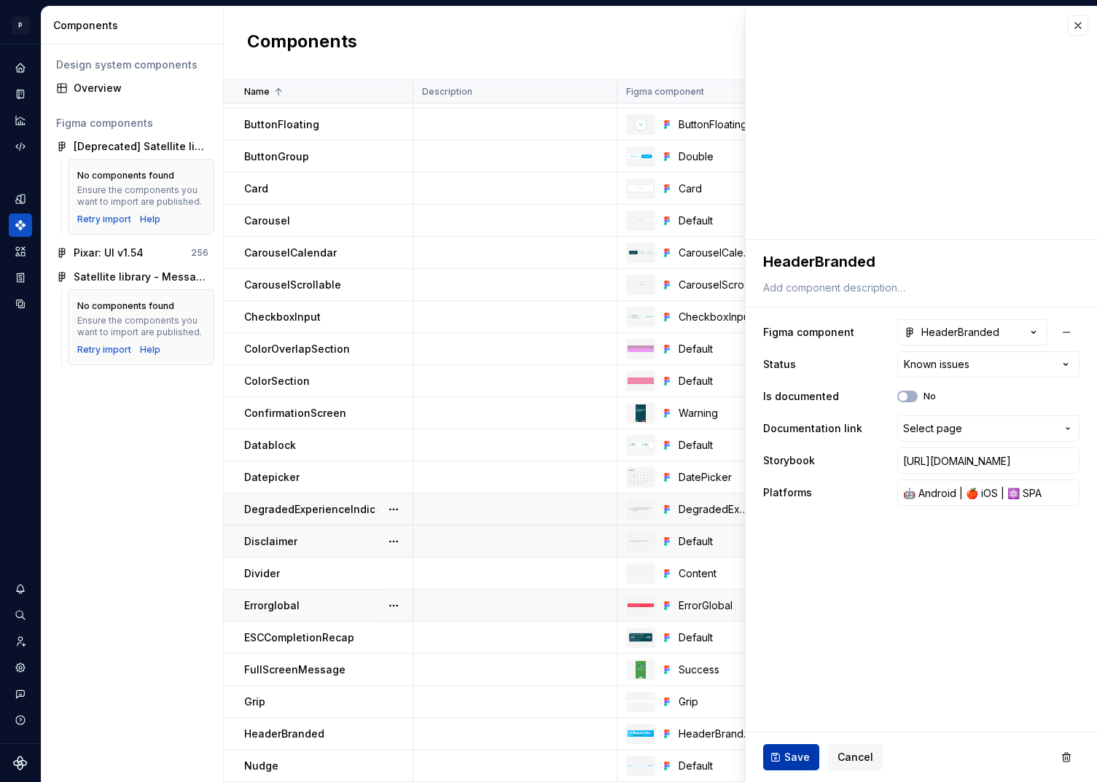
click at [796, 757] on span "Save" at bounding box center [797, 757] width 26 height 15
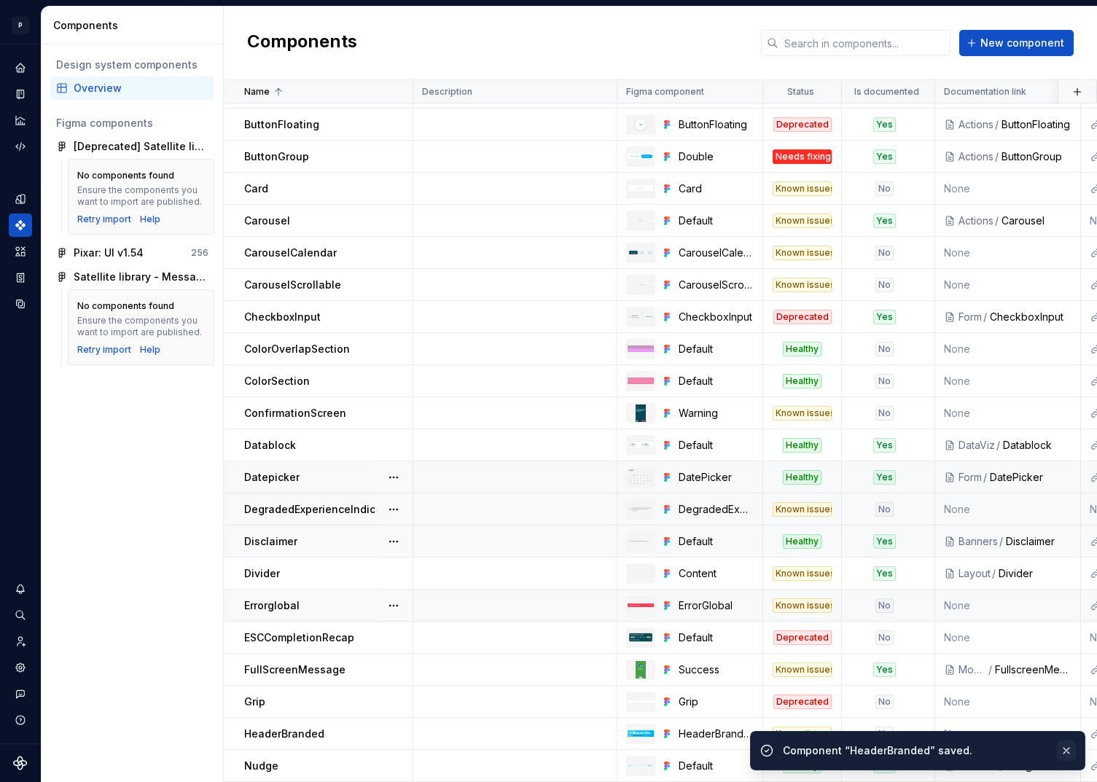
click at [1075, 748] on button "button" at bounding box center [1066, 750] width 19 height 20
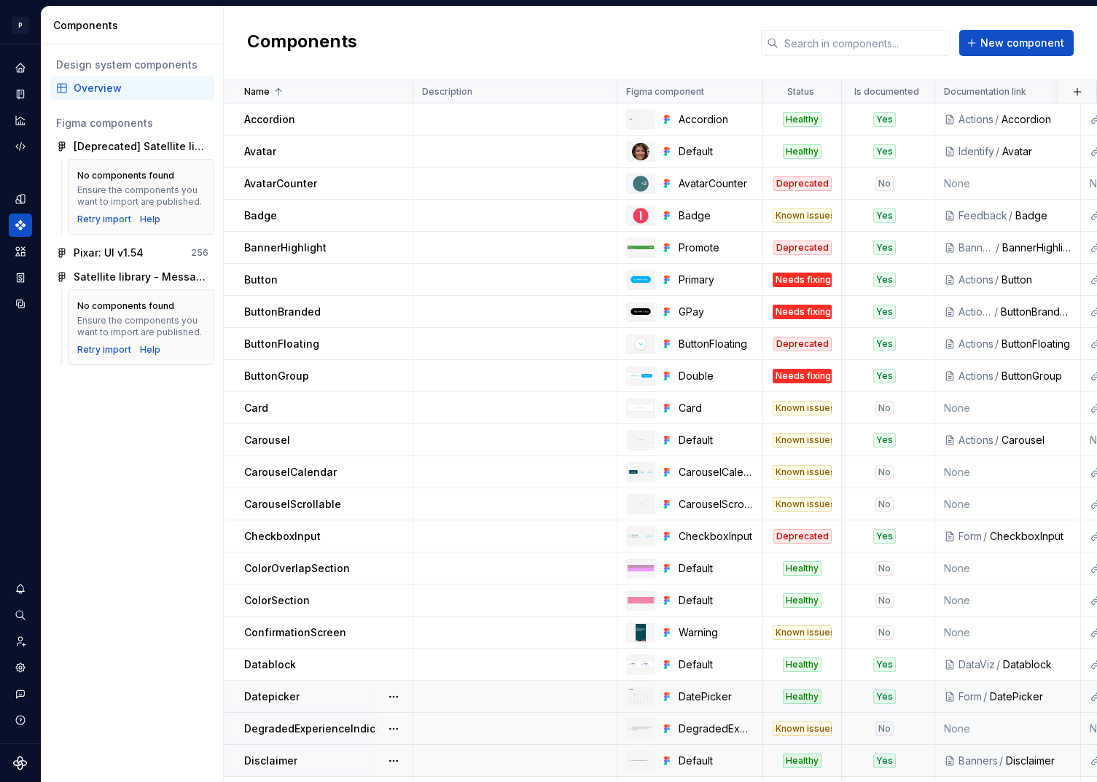
scroll to position [219, 0]
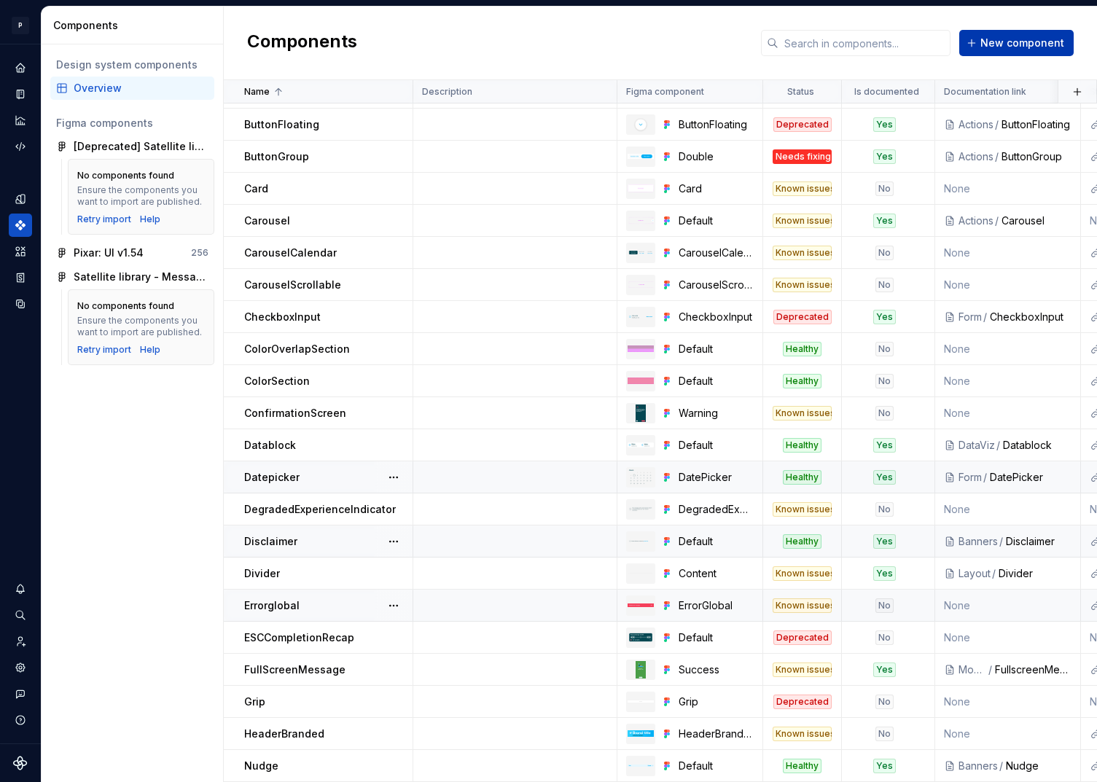
click at [1009, 50] on button "New component" at bounding box center [1016, 43] width 114 height 26
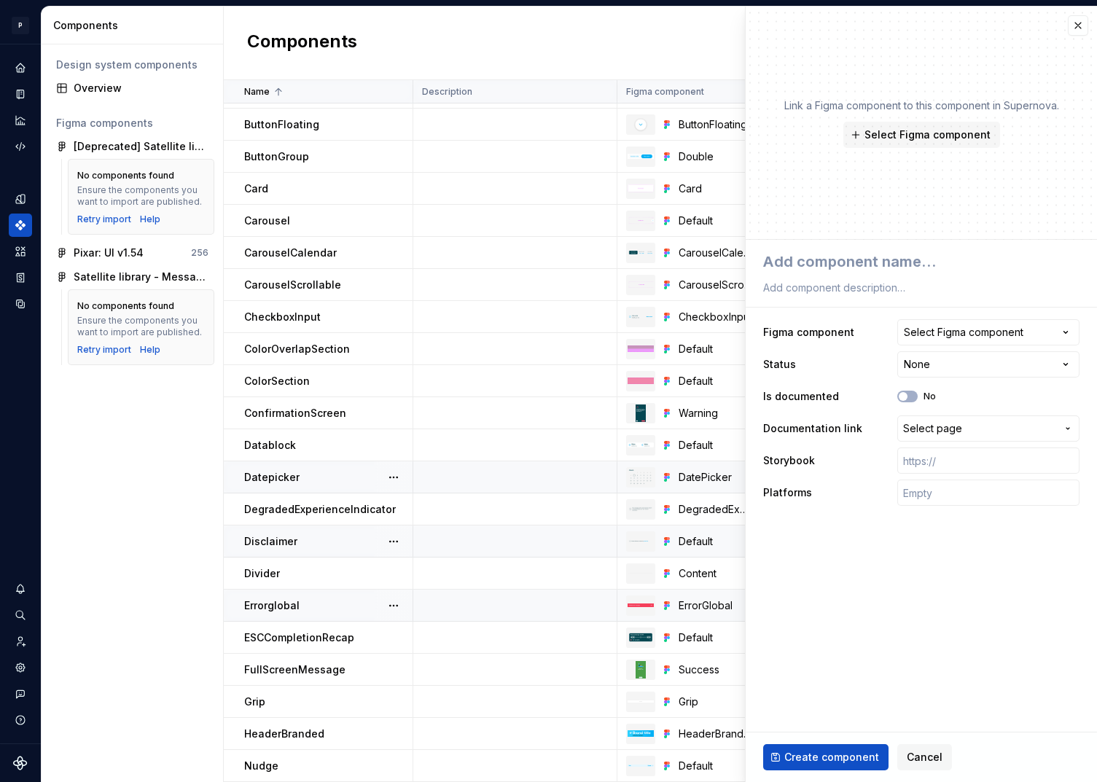
type textarea "*"
type textarea "H"
type textarea "*"
type textarea "He"
click at [978, 327] on div "Select Figma component" at bounding box center [964, 332] width 120 height 15
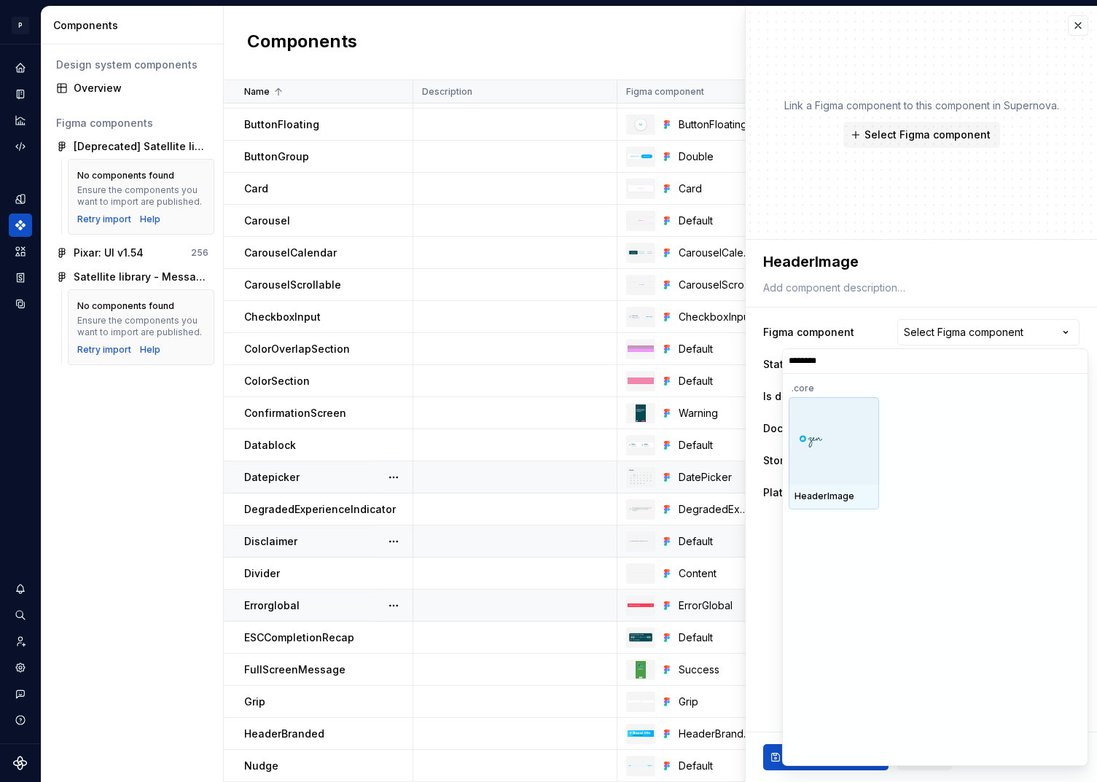
click at [836, 447] on img at bounding box center [833, 441] width 79 height 16
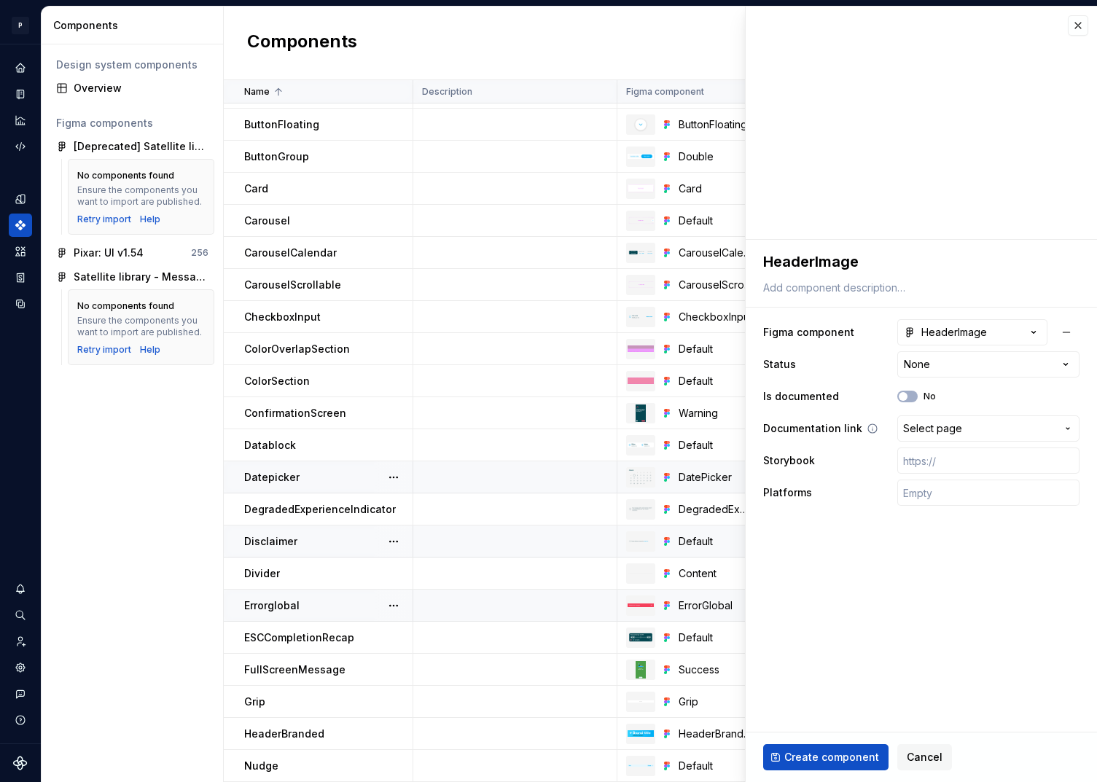
click at [940, 428] on span "Select page" at bounding box center [932, 428] width 59 height 15
click at [920, 457] on input "text" at bounding box center [988, 460] width 182 height 26
paste input "[URL][DOMAIN_NAME]"
click at [930, 498] on input "text" at bounding box center [988, 492] width 182 height 26
click at [837, 753] on span "Create component" at bounding box center [831, 757] width 95 height 15
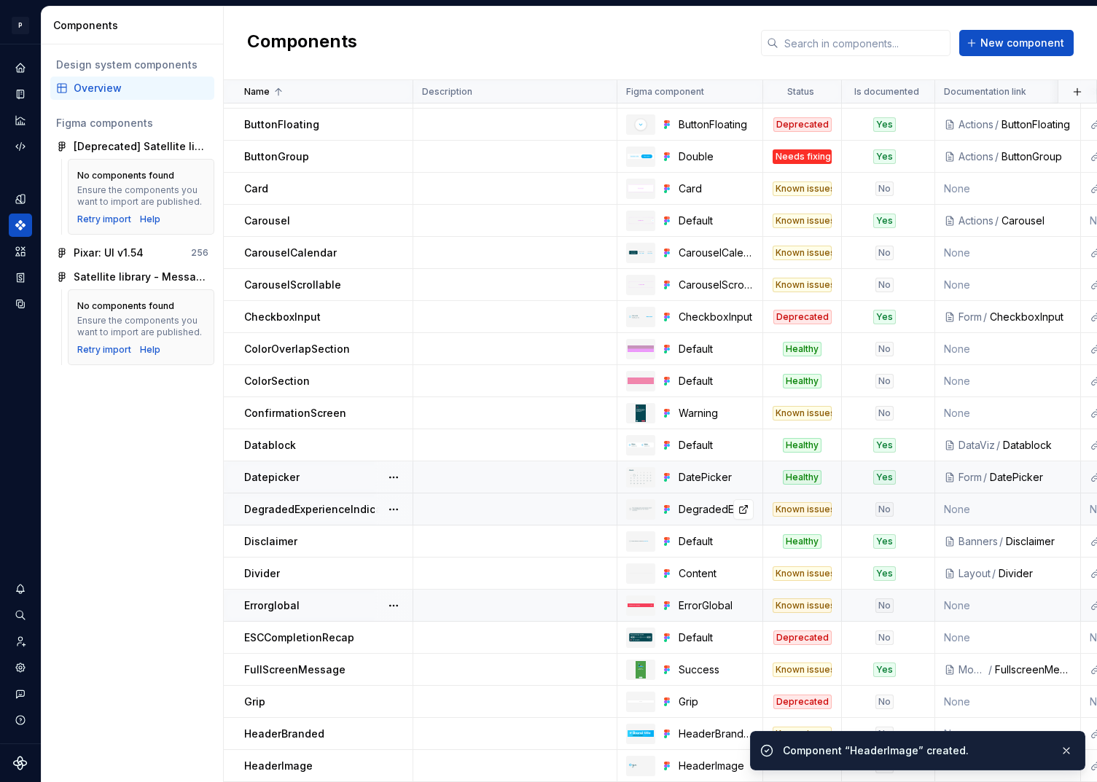
scroll to position [251, 0]
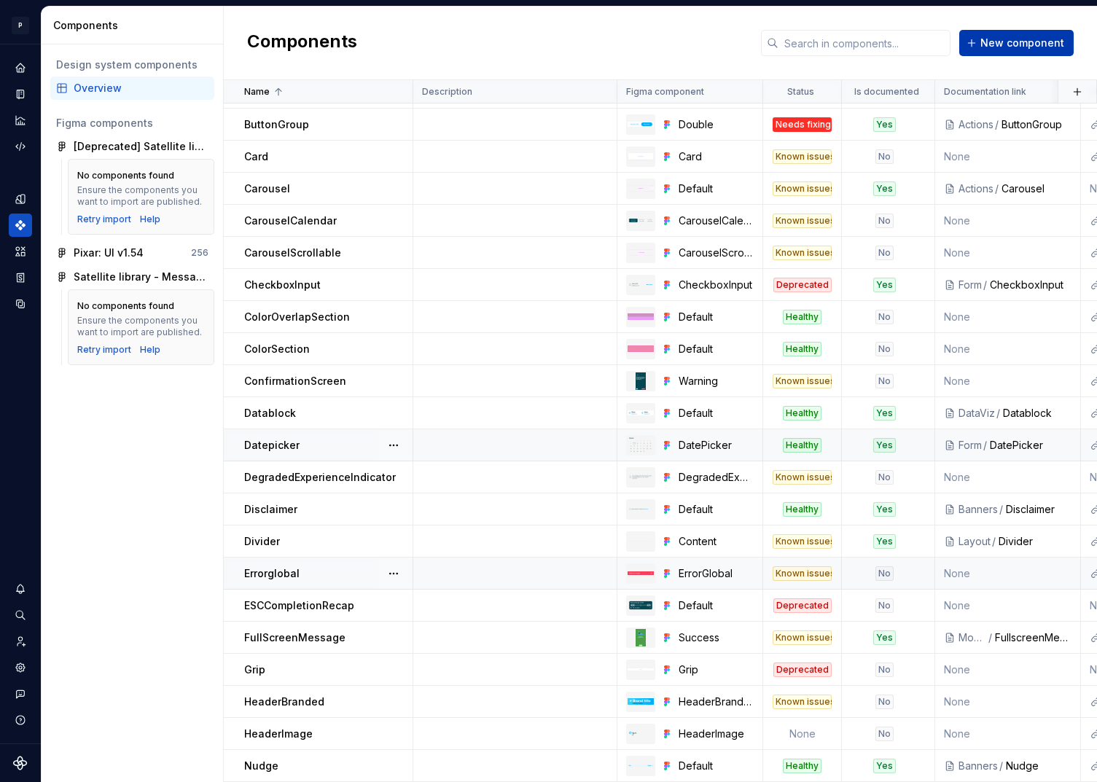
click at [1000, 42] on span "New component" at bounding box center [1022, 43] width 84 height 15
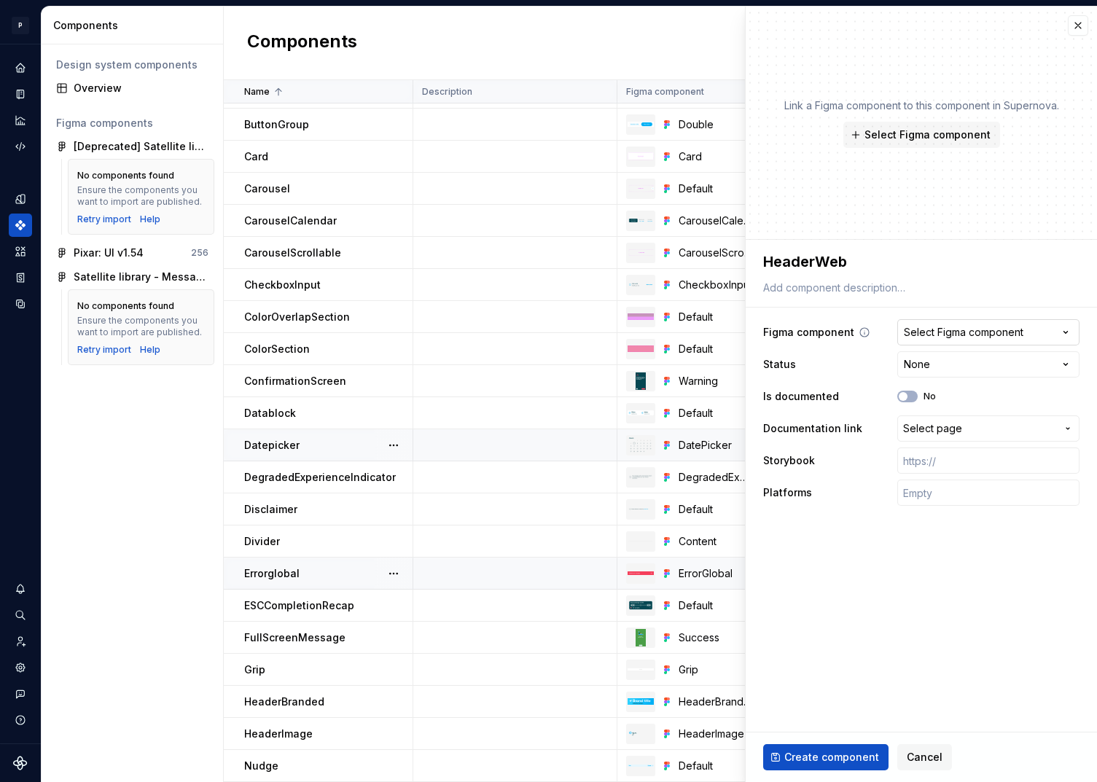
click at [1027, 334] on button "Select Figma component" at bounding box center [988, 332] width 182 height 26
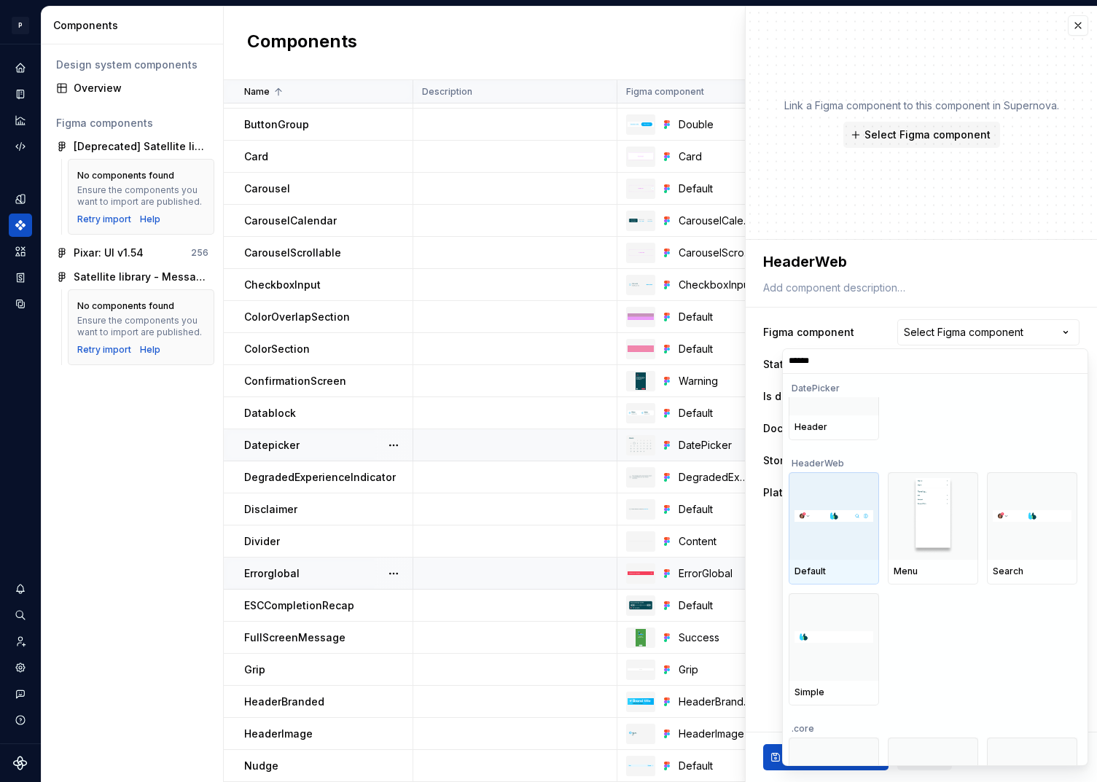
scroll to position [71, 0]
click at [831, 546] on div at bounding box center [833, 513] width 90 height 87
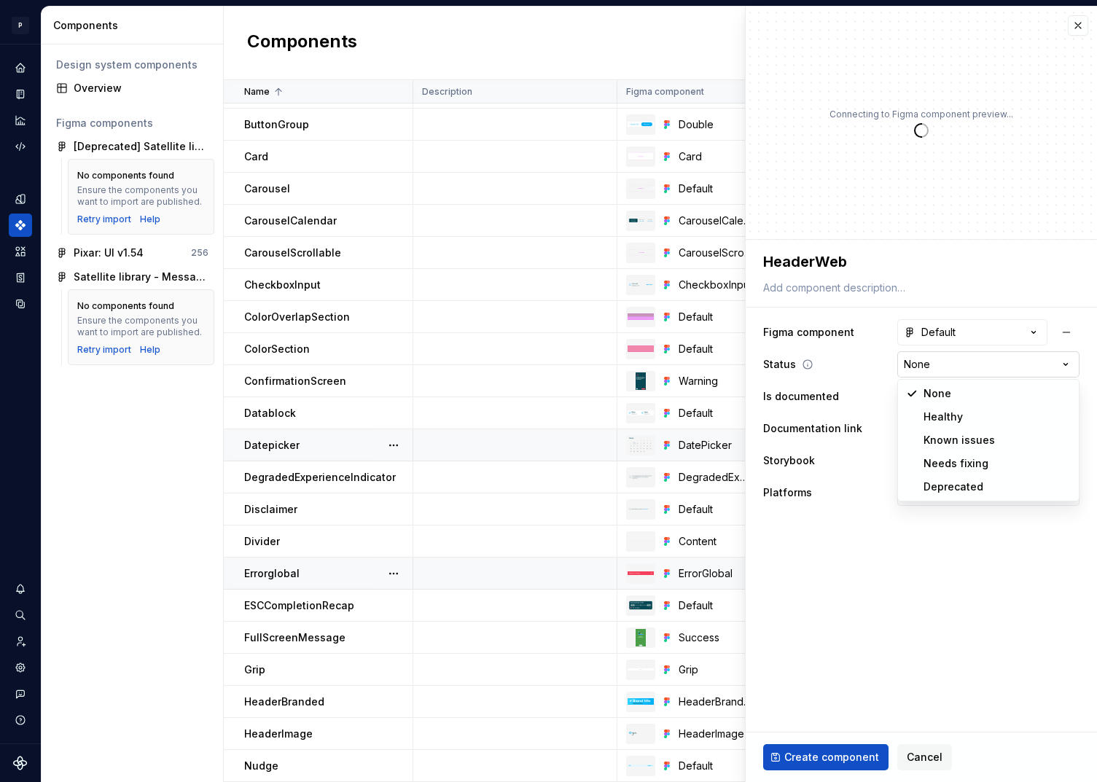
click at [963, 361] on html "P pixar SO Design system data Components Design system components Overview Figm…" at bounding box center [548, 391] width 1097 height 782
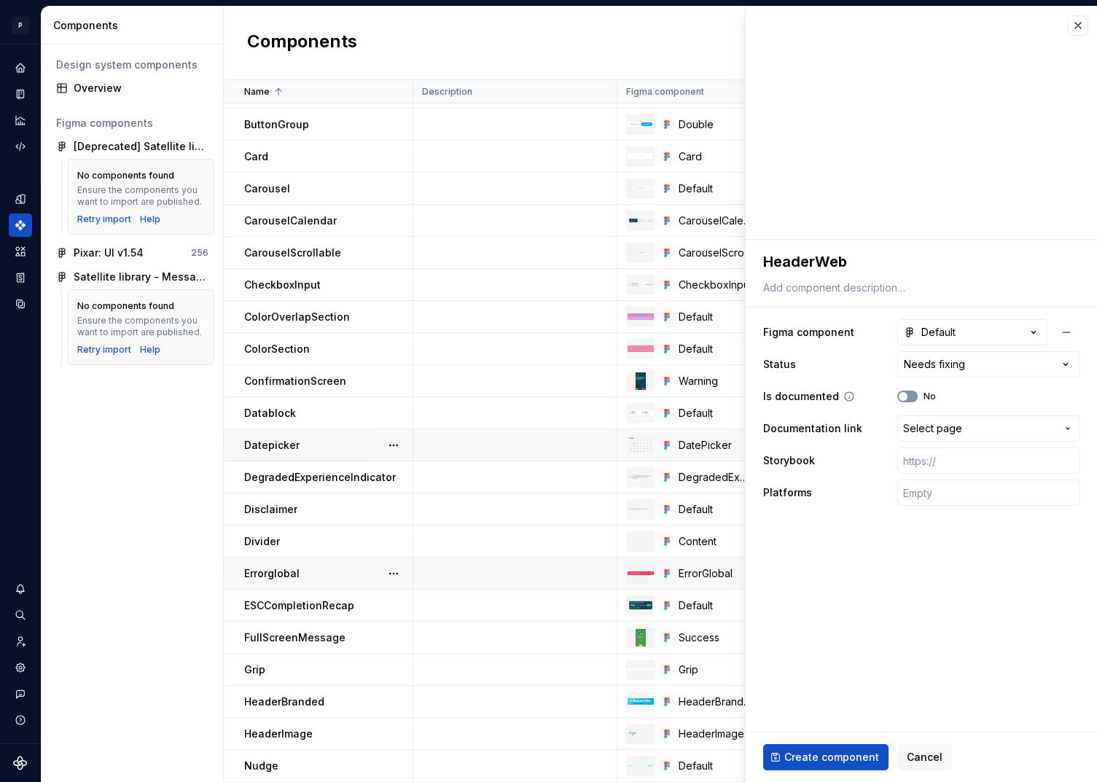
click at [909, 399] on button "No" at bounding box center [907, 397] width 20 height 12
click at [939, 424] on span "Select page" at bounding box center [932, 428] width 59 height 15
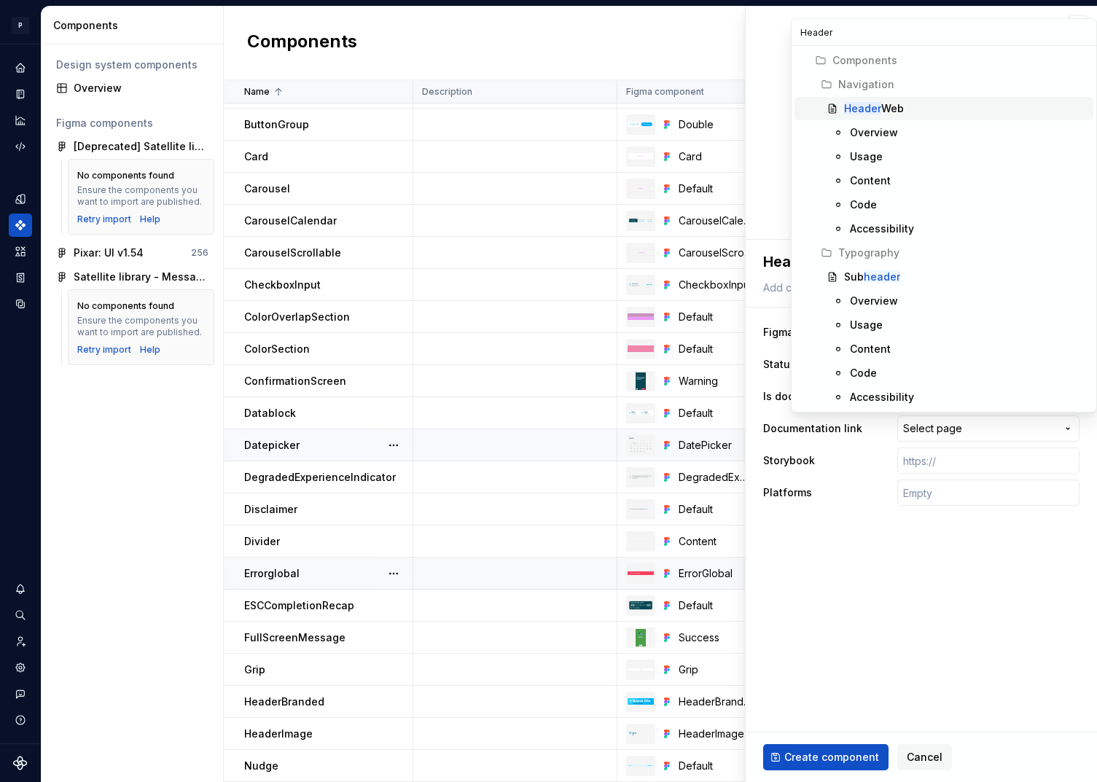
click at [896, 106] on div "Header Web" at bounding box center [874, 108] width 60 height 15
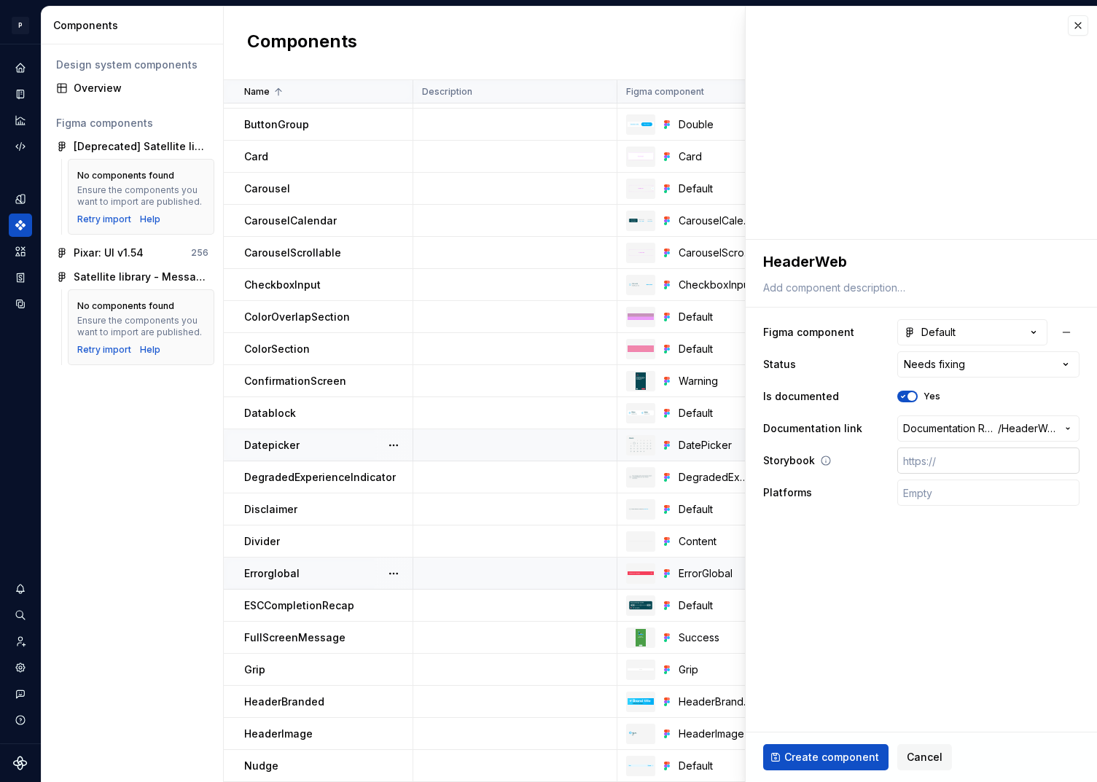
click at [933, 455] on input "text" at bounding box center [988, 460] width 182 height 26
paste input "[URL][DOMAIN_NAME]"
click at [928, 497] on input "text" at bounding box center [988, 492] width 182 height 26
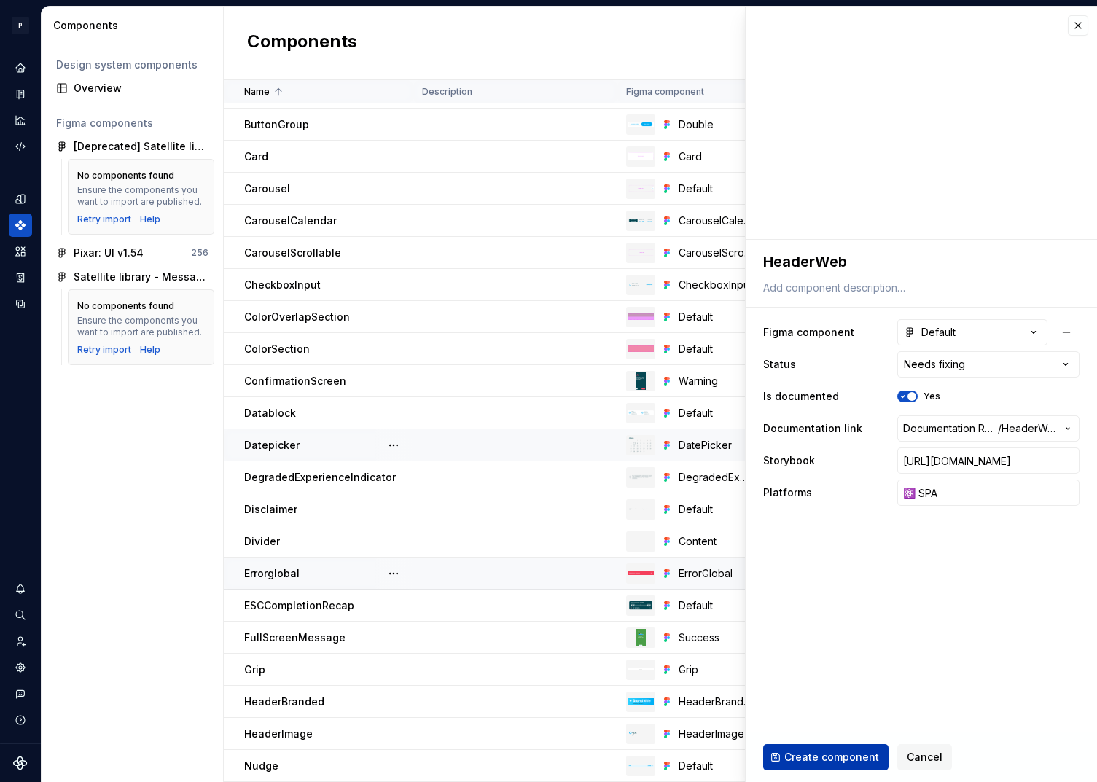
click at [823, 752] on span "Create component" at bounding box center [831, 757] width 95 height 15
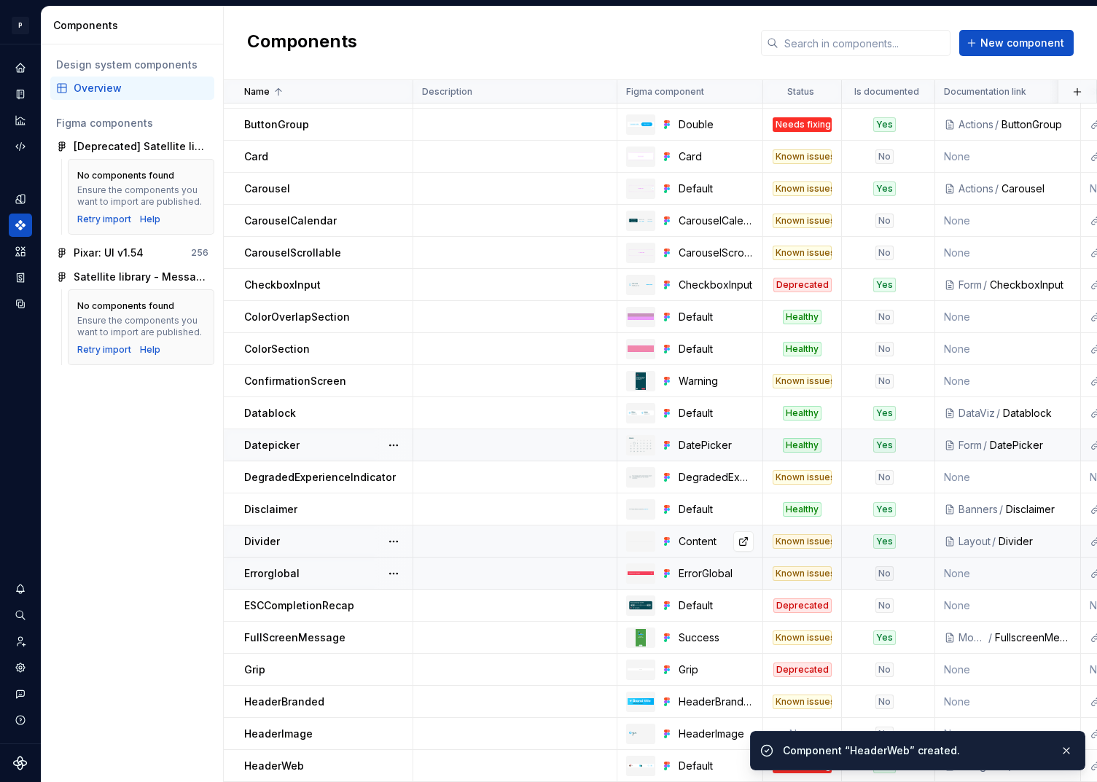
scroll to position [283, 0]
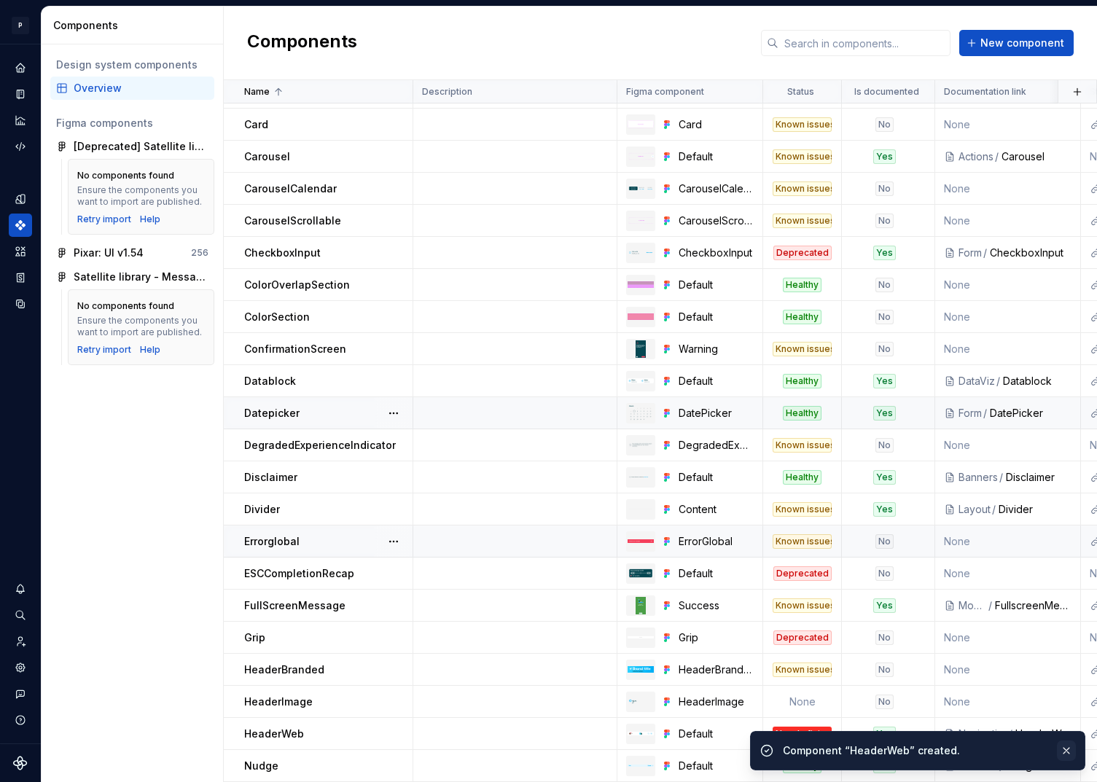
click at [1066, 748] on button "button" at bounding box center [1066, 750] width 19 height 20
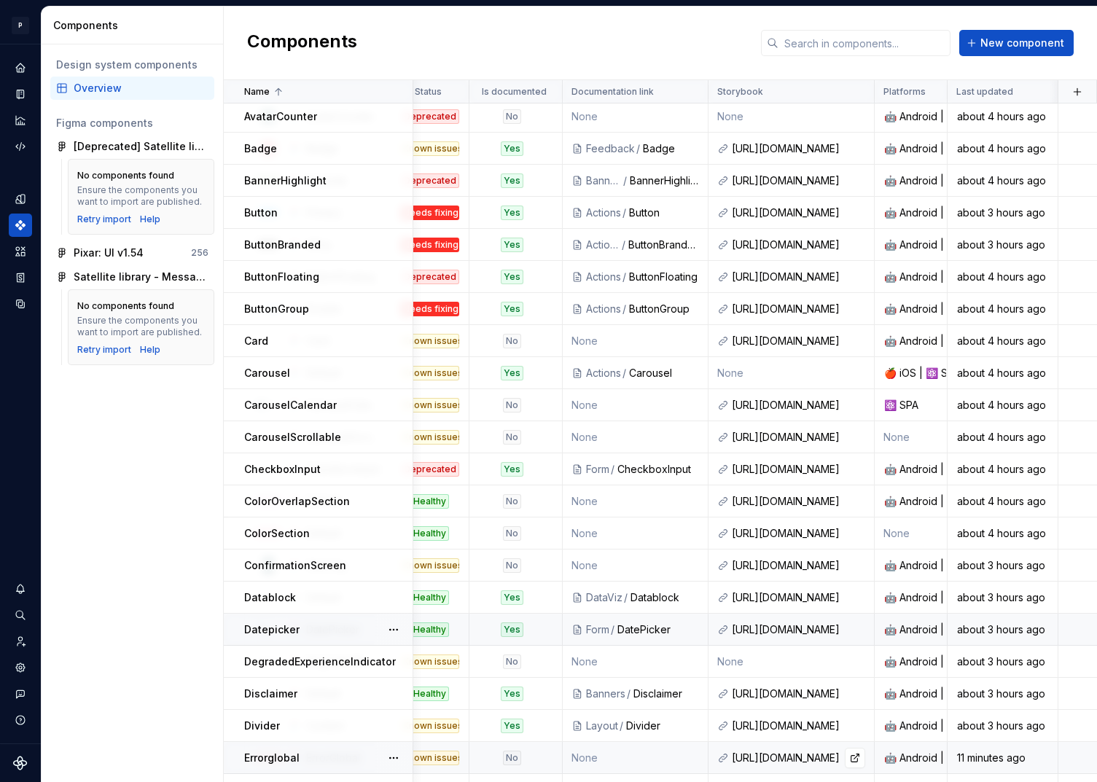
scroll to position [283, 372]
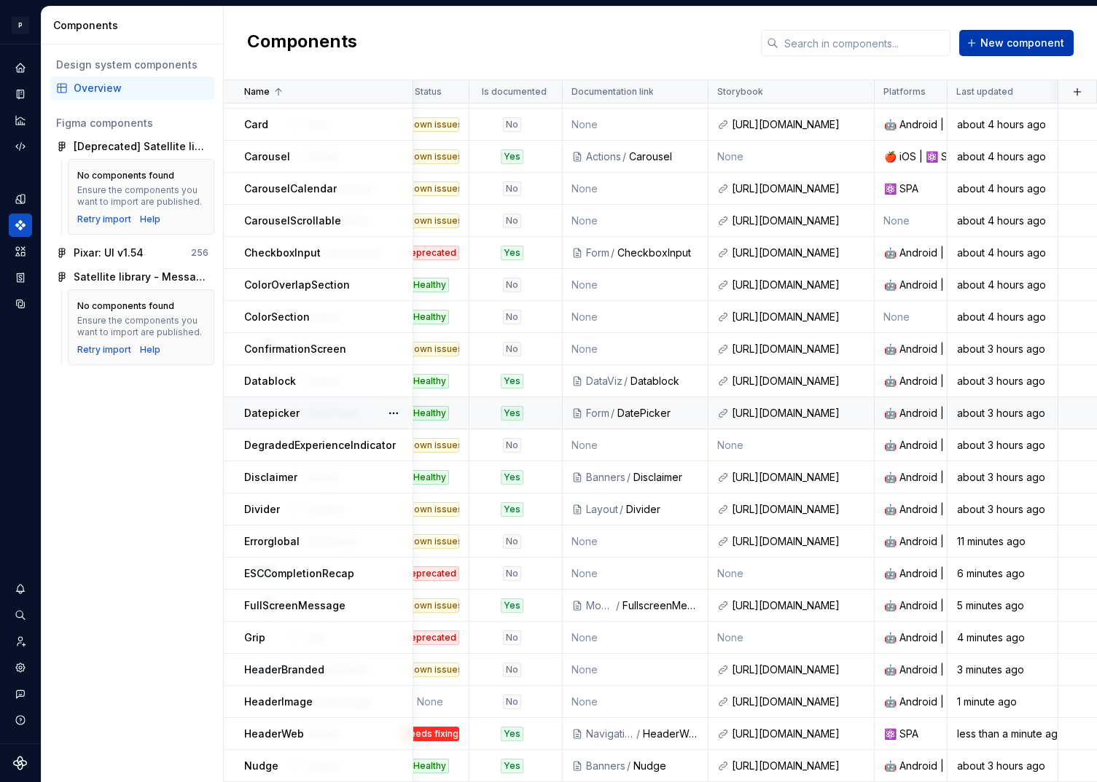
click at [1012, 36] on span "New component" at bounding box center [1022, 43] width 84 height 15
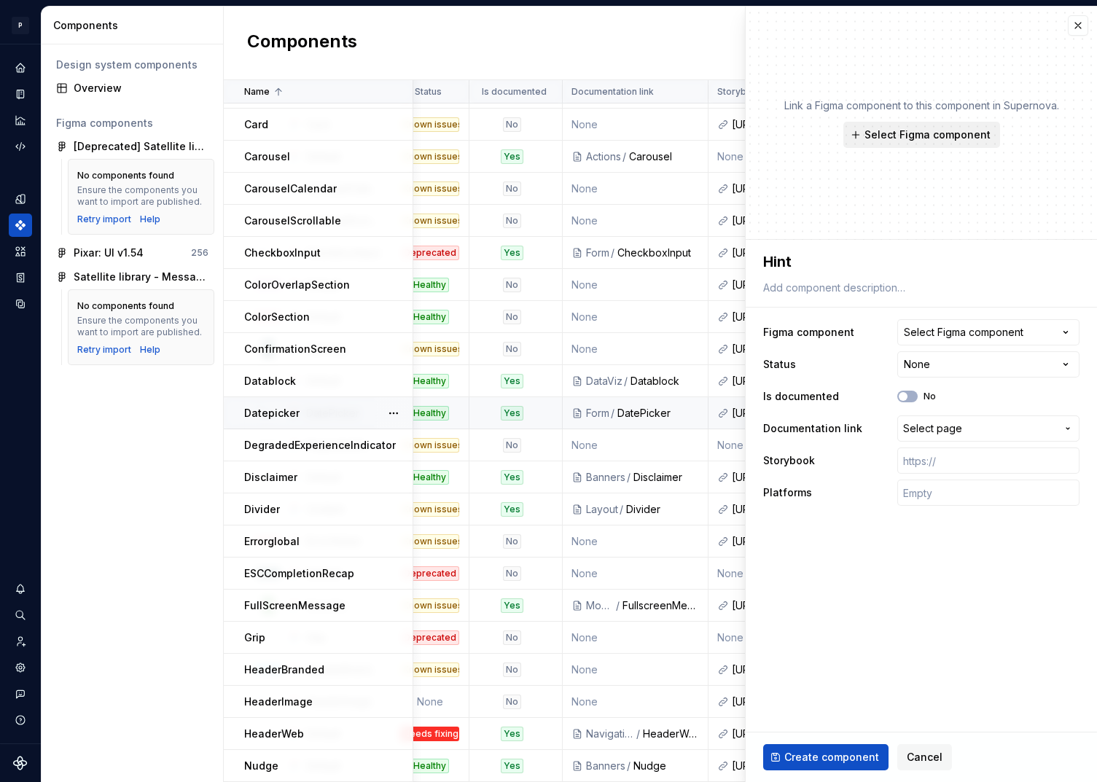
click at [895, 143] on button "Select Figma component" at bounding box center [921, 135] width 157 height 26
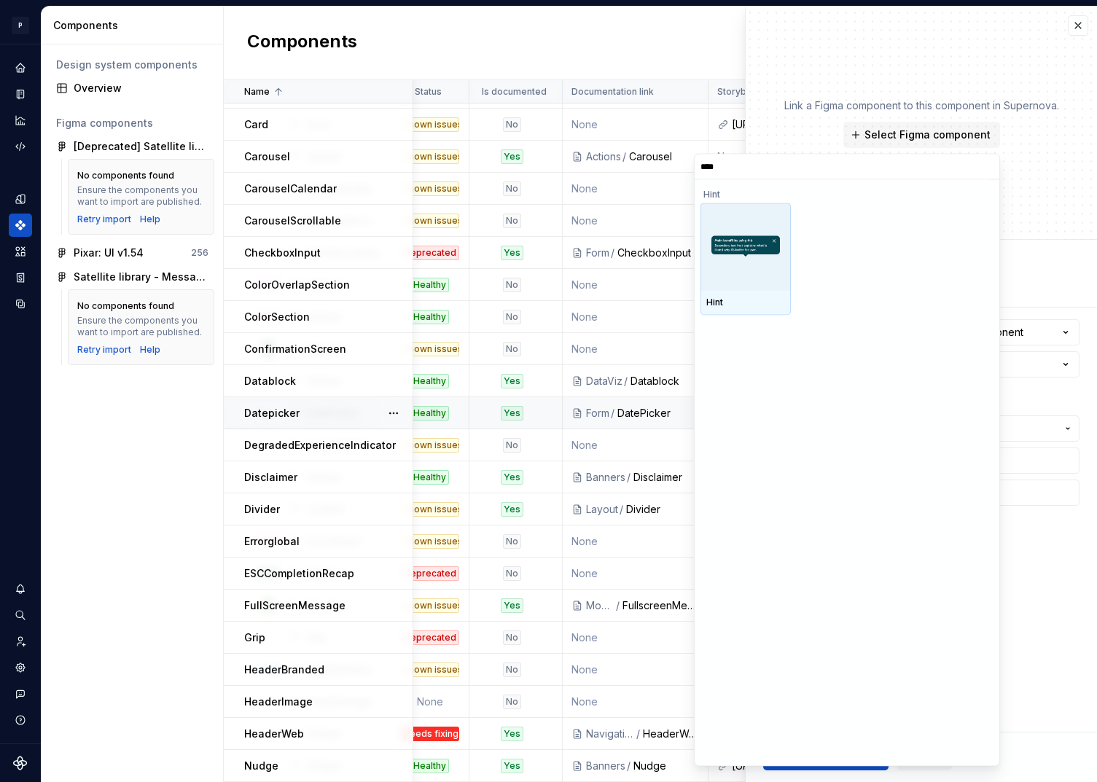
click at [763, 262] on div at bounding box center [745, 246] width 90 height 87
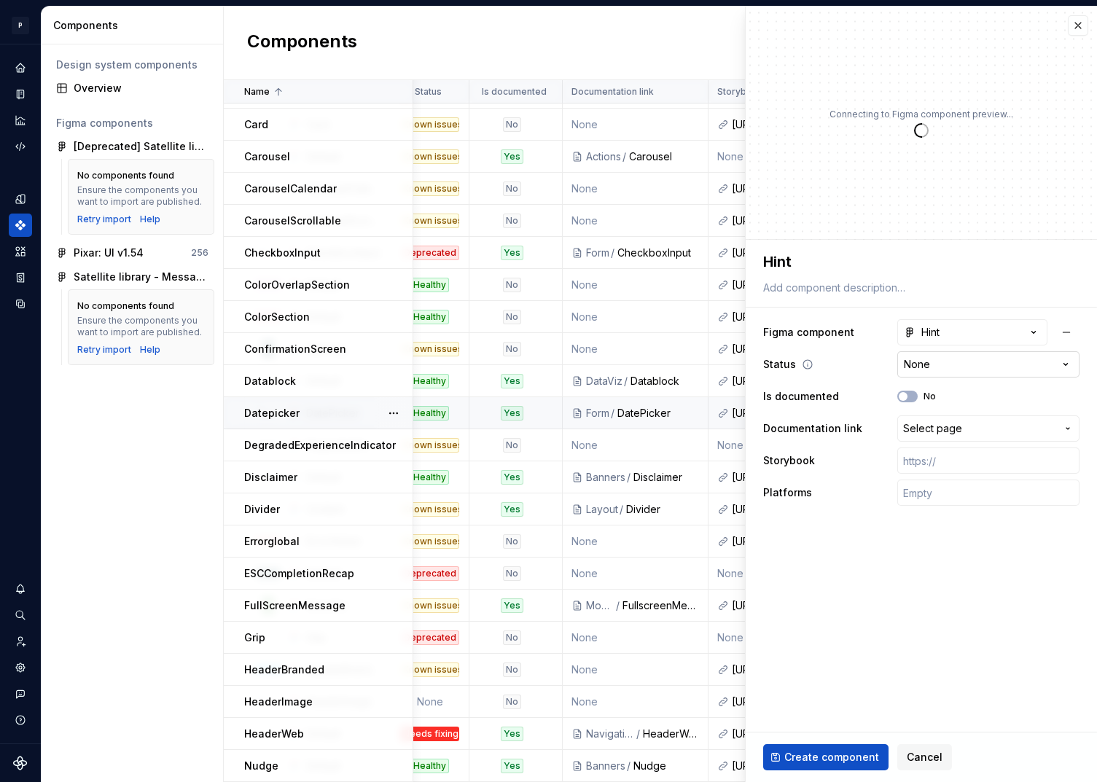
click at [976, 371] on html "P pixar SO Design system data Components Design system components Overview Figm…" at bounding box center [548, 391] width 1097 height 782
click at [912, 395] on button "No" at bounding box center [907, 397] width 20 height 12
click at [942, 428] on span "Select page" at bounding box center [932, 428] width 59 height 15
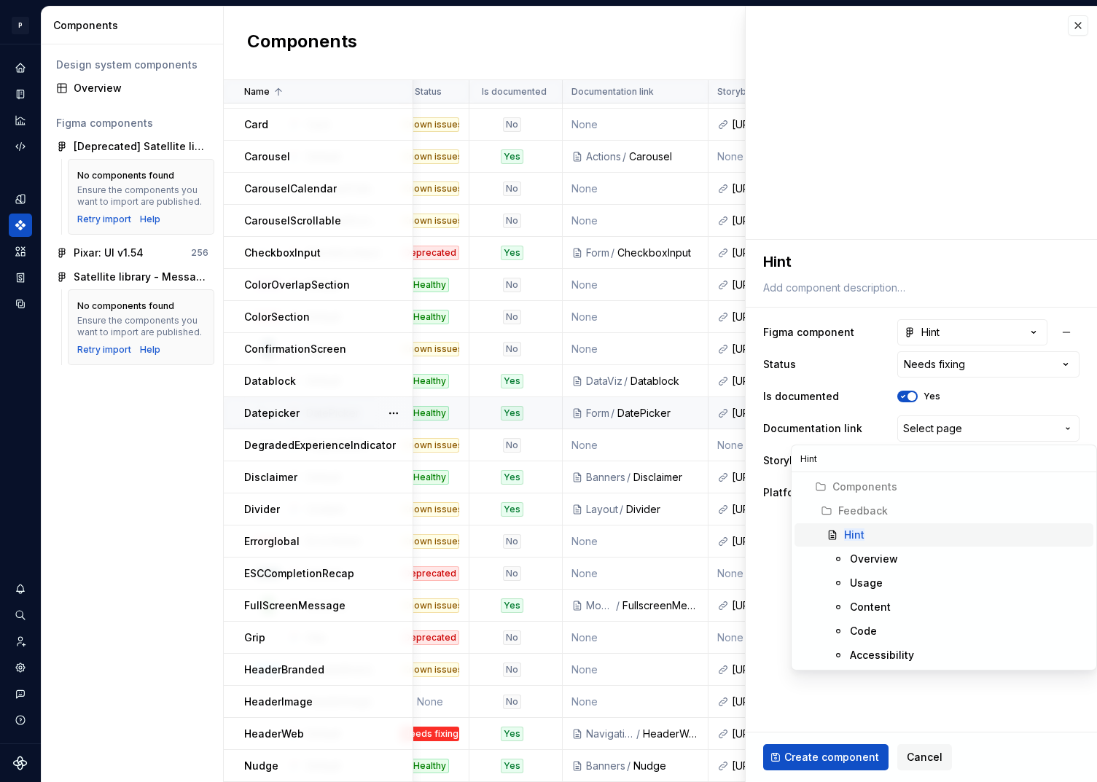
click at [888, 521] on span "Feedback" at bounding box center [943, 510] width 299 height 23
click at [886, 533] on div "Hint" at bounding box center [965, 535] width 243 height 15
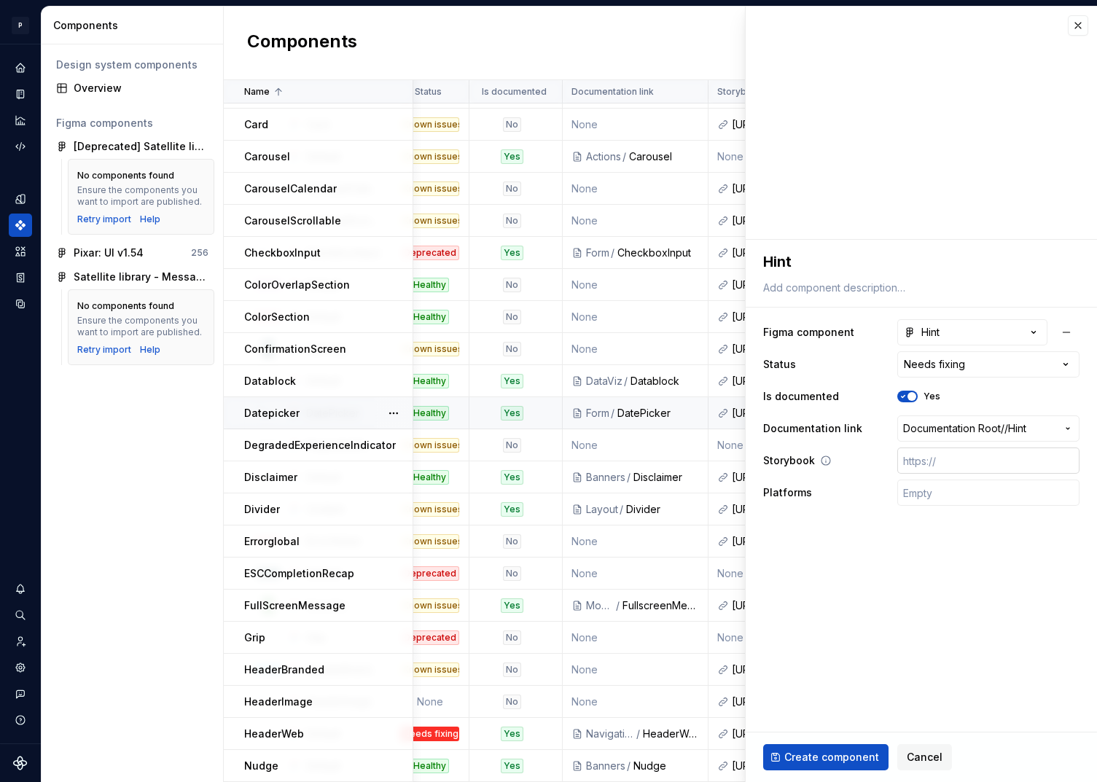
click at [950, 453] on input "text" at bounding box center [988, 460] width 182 height 26
paste input "[URL][DOMAIN_NAME]"
click at [921, 490] on input "text" at bounding box center [988, 492] width 182 height 26
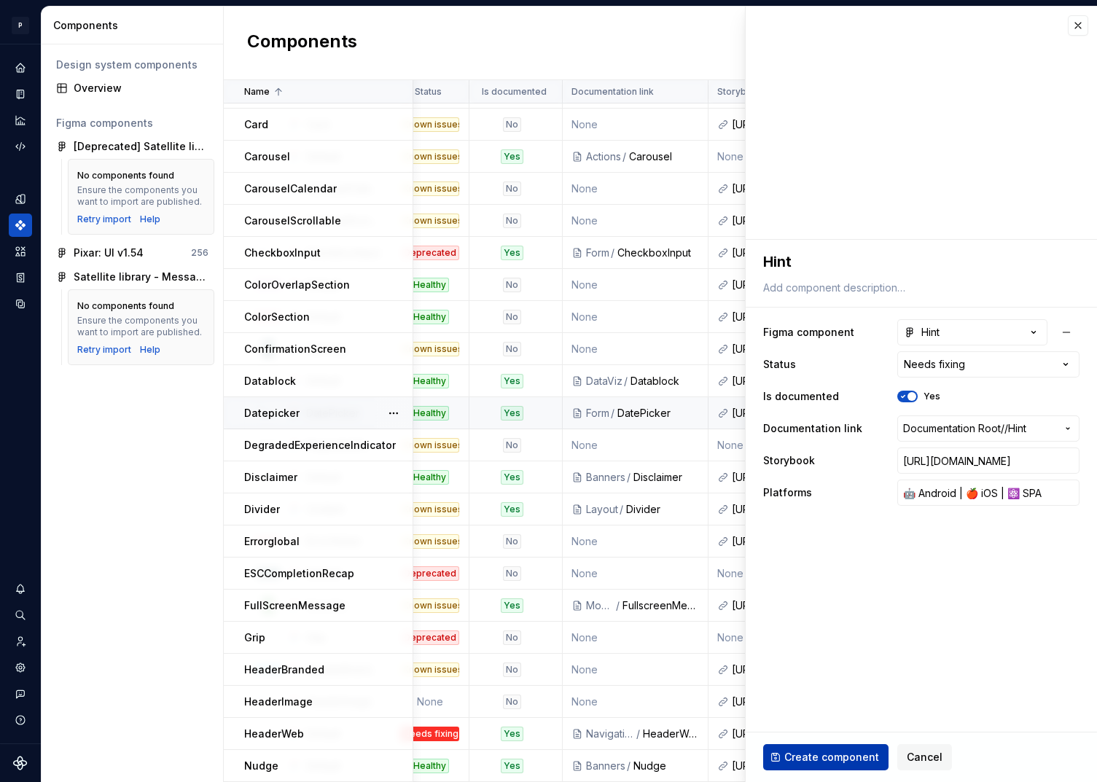
click at [834, 753] on span "Create component" at bounding box center [831, 757] width 95 height 15
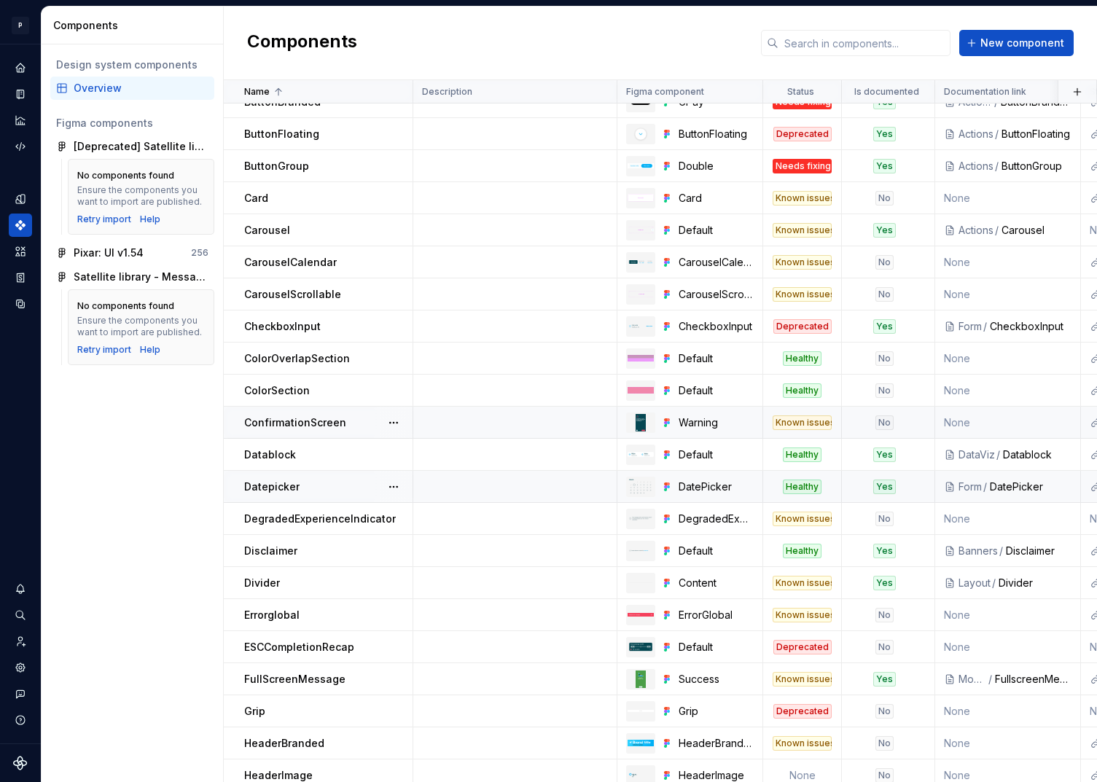
scroll to position [316, 0]
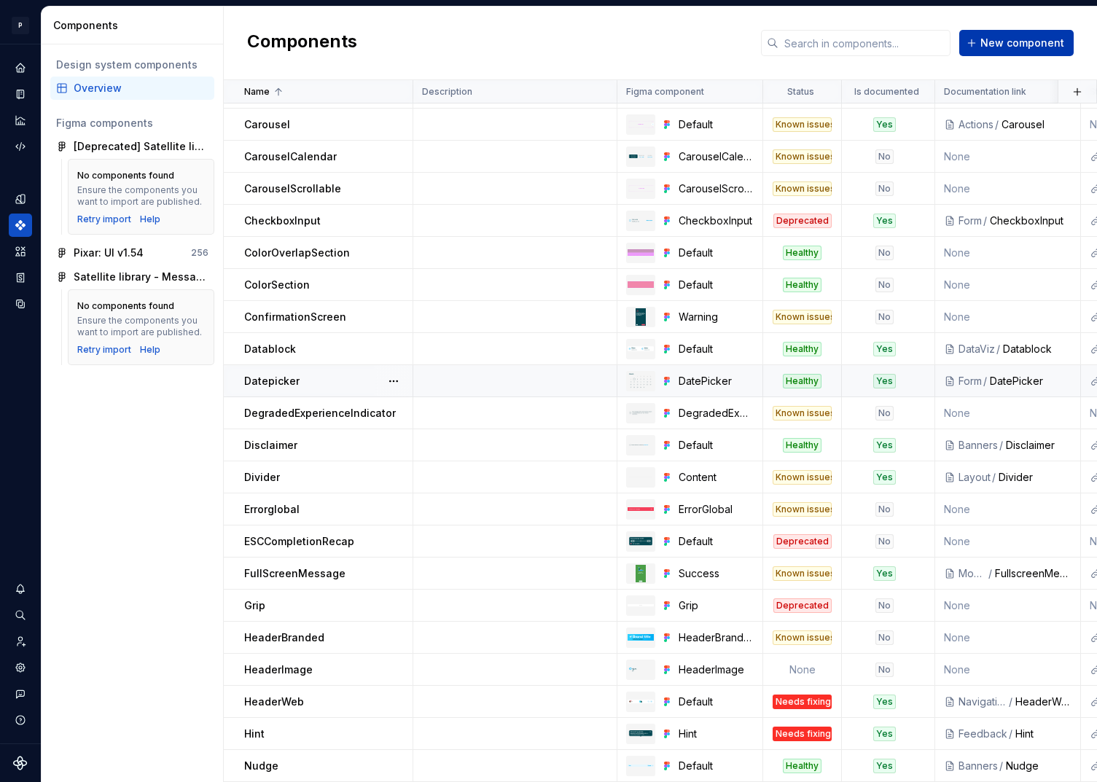
click at [995, 42] on span "New component" at bounding box center [1022, 43] width 84 height 15
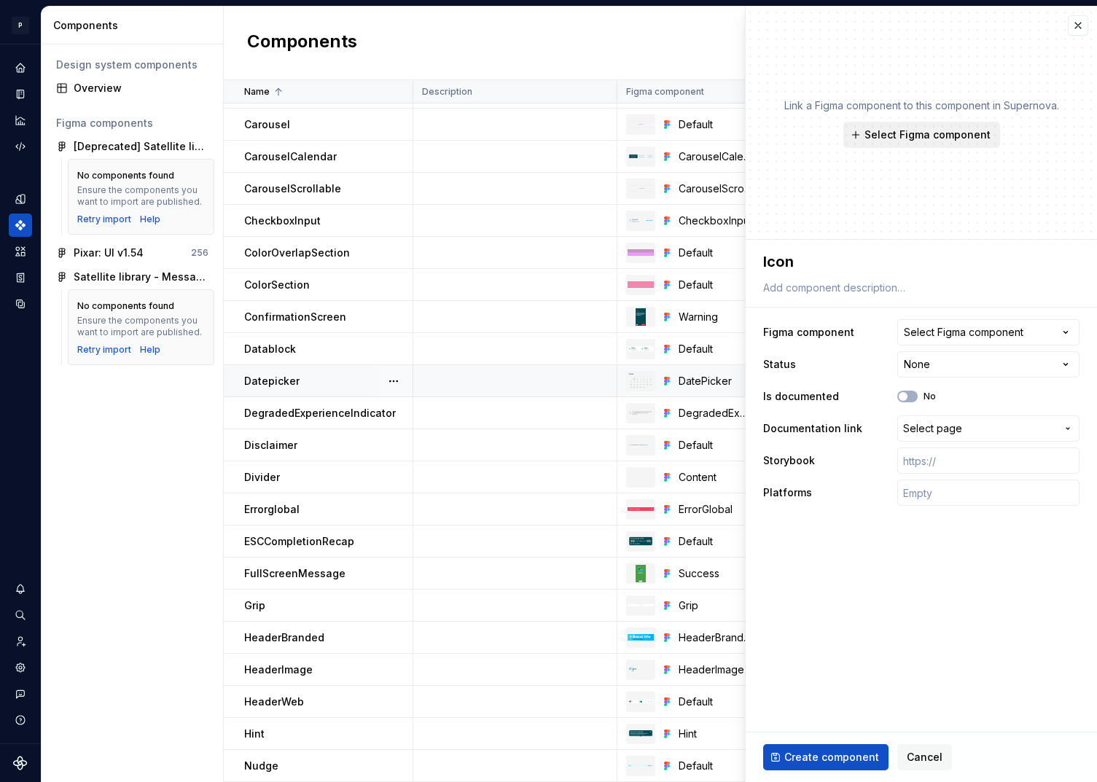
click at [904, 138] on span "Select Figma component" at bounding box center [927, 135] width 126 height 15
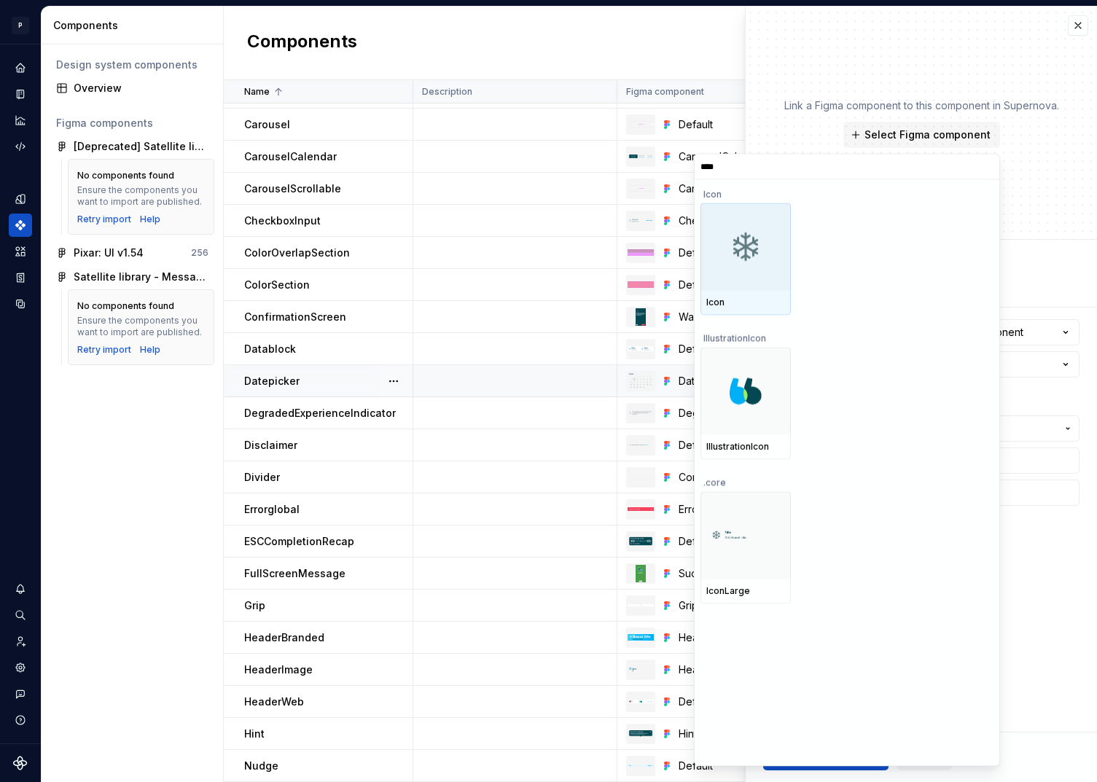
click at [759, 253] on img at bounding box center [745, 246] width 35 height 35
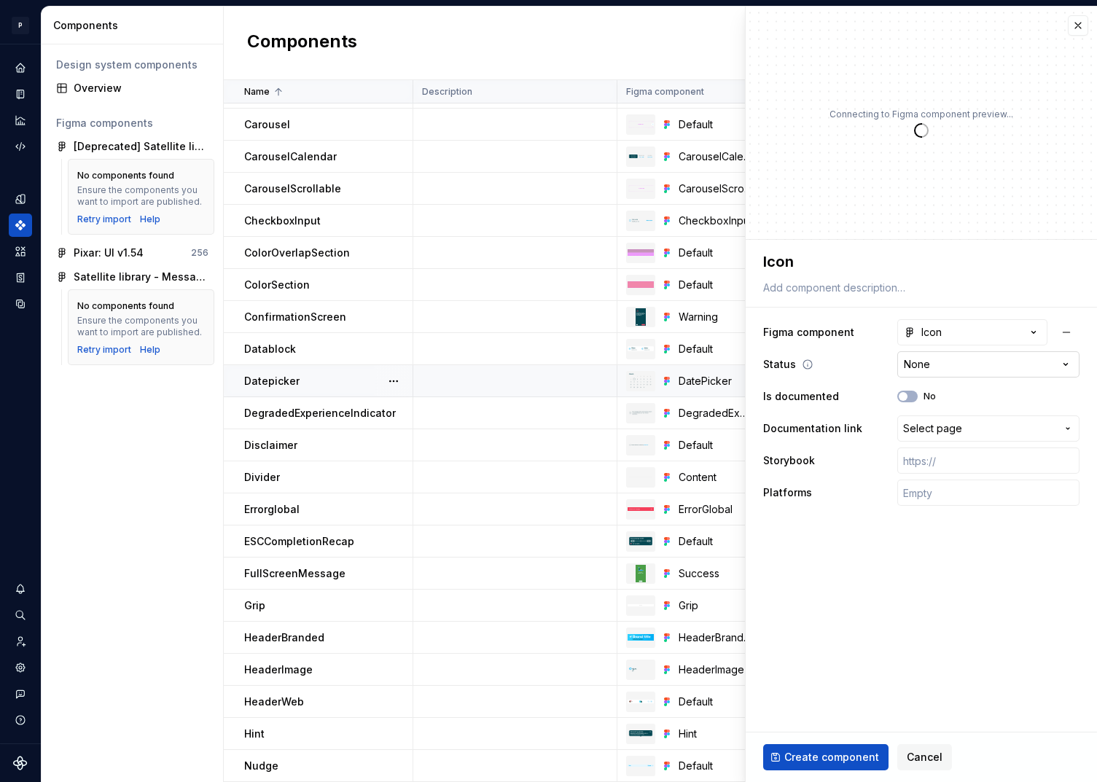
click at [966, 368] on html "P pixar SO Design system data Components Design system components Overview Figm…" at bounding box center [548, 391] width 1097 height 782
click at [910, 389] on div "Is documented No" at bounding box center [921, 396] width 316 height 26
click at [910, 394] on button "No" at bounding box center [907, 397] width 20 height 12
click at [938, 426] on span "Select page" at bounding box center [932, 428] width 59 height 15
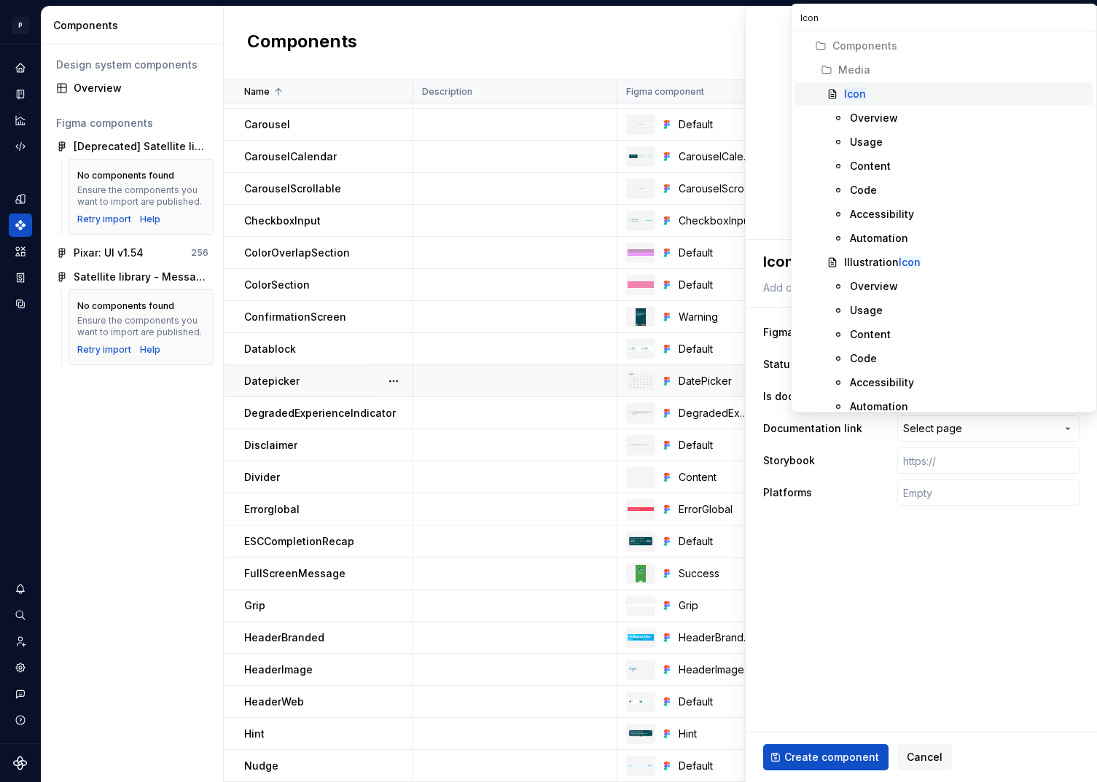
click at [866, 89] on div "Icon" at bounding box center [965, 94] width 243 height 15
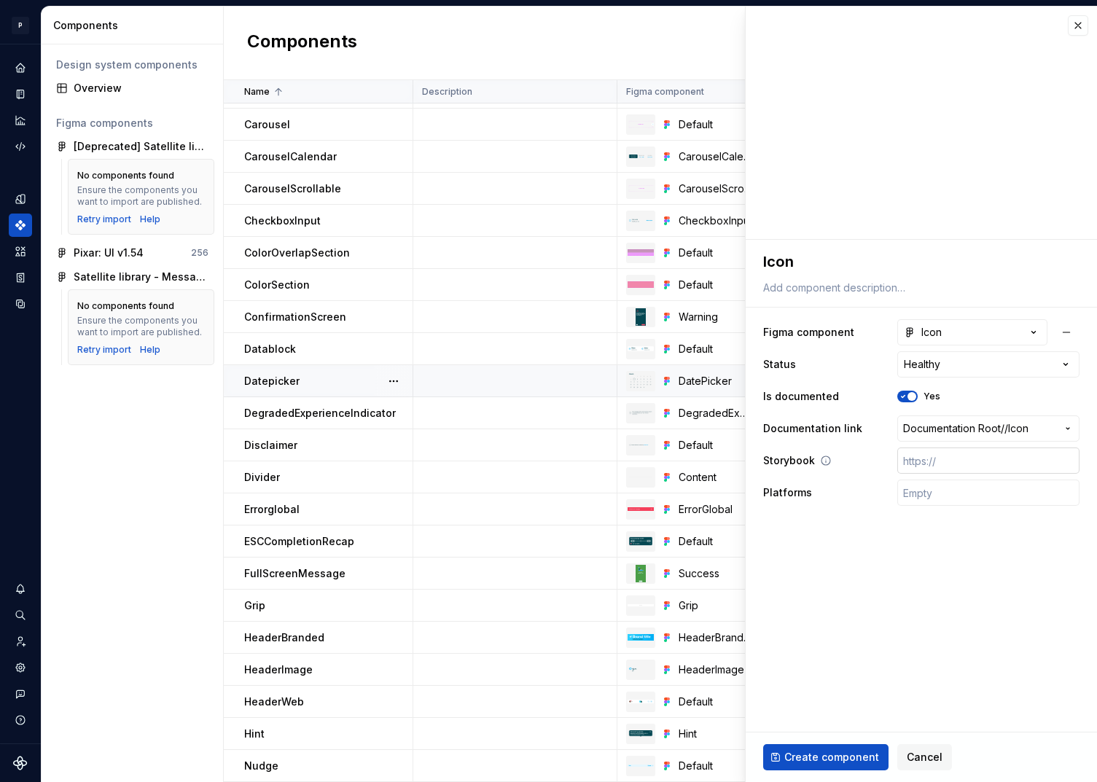
click at [928, 461] on input "text" at bounding box center [988, 460] width 182 height 26
paste input "[URL][DOMAIN_NAME]"
click at [922, 497] on input "text" at bounding box center [988, 492] width 182 height 26
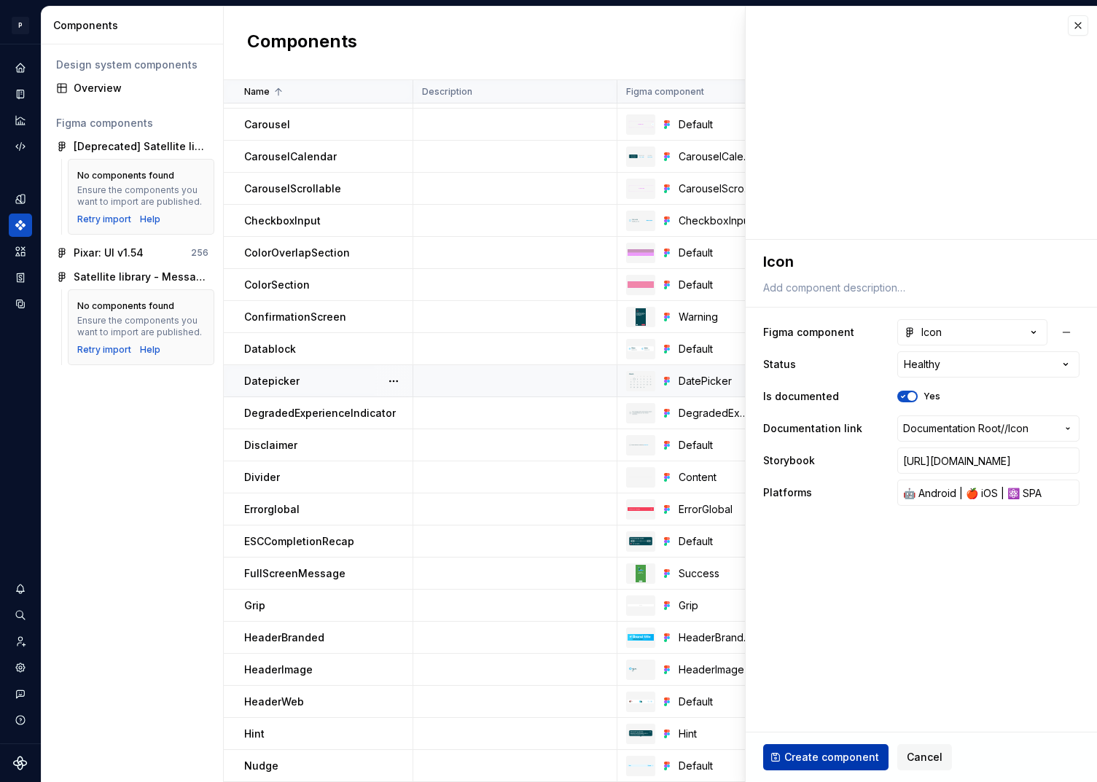
click at [849, 748] on button "Create component" at bounding box center [825, 757] width 125 height 26
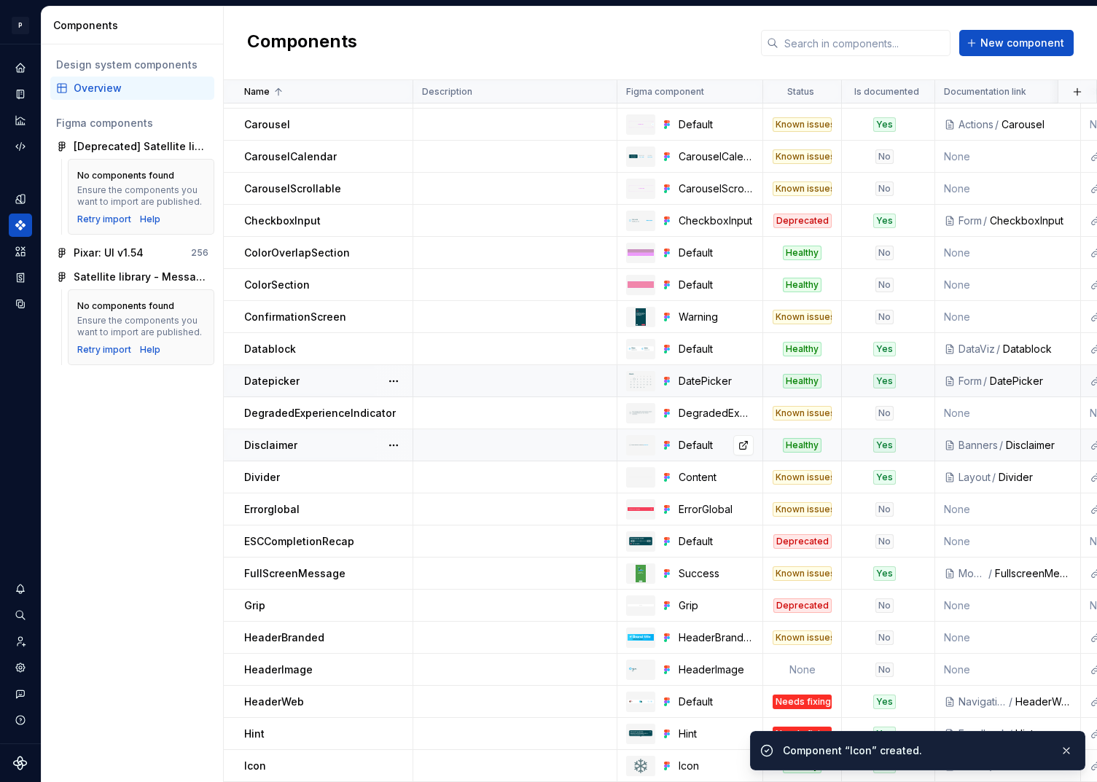
scroll to position [348, 0]
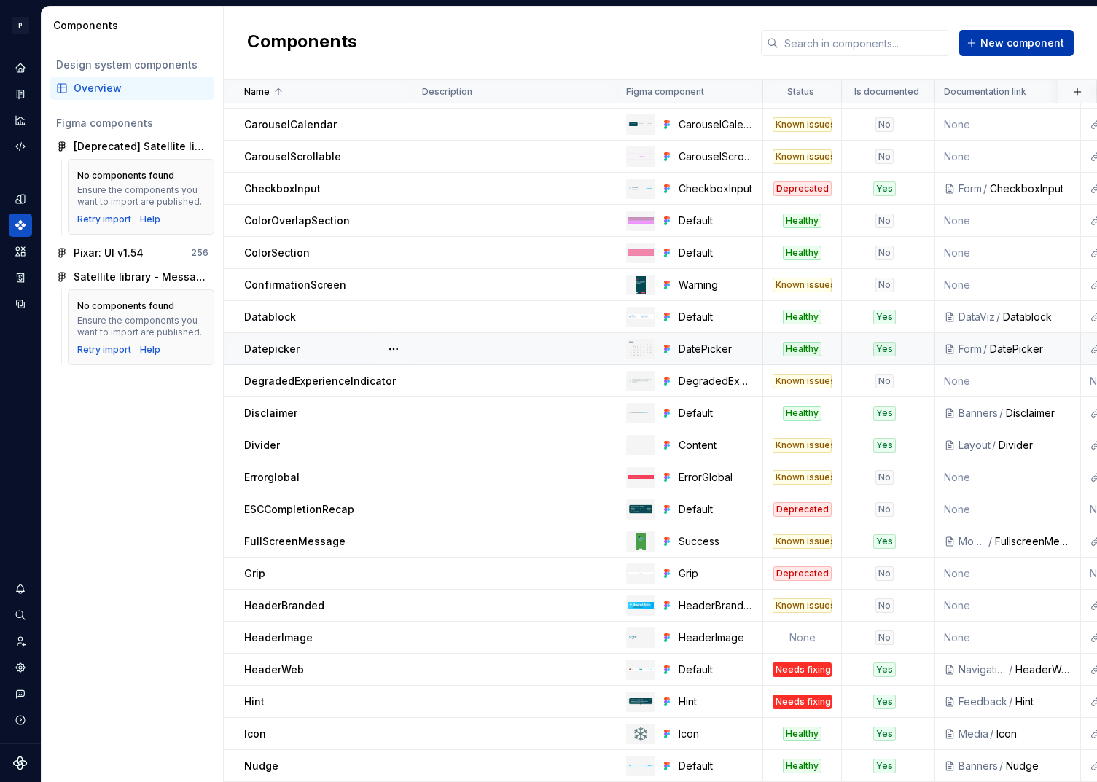
click at [988, 31] on button "New component" at bounding box center [1016, 43] width 114 height 26
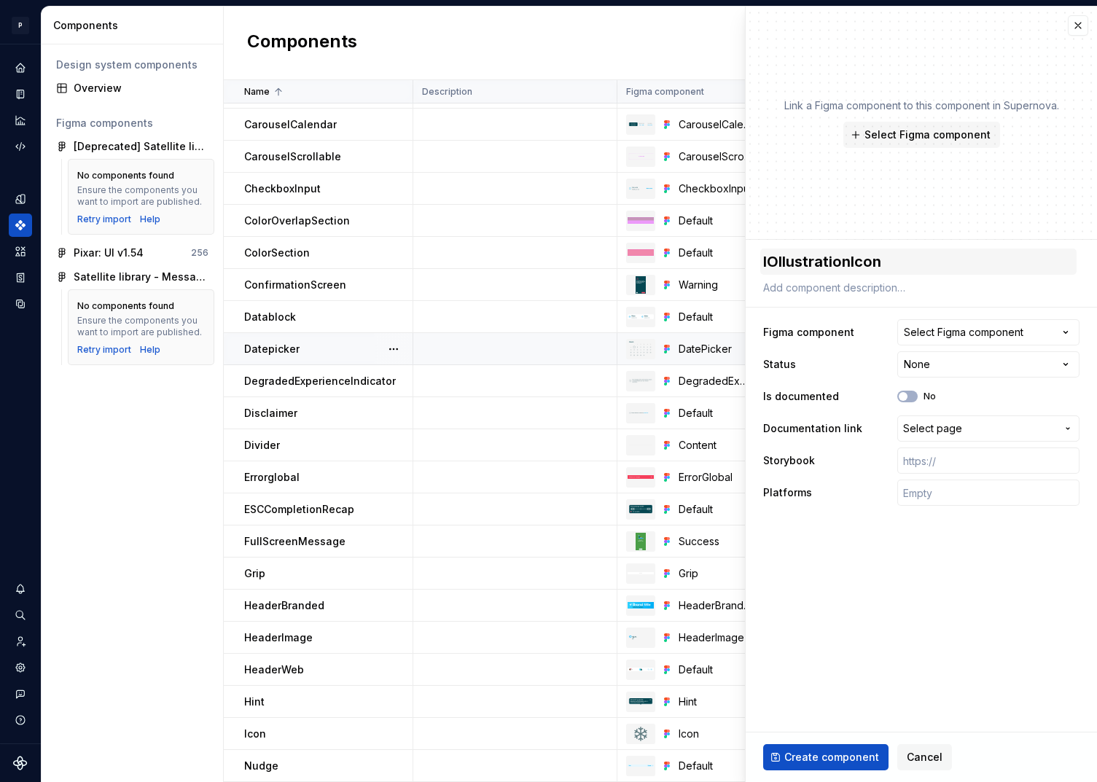
click at [773, 258] on textarea "IOllustrationIcon" at bounding box center [918, 261] width 316 height 26
click at [901, 129] on span "Select Figma component" at bounding box center [927, 135] width 126 height 15
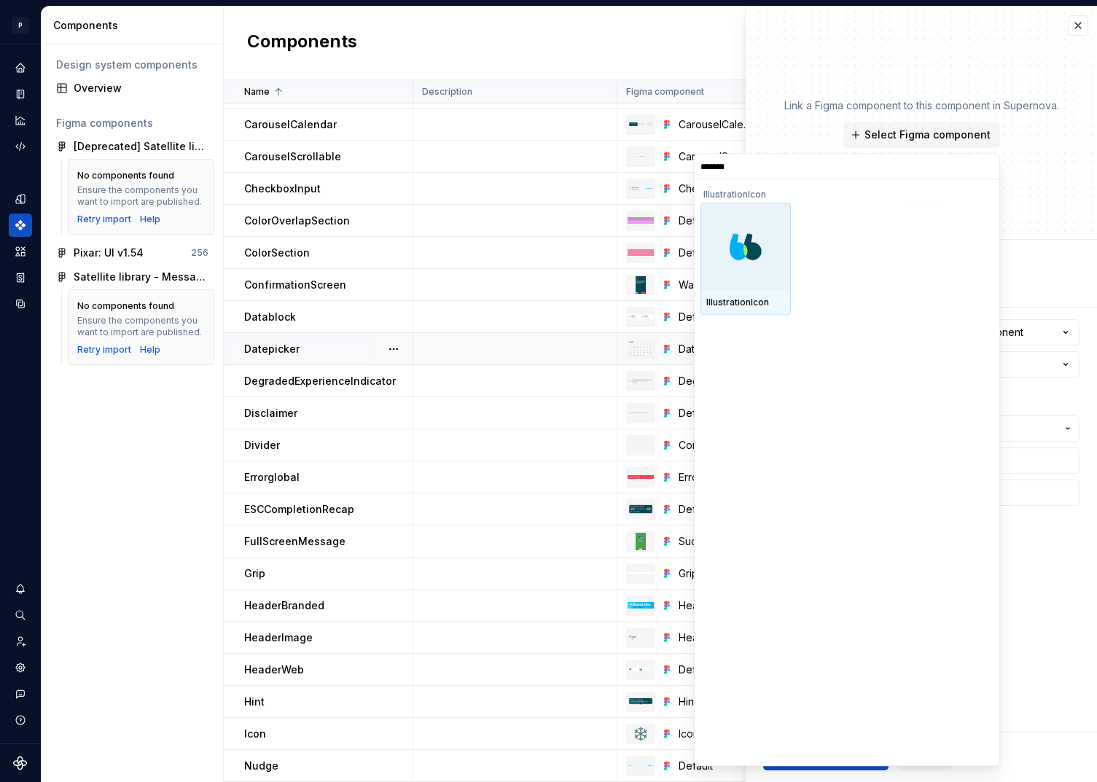
click at [740, 260] on img at bounding box center [745, 246] width 35 height 35
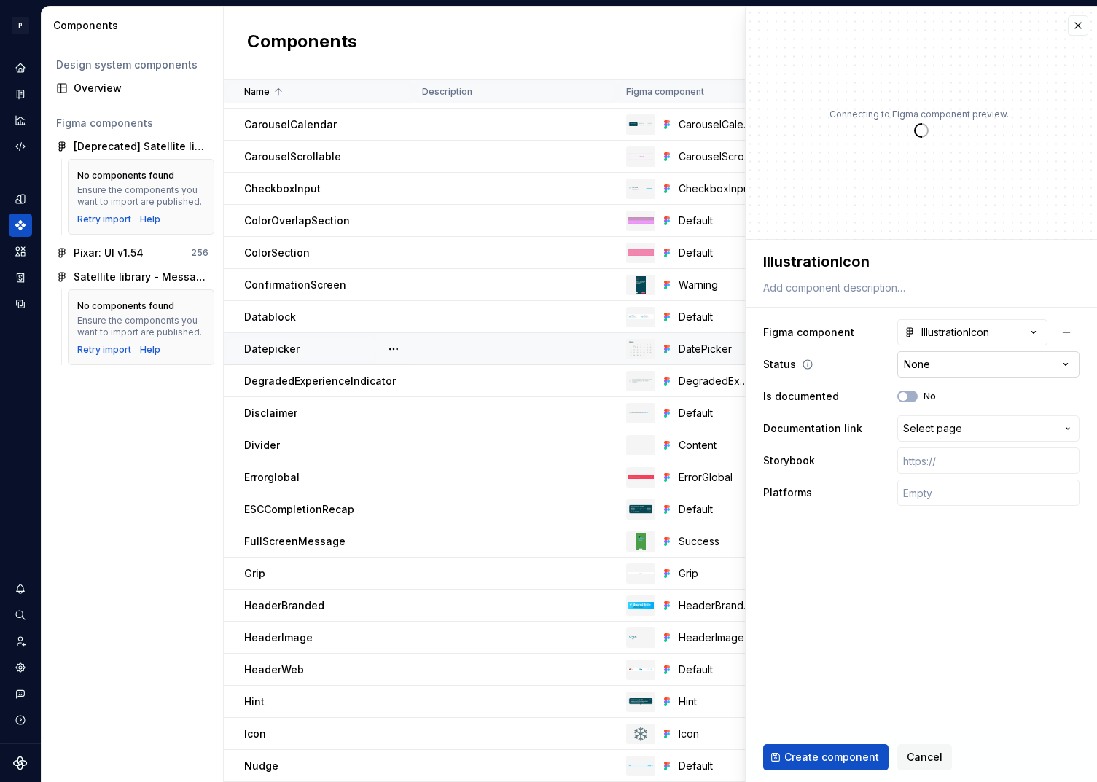
click at [979, 361] on html "P pixar SO Design system data Components Design system components Overview Figm…" at bounding box center [548, 391] width 1097 height 782
click at [912, 398] on button "No" at bounding box center [907, 397] width 20 height 12
click at [931, 421] on span "Select page" at bounding box center [932, 428] width 59 height 15
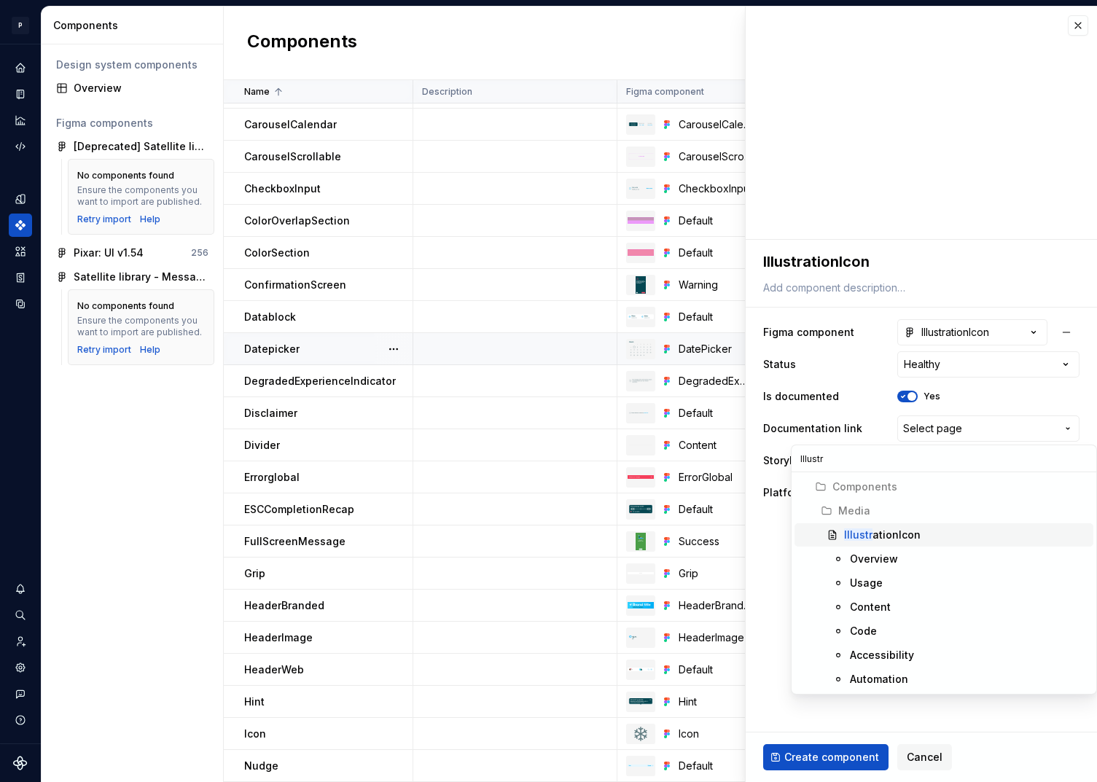
click at [882, 531] on div "Illustr ationIcon" at bounding box center [882, 535] width 77 height 15
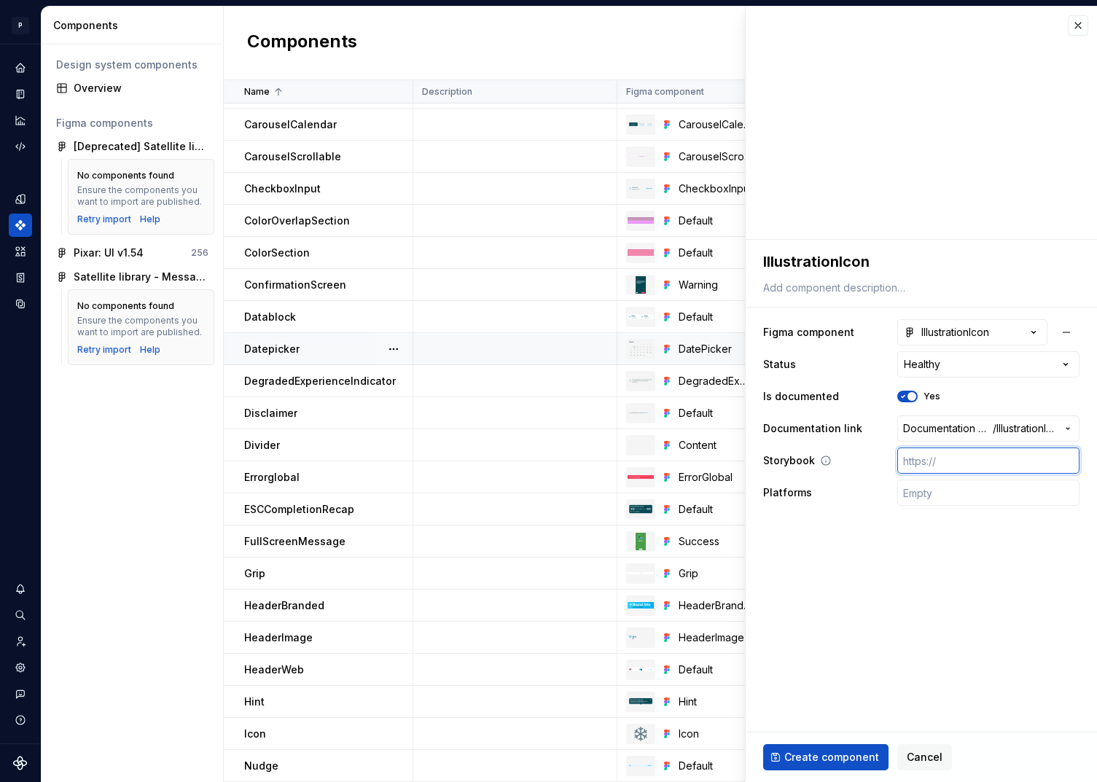
click at [952, 455] on input "text" at bounding box center [988, 460] width 182 height 26
paste input "[URL][DOMAIN_NAME]"
click at [940, 492] on input "text" at bounding box center [988, 492] width 182 height 26
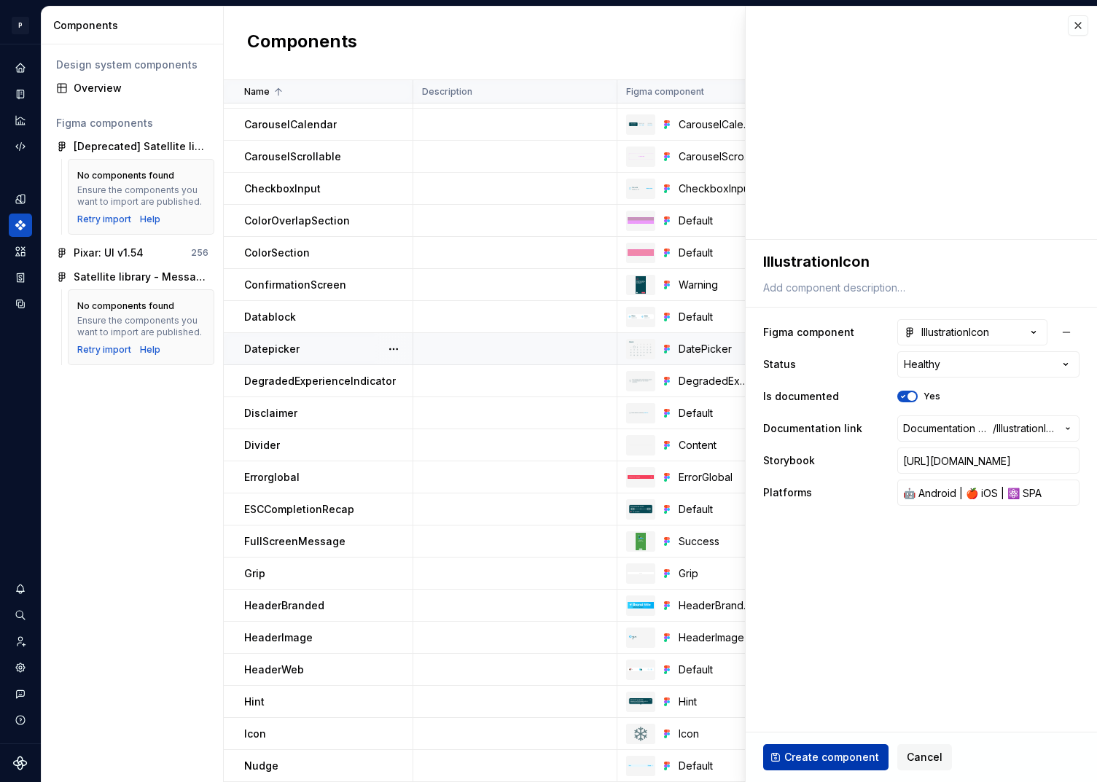
click at [807, 762] on span "Create component" at bounding box center [831, 757] width 95 height 15
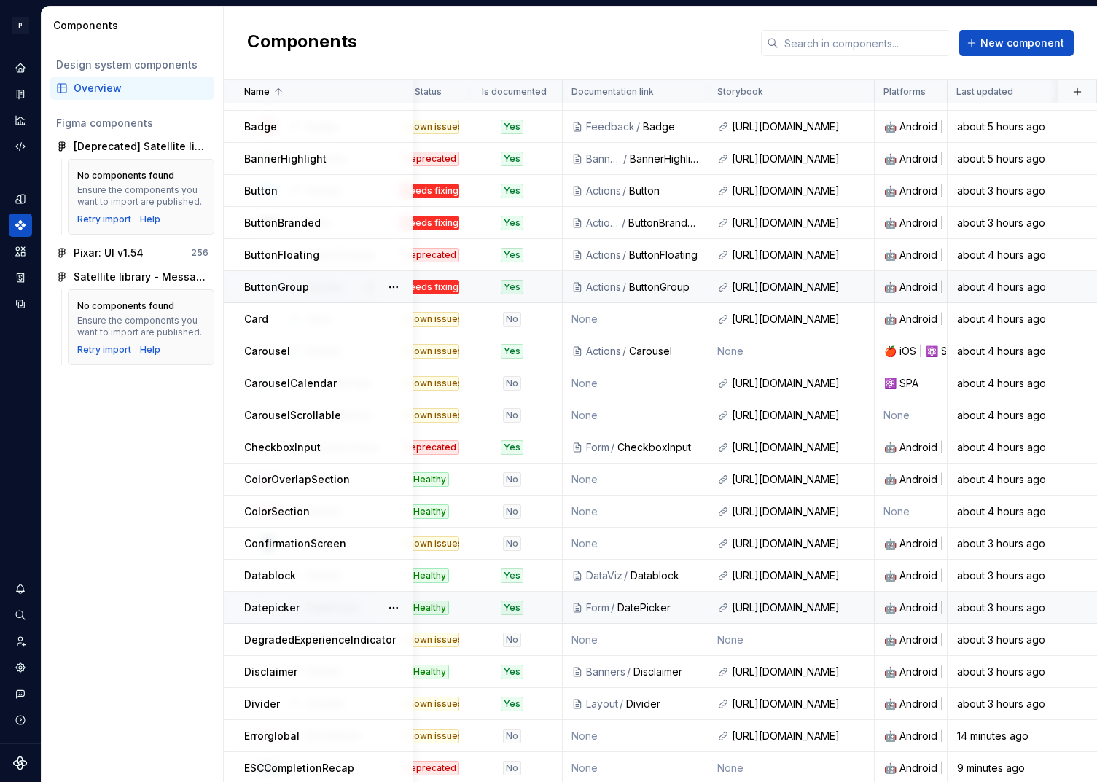
scroll to position [88, 372]
click at [905, 351] on div "🍎 iOS | ⚛️ SPA" at bounding box center [910, 352] width 71 height 15
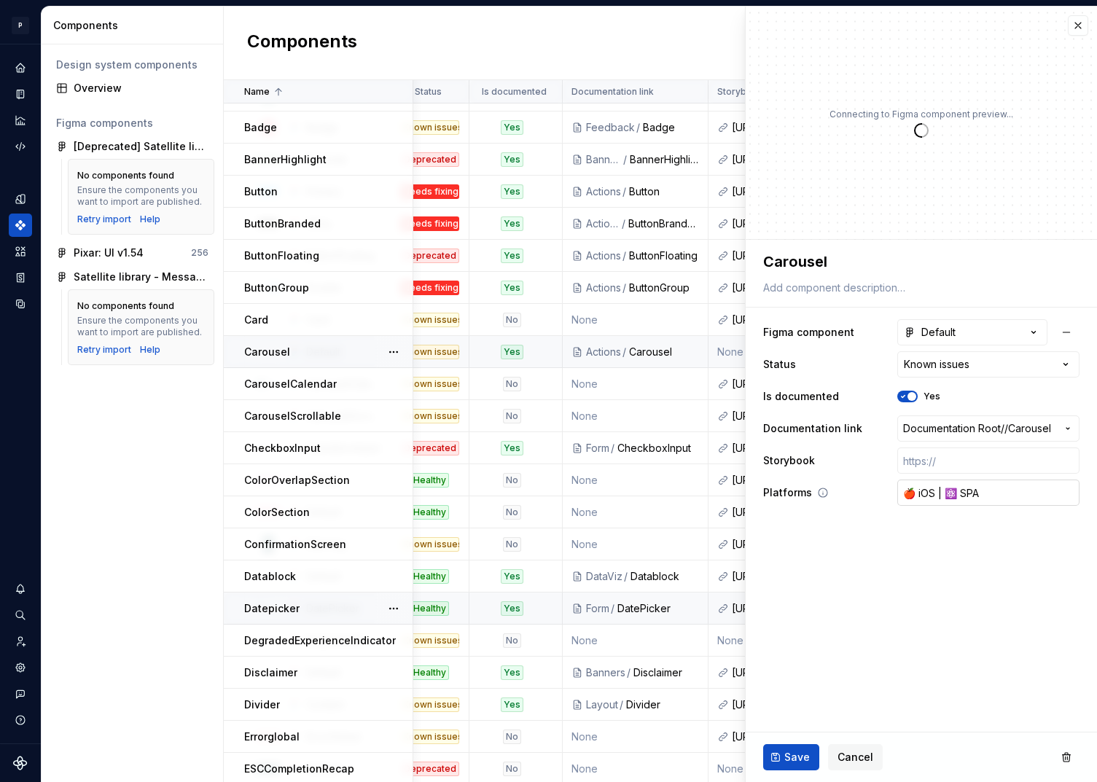
click at [1006, 490] on input "🍎 iOS | ⚛️ SPA" at bounding box center [988, 492] width 182 height 26
click at [934, 490] on input "text" at bounding box center [988, 492] width 182 height 26
click at [798, 764] on span "Save" at bounding box center [797, 757] width 26 height 15
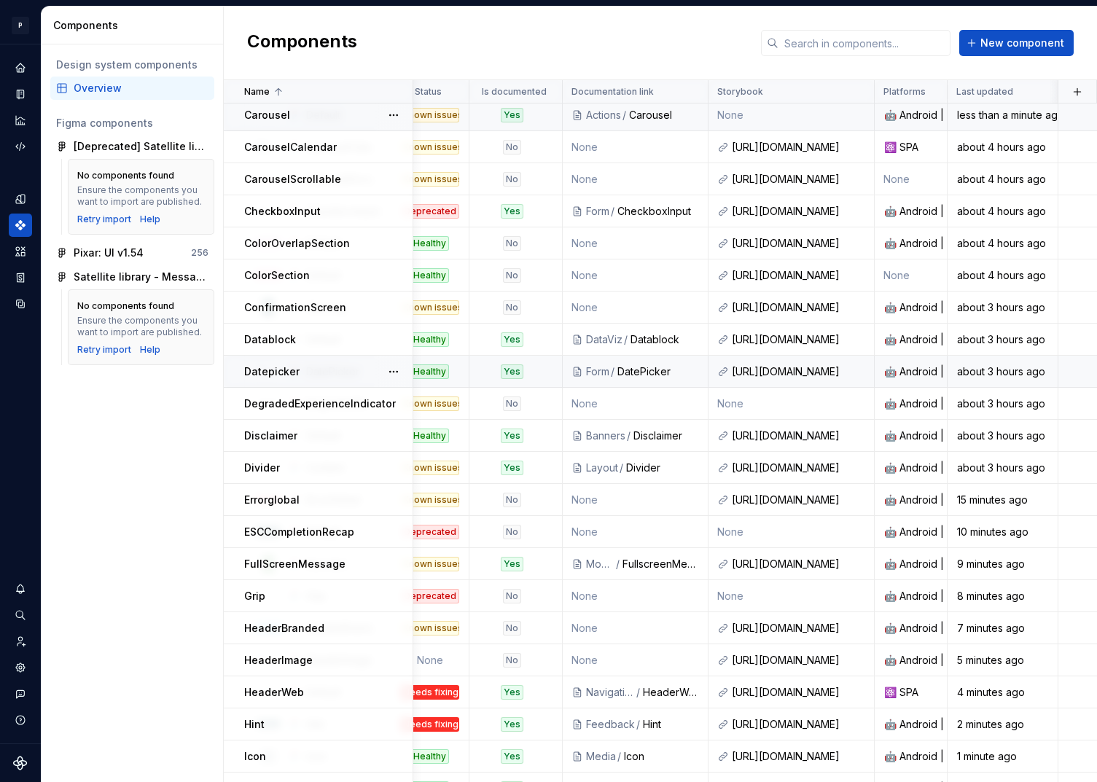
scroll to position [380, 372]
